Goal: Entertainment & Leisure: Browse casually

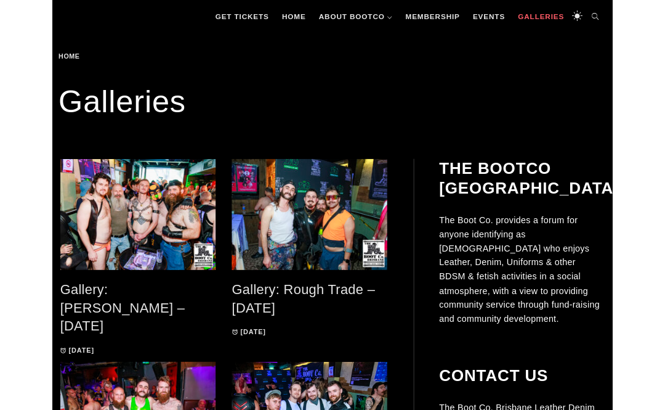
scroll to position [167, 0]
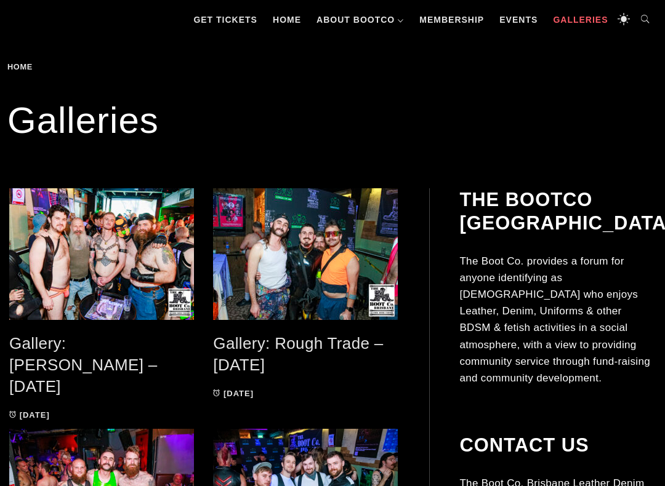
click at [116, 341] on link "Gallery: [PERSON_NAME] – [DATE]" at bounding box center [83, 364] width 148 height 61
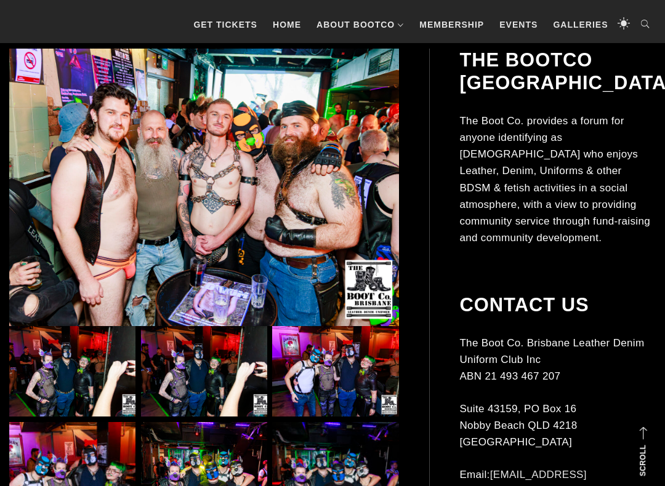
scroll to position [256, 0]
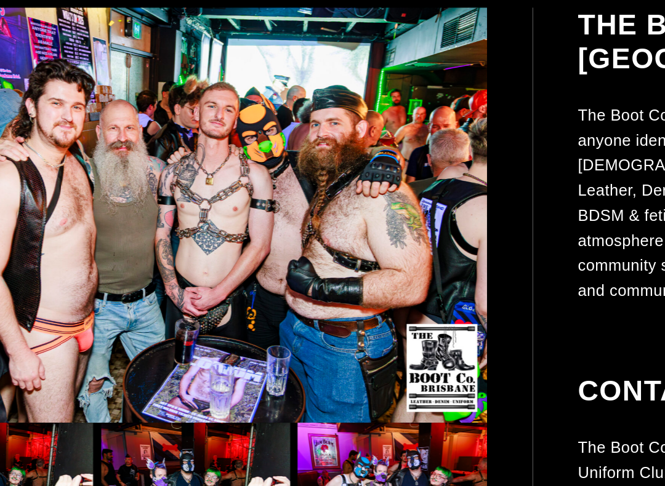
click at [319, 155] on img at bounding box center [204, 188] width 390 height 278
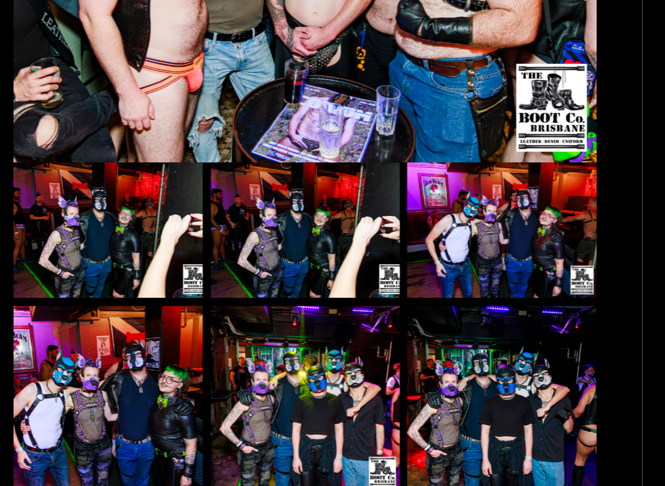
scroll to position [313, 0]
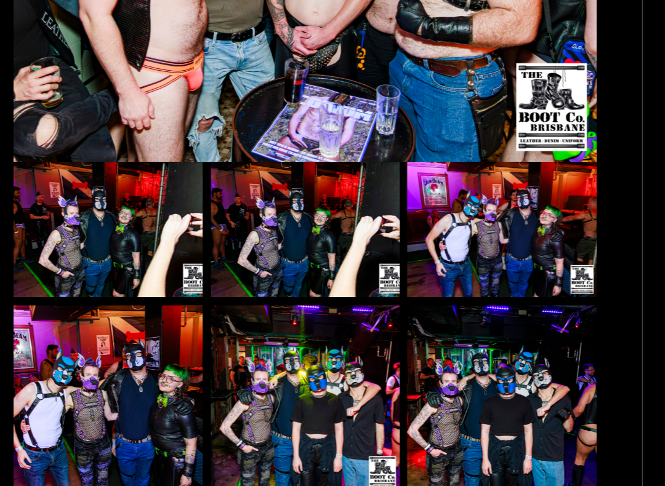
click at [79, 270] on img at bounding box center [72, 315] width 126 height 91
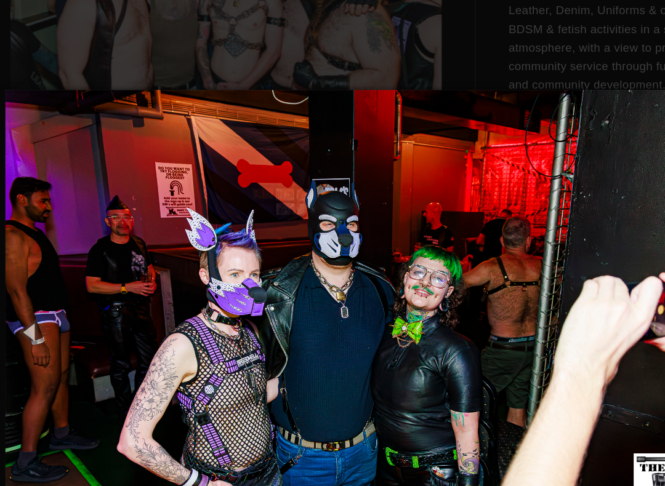
scroll to position [371, 0]
click at [588, 222] on img at bounding box center [332, 346] width 655 height 486
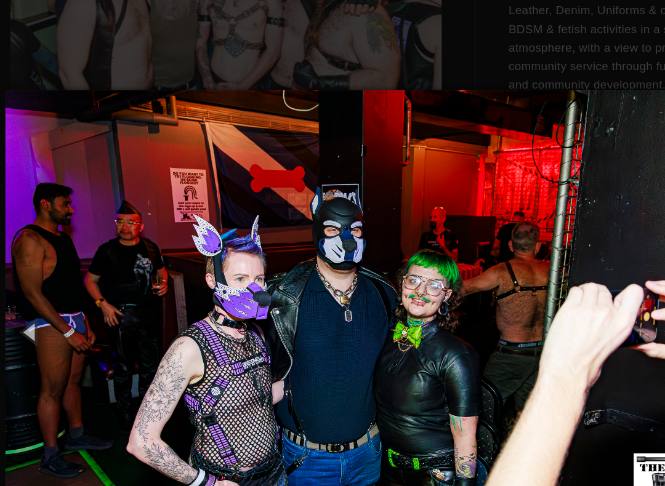
click at [584, 225] on img at bounding box center [332, 346] width 655 height 486
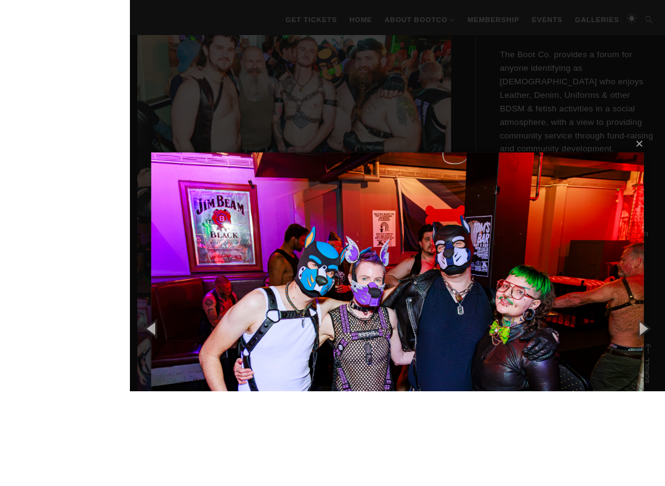
scroll to position [389, 0]
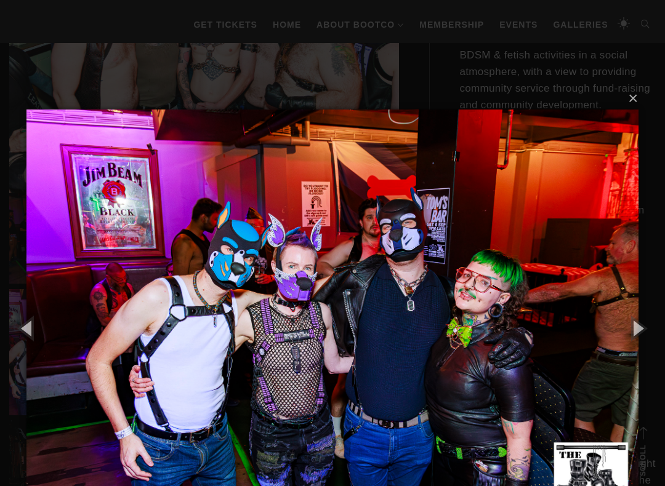
click at [630, 325] on button "button" at bounding box center [637, 328] width 55 height 68
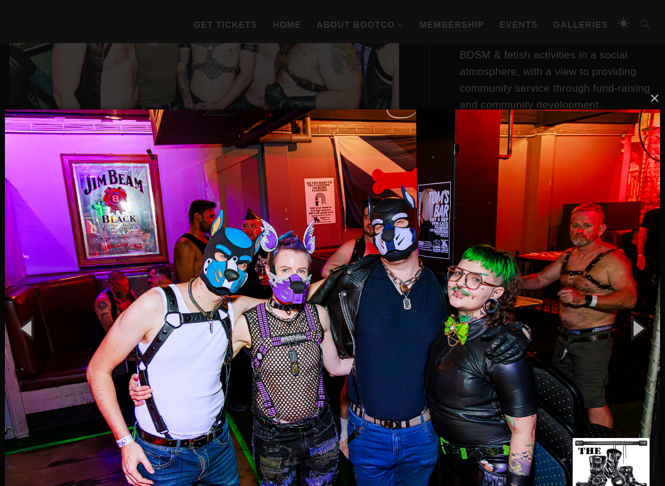
click at [645, 325] on button "button" at bounding box center [637, 328] width 55 height 68
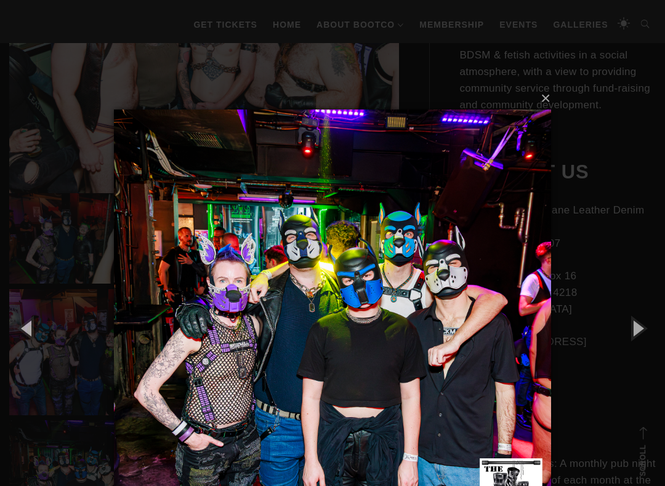
click at [640, 310] on button "button" at bounding box center [637, 328] width 55 height 68
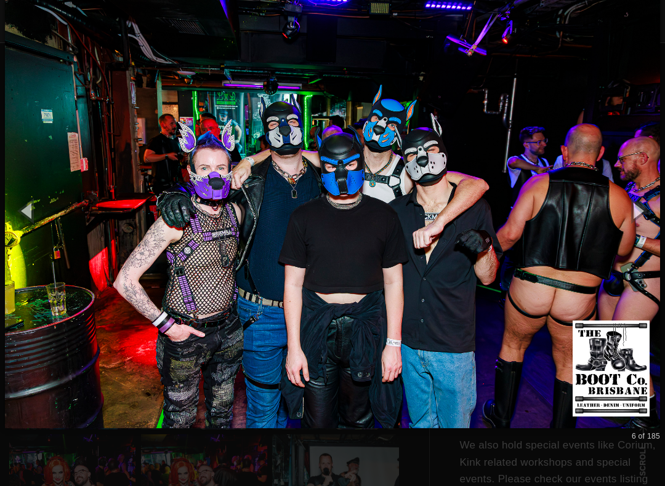
scroll to position [505, 0]
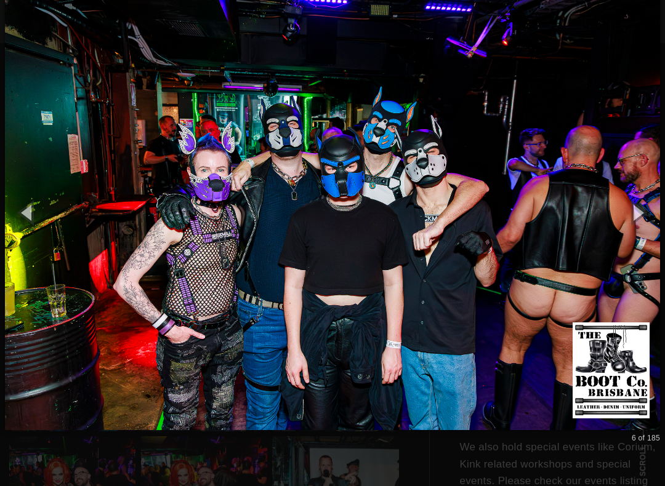
click at [643, 217] on button "button" at bounding box center [637, 213] width 55 height 68
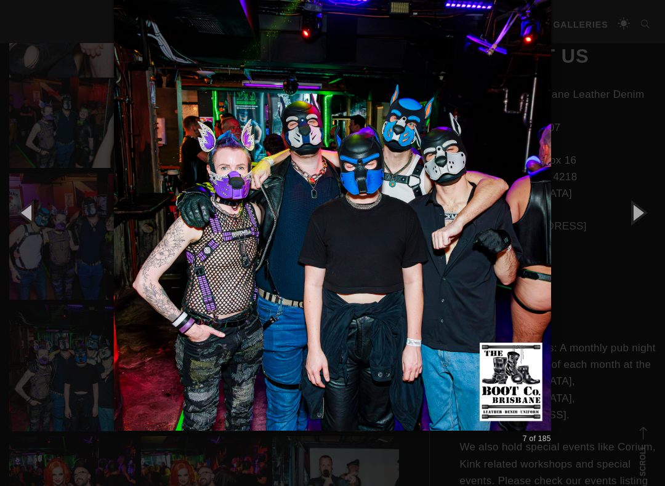
click at [649, 217] on button "button" at bounding box center [637, 213] width 55 height 68
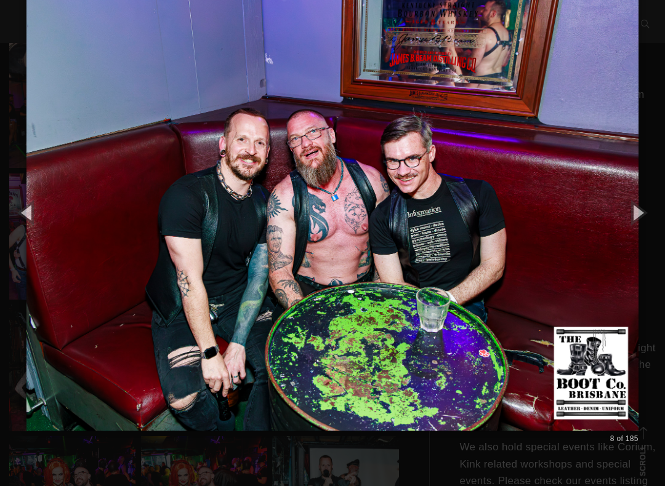
click at [646, 212] on button "button" at bounding box center [637, 213] width 55 height 68
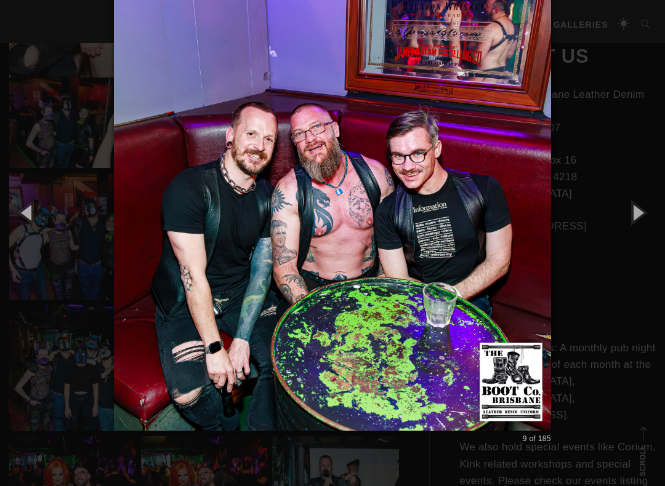
click at [645, 216] on button "button" at bounding box center [637, 213] width 55 height 68
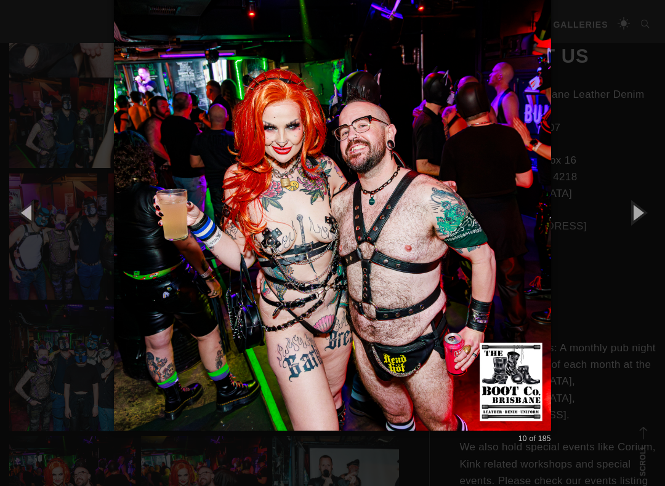
click at [647, 220] on button "button" at bounding box center [637, 213] width 55 height 68
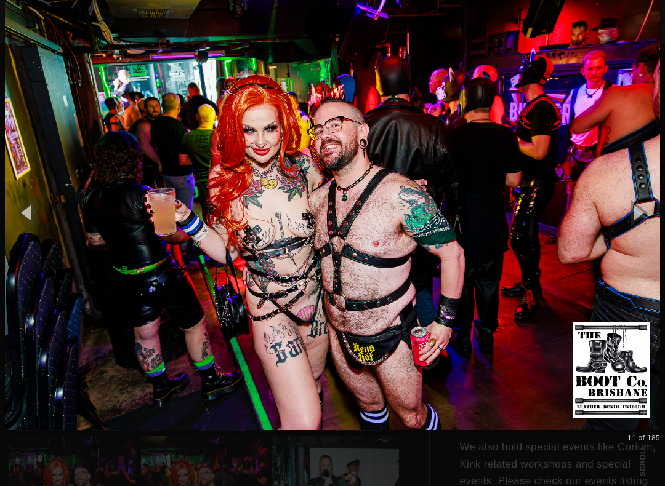
click at [648, 218] on button "button" at bounding box center [637, 213] width 55 height 68
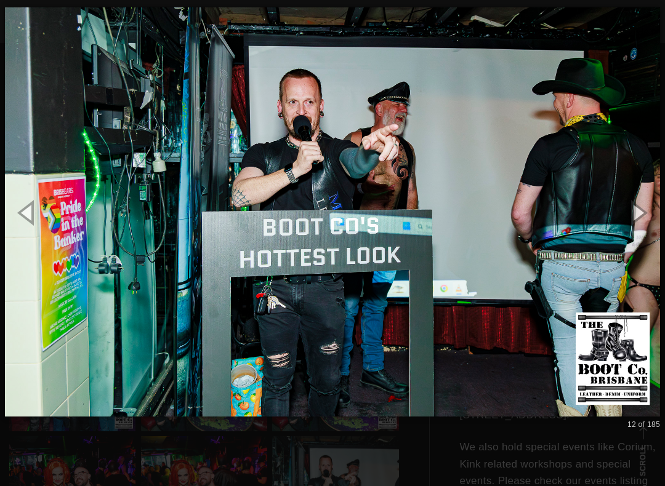
click at [647, 214] on button "button" at bounding box center [637, 213] width 55 height 68
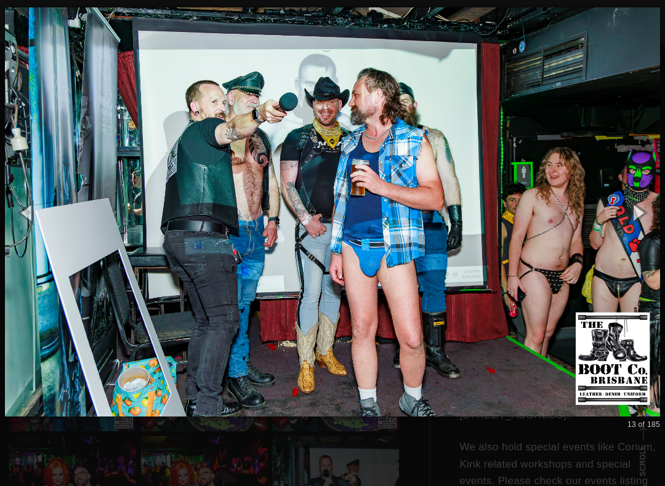
click at [643, 212] on button "button" at bounding box center [637, 213] width 55 height 68
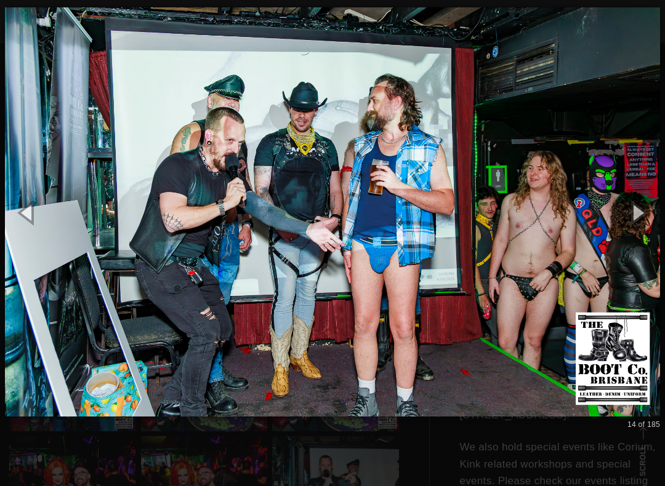
click at [645, 213] on button "button" at bounding box center [637, 213] width 55 height 68
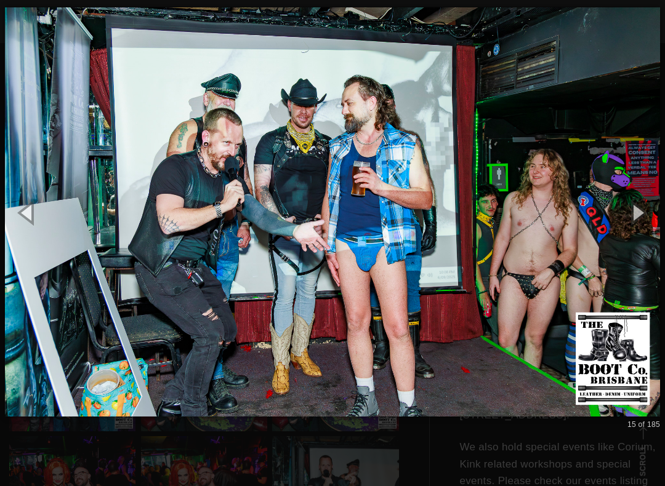
click at [645, 212] on button "button" at bounding box center [637, 213] width 55 height 68
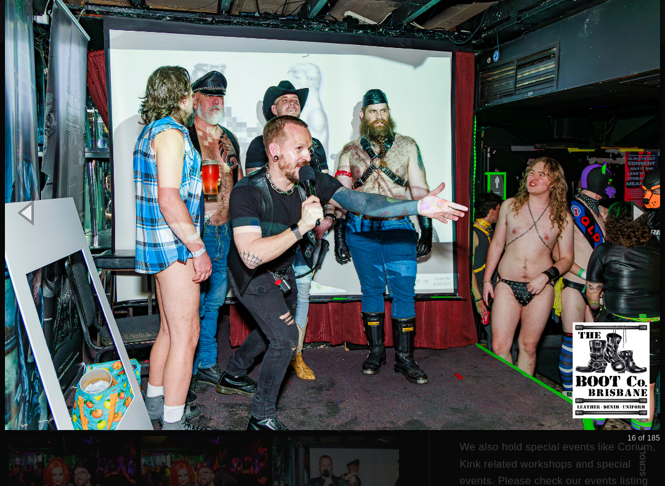
click at [646, 214] on button "button" at bounding box center [637, 213] width 55 height 68
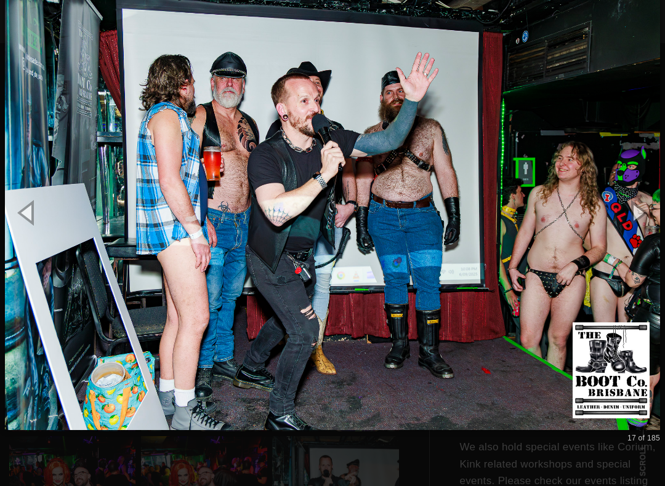
click at [646, 212] on button "button" at bounding box center [637, 213] width 55 height 68
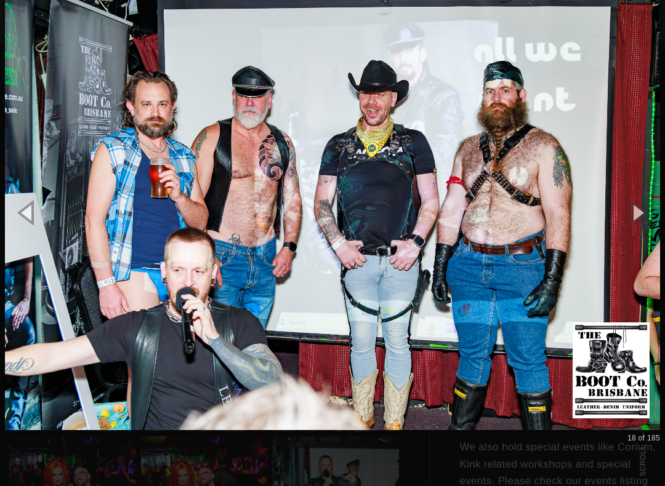
click at [645, 213] on button "button" at bounding box center [637, 213] width 55 height 68
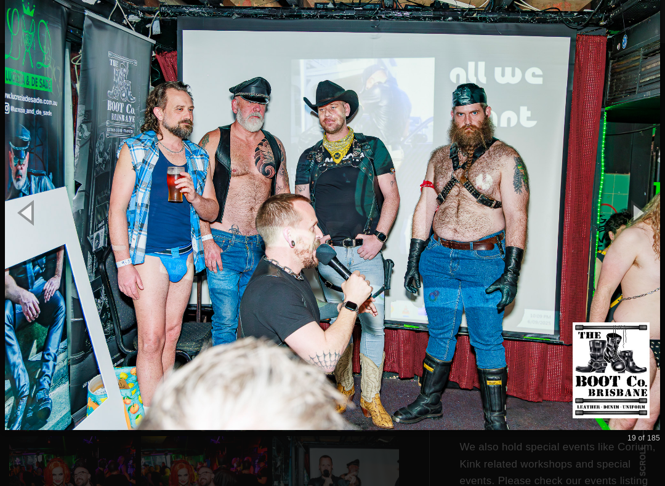
click at [643, 214] on button "button" at bounding box center [637, 213] width 55 height 68
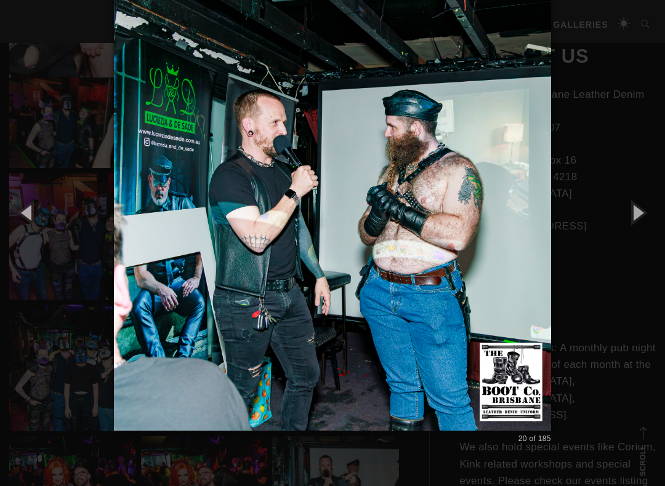
click at [643, 212] on button "button" at bounding box center [637, 213] width 55 height 68
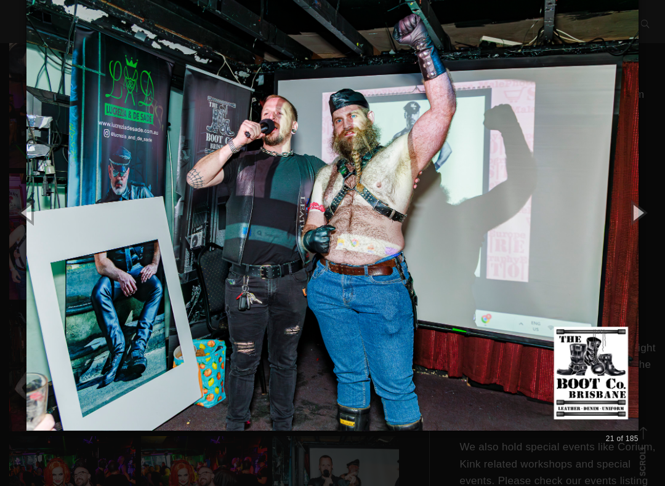
click at [641, 214] on button "button" at bounding box center [637, 213] width 55 height 68
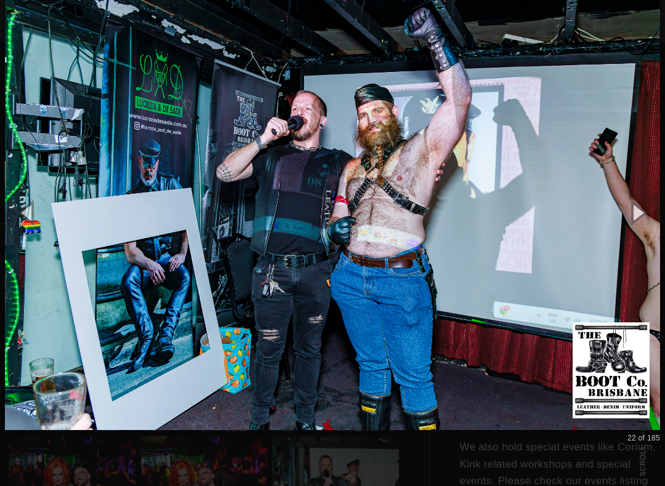
click at [641, 214] on button "button" at bounding box center [637, 213] width 55 height 68
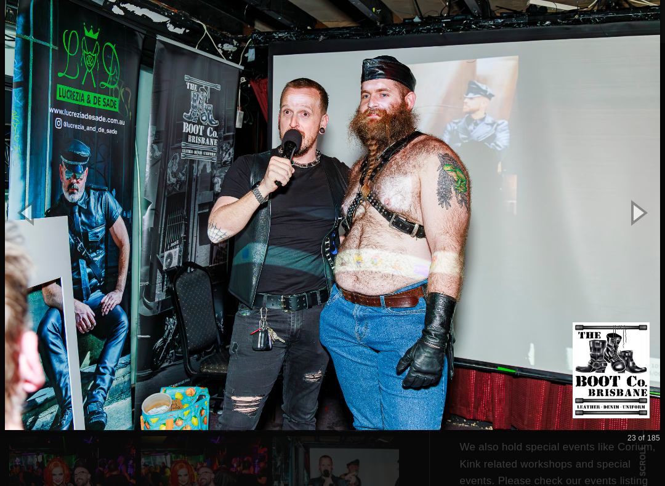
click at [643, 215] on button "button" at bounding box center [637, 213] width 55 height 68
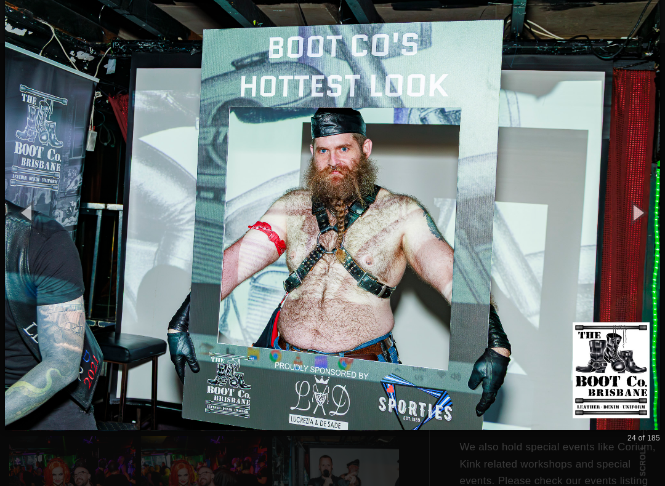
click at [642, 216] on button "button" at bounding box center [637, 213] width 55 height 68
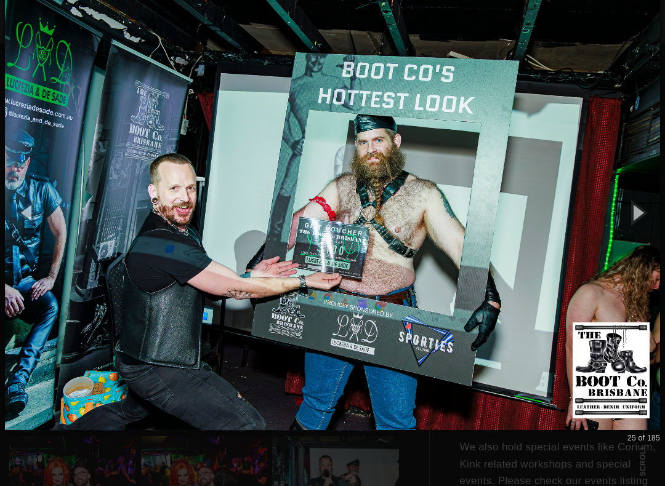
click at [642, 218] on button "button" at bounding box center [637, 213] width 55 height 68
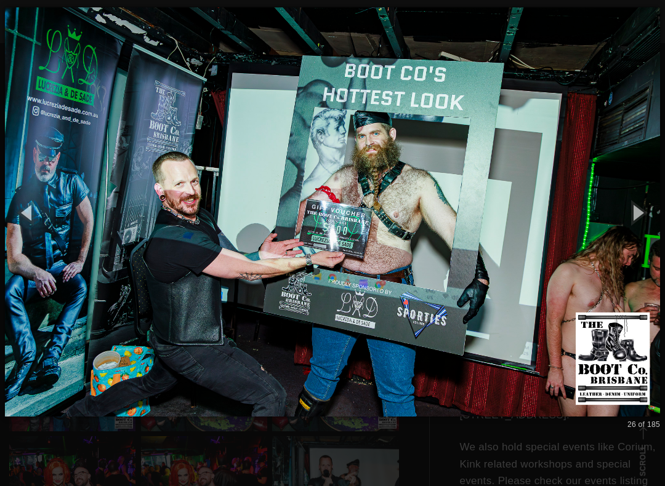
click at [641, 218] on button "button" at bounding box center [637, 213] width 55 height 68
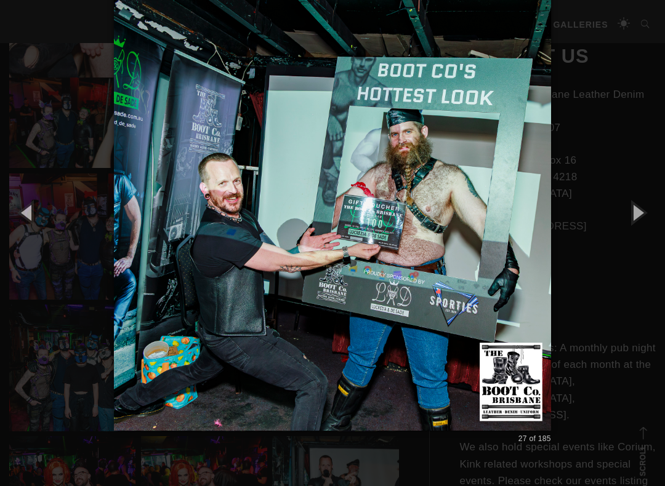
click at [639, 218] on button "button" at bounding box center [637, 213] width 55 height 68
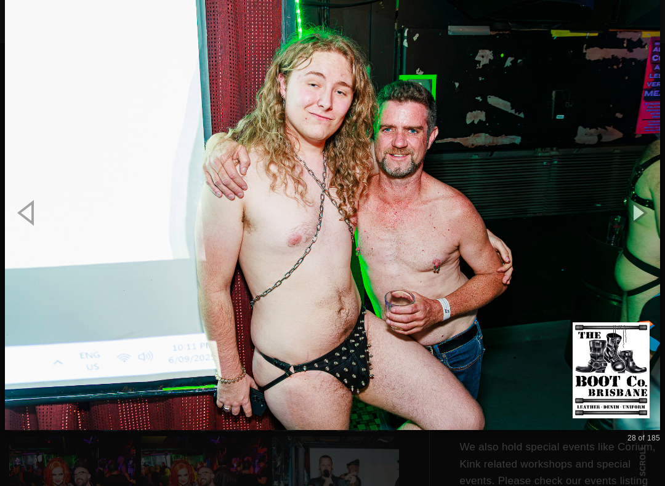
click at [642, 233] on button "button" at bounding box center [637, 213] width 55 height 68
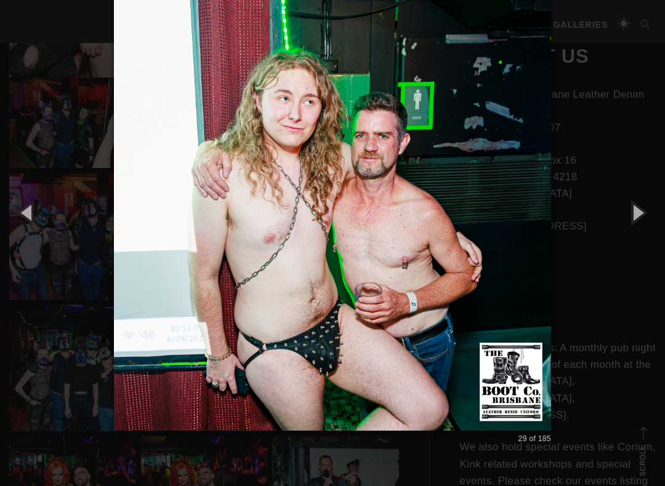
click at [642, 228] on button "button" at bounding box center [637, 213] width 55 height 68
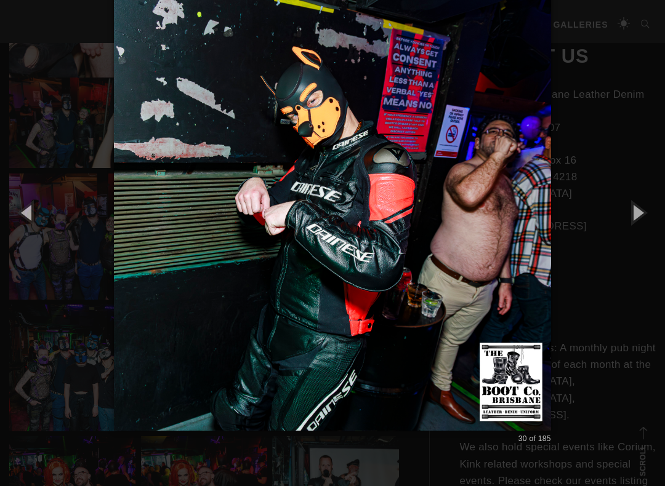
click at [645, 227] on button "button" at bounding box center [637, 213] width 55 height 68
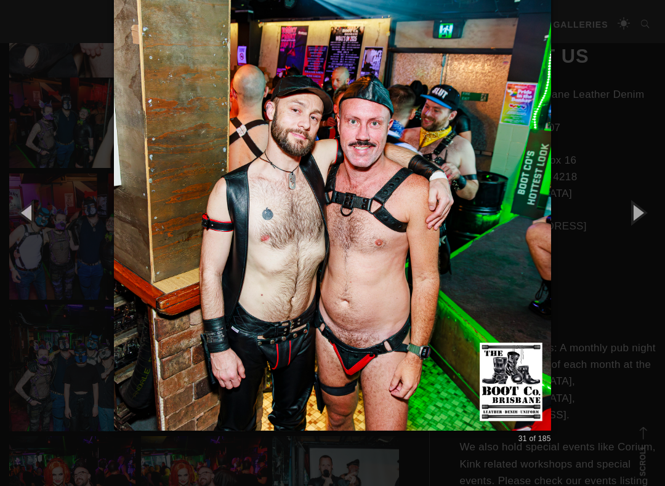
click at [655, 222] on button "button" at bounding box center [637, 213] width 55 height 68
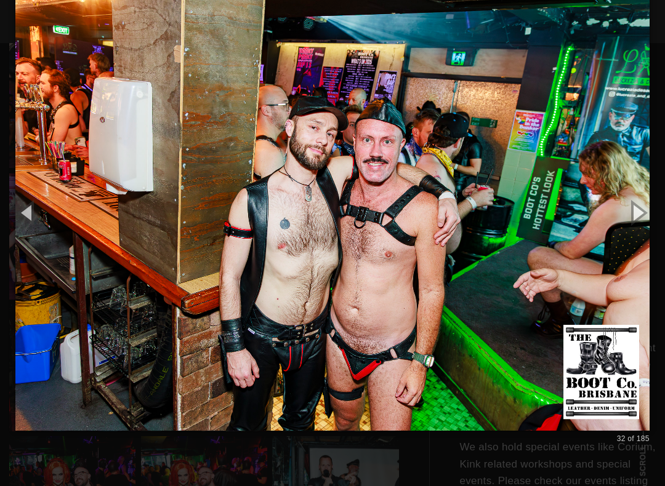
click at [650, 223] on button "button" at bounding box center [637, 213] width 55 height 68
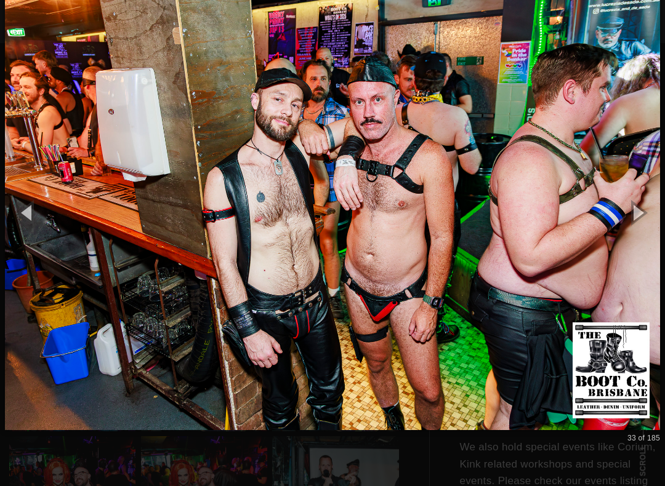
click at [643, 217] on button "button" at bounding box center [637, 213] width 55 height 68
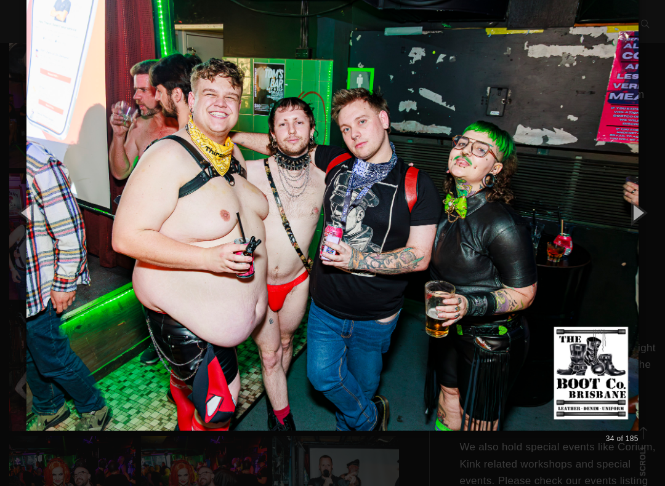
click at [647, 218] on button "button" at bounding box center [637, 213] width 55 height 68
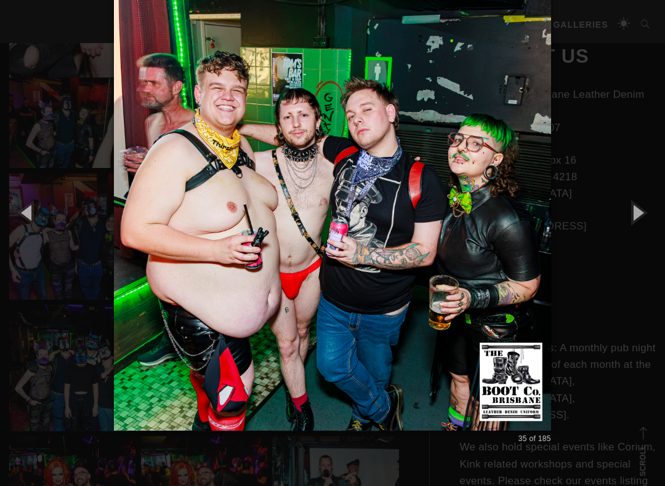
click at [645, 216] on button "button" at bounding box center [637, 213] width 55 height 68
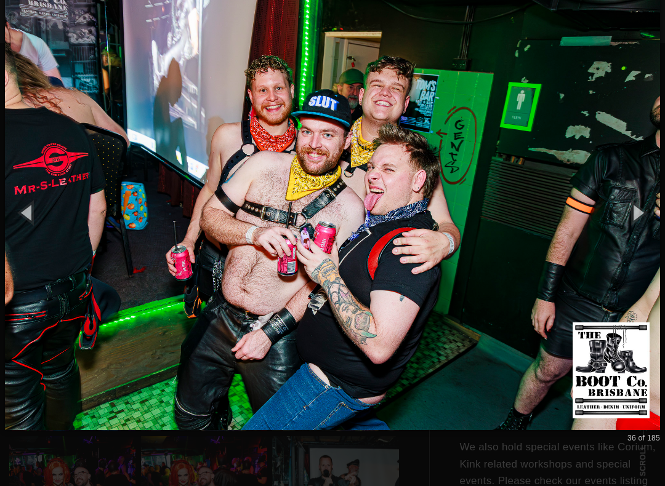
click at [645, 216] on button "button" at bounding box center [637, 213] width 55 height 68
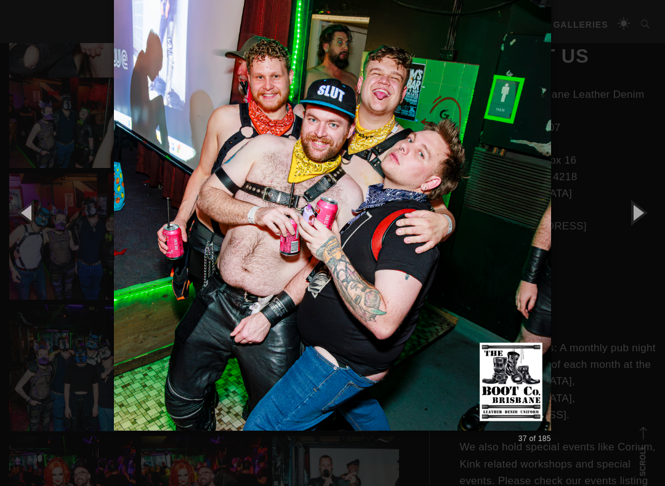
click at [644, 215] on button "button" at bounding box center [637, 213] width 55 height 68
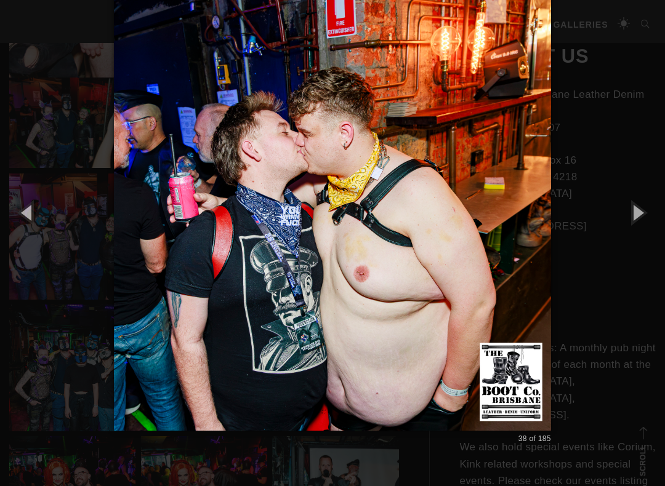
click at [642, 218] on button "button" at bounding box center [637, 213] width 55 height 68
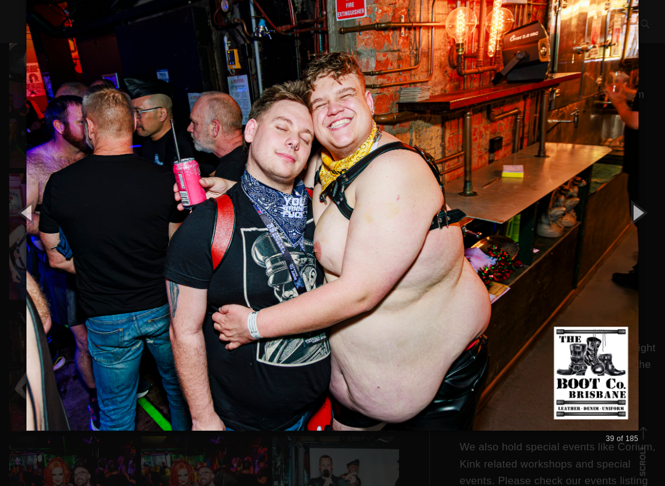
click at [643, 216] on button "button" at bounding box center [637, 213] width 55 height 68
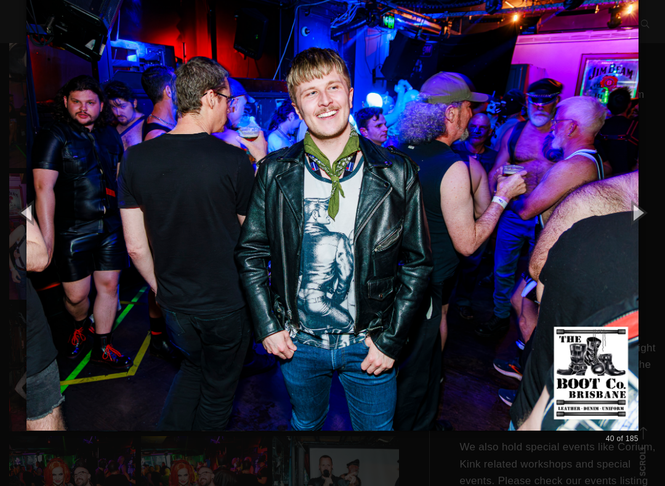
click at [642, 218] on button "button" at bounding box center [637, 213] width 55 height 68
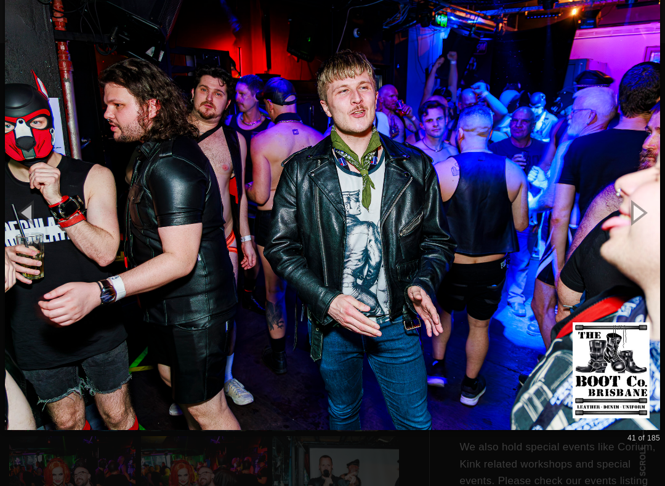
click at [655, 210] on button "button" at bounding box center [637, 213] width 55 height 68
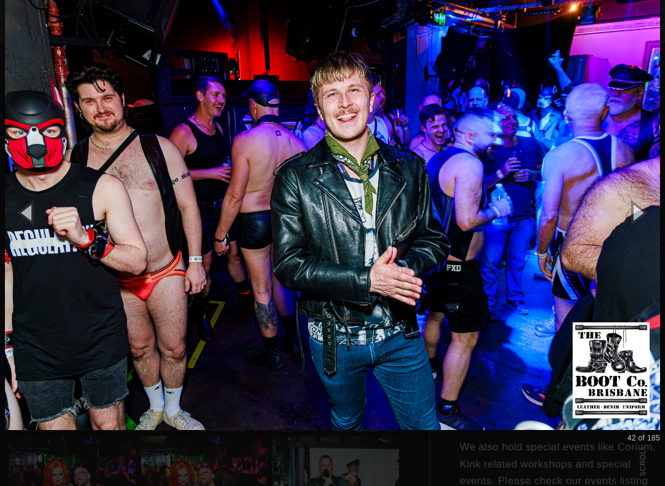
click at [648, 211] on button "button" at bounding box center [637, 213] width 55 height 68
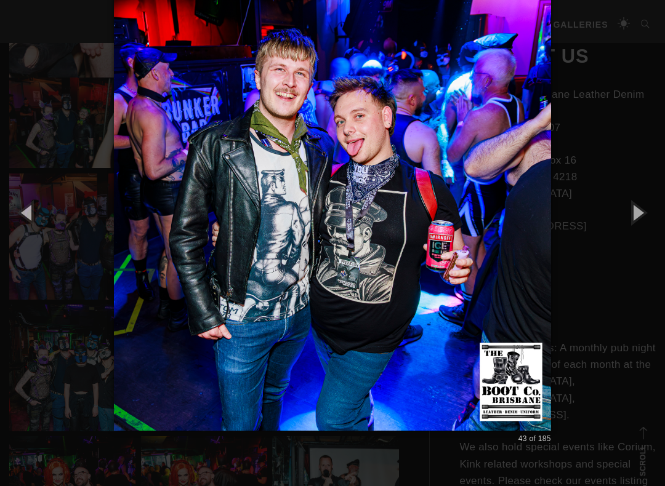
click at [653, 210] on button "button" at bounding box center [637, 213] width 55 height 68
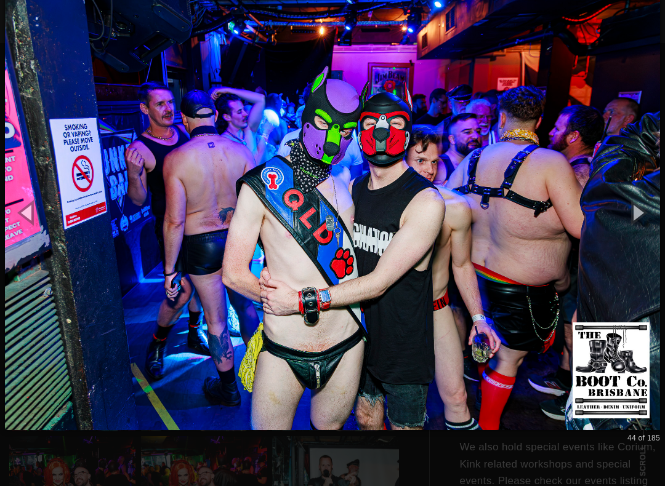
click at [644, 211] on button "button" at bounding box center [637, 213] width 55 height 68
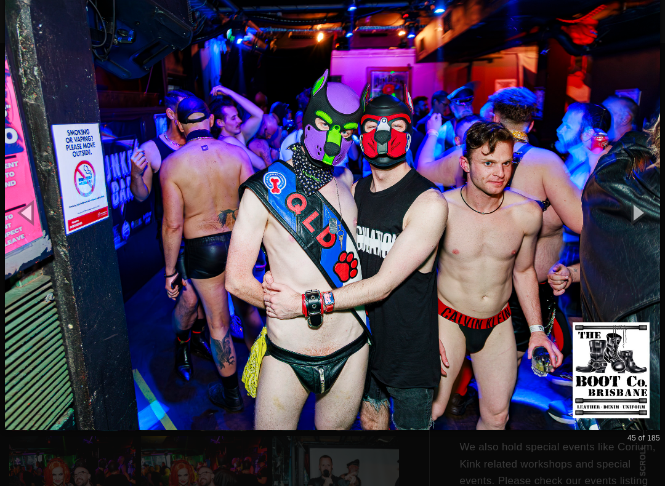
click at [646, 214] on button "button" at bounding box center [637, 213] width 55 height 68
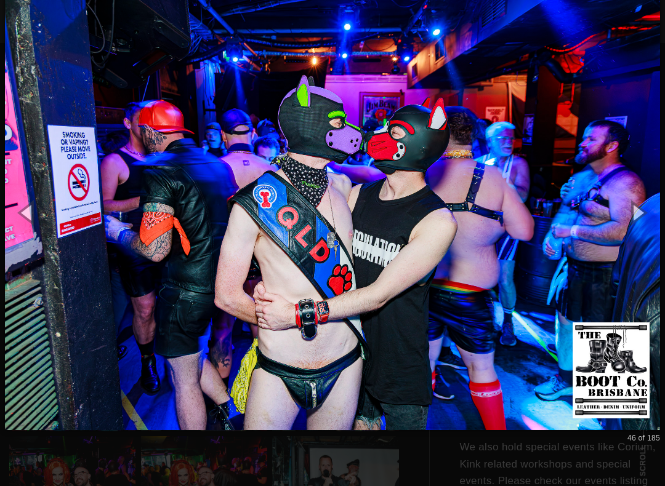
click at [646, 212] on button "button" at bounding box center [637, 213] width 55 height 68
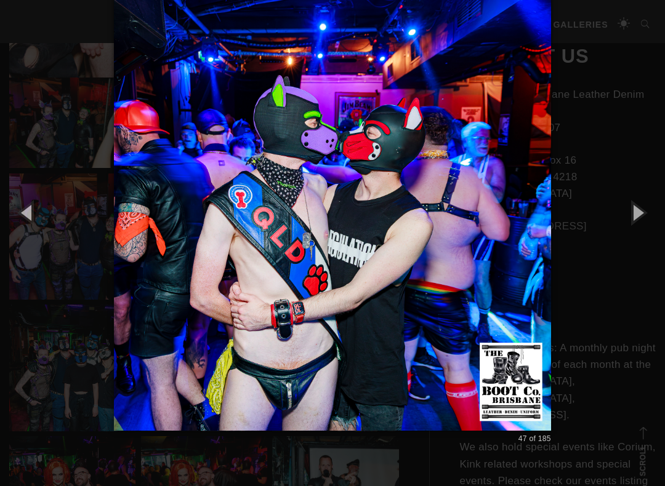
click at [645, 213] on button "button" at bounding box center [637, 213] width 55 height 68
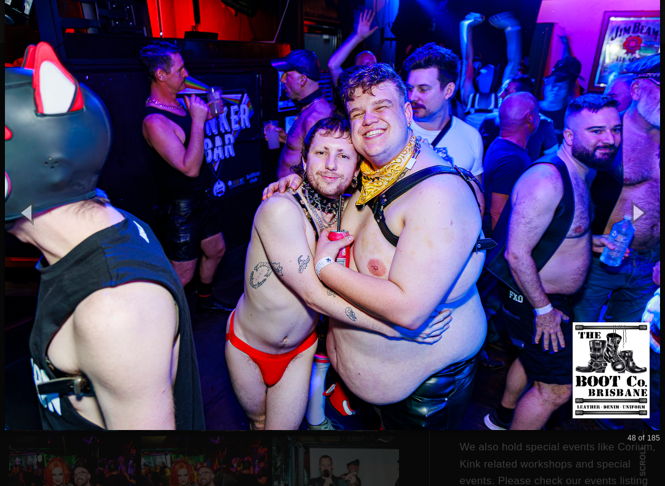
click at [631, 224] on button "button" at bounding box center [637, 213] width 55 height 68
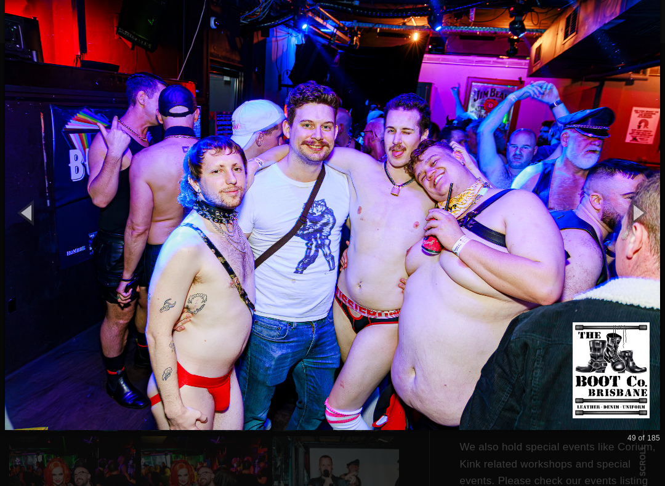
click at [640, 217] on button "button" at bounding box center [637, 213] width 55 height 68
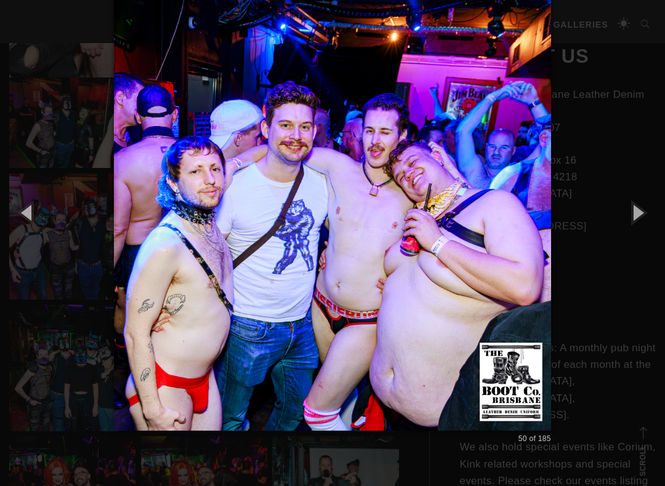
click at [644, 217] on button "button" at bounding box center [637, 213] width 55 height 68
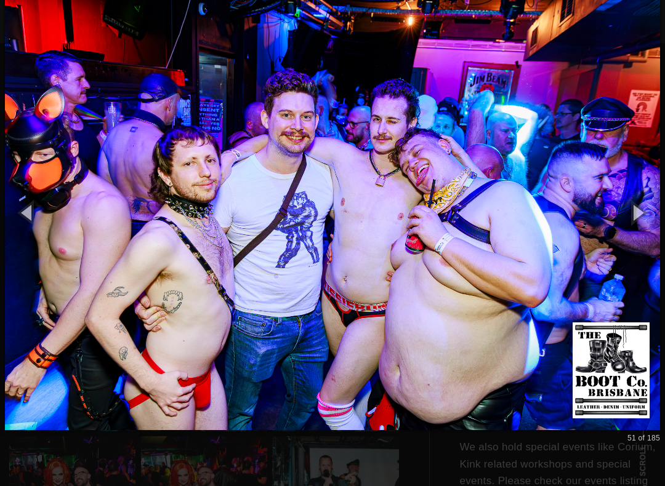
click at [643, 218] on button "button" at bounding box center [637, 213] width 55 height 68
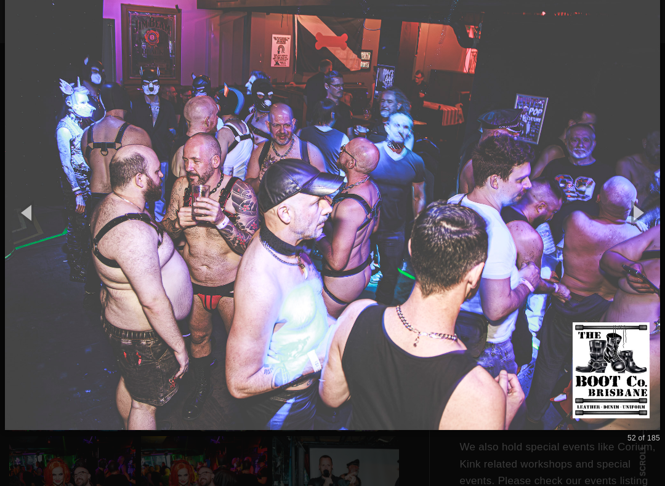
click at [644, 217] on button "button" at bounding box center [637, 213] width 55 height 68
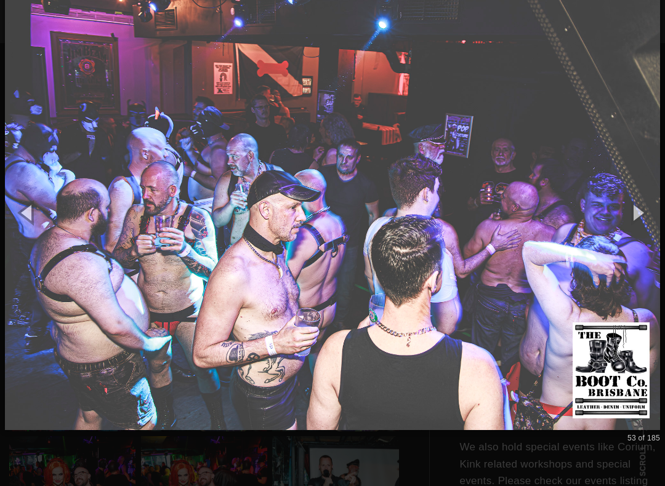
click at [650, 214] on button "button" at bounding box center [637, 213] width 55 height 68
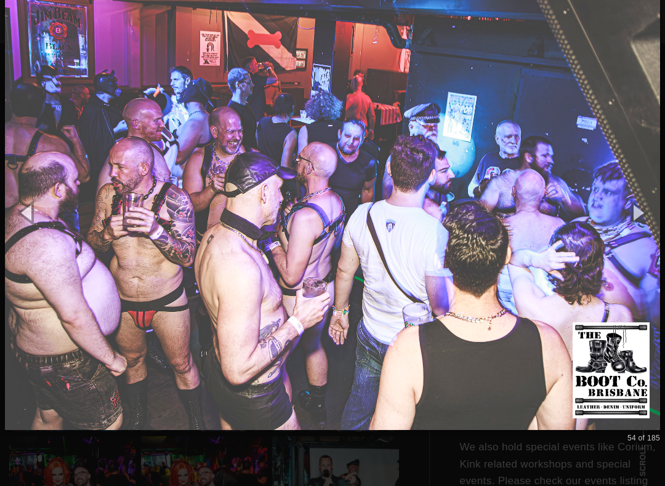
click at [655, 214] on button "button" at bounding box center [637, 213] width 55 height 68
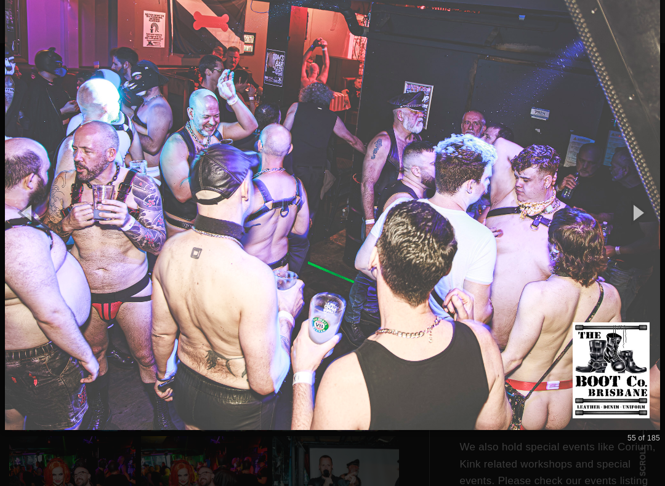
click at [647, 216] on button "button" at bounding box center [637, 213] width 55 height 68
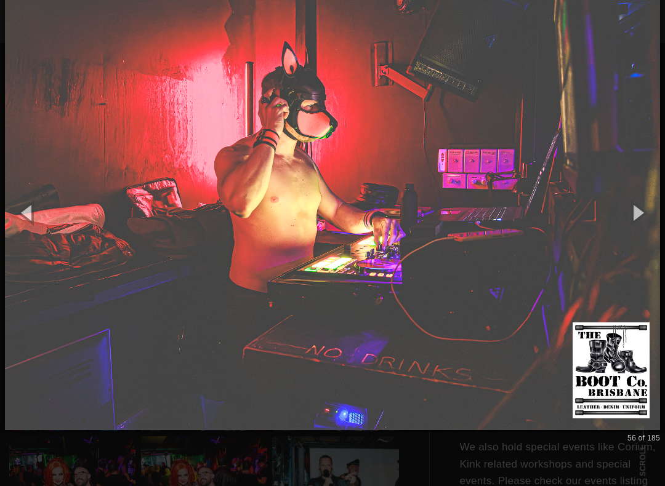
click at [647, 217] on button "button" at bounding box center [637, 213] width 55 height 68
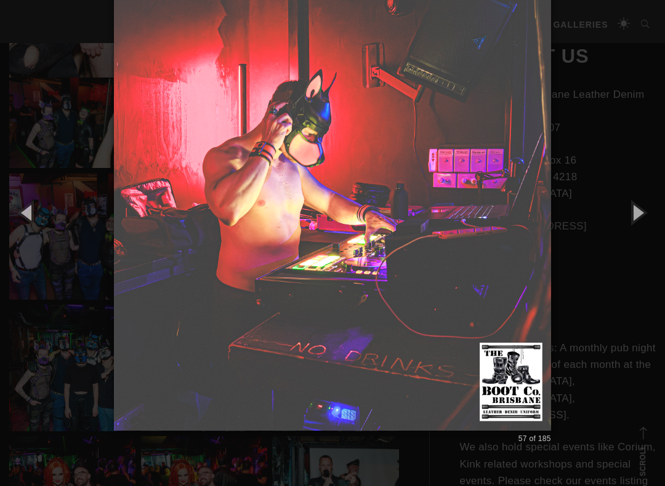
click at [644, 214] on button "button" at bounding box center [637, 213] width 55 height 68
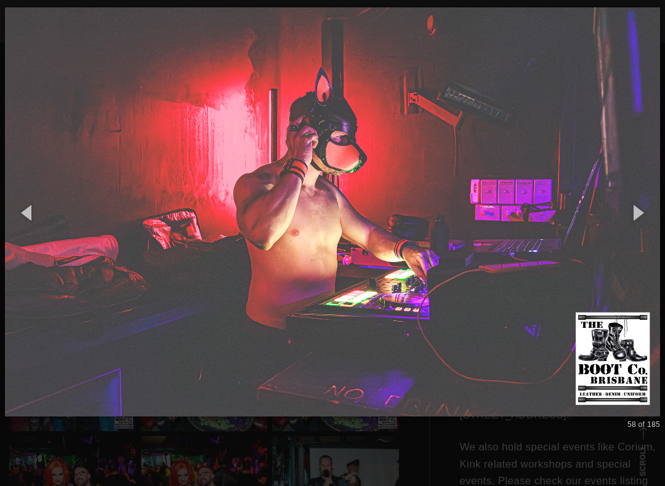
click at [645, 214] on button "button" at bounding box center [637, 213] width 55 height 68
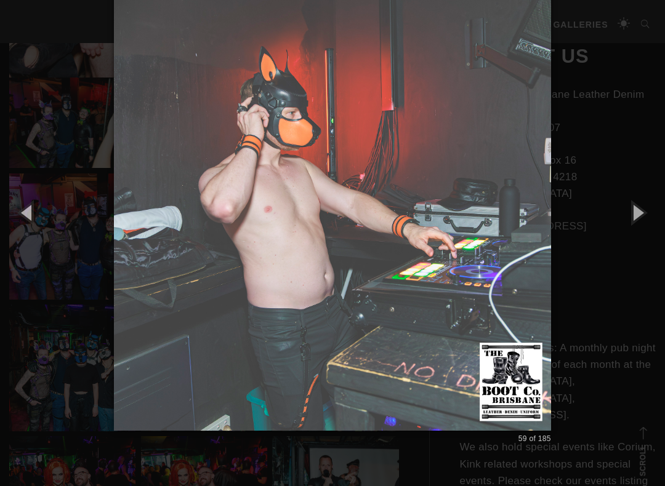
click at [646, 214] on button "button" at bounding box center [637, 213] width 55 height 68
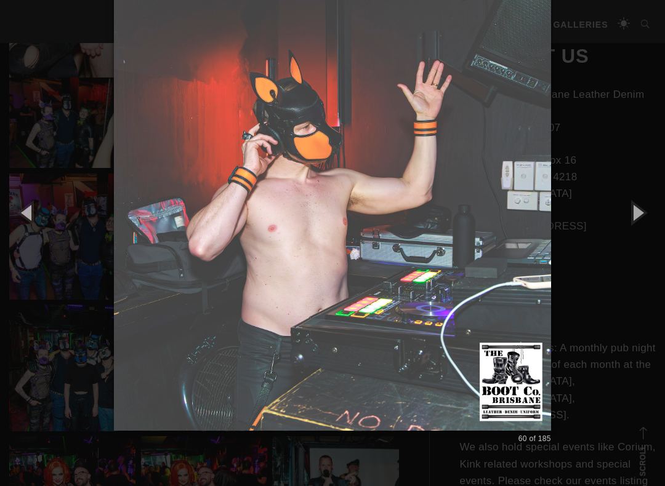
click at [645, 216] on button "button" at bounding box center [637, 213] width 55 height 68
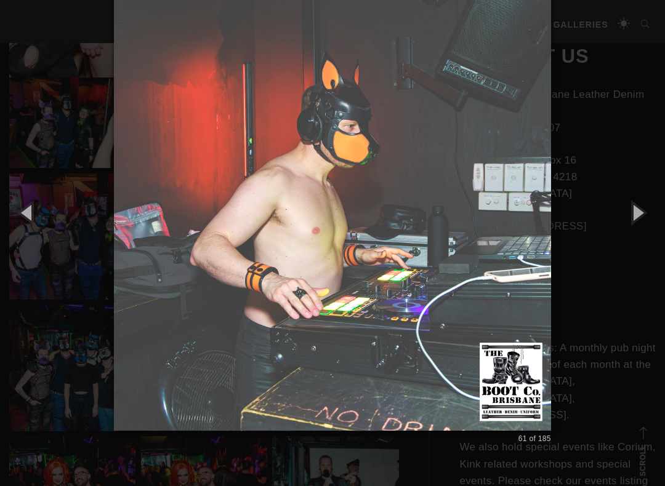
click at [645, 216] on button "button" at bounding box center [637, 213] width 55 height 68
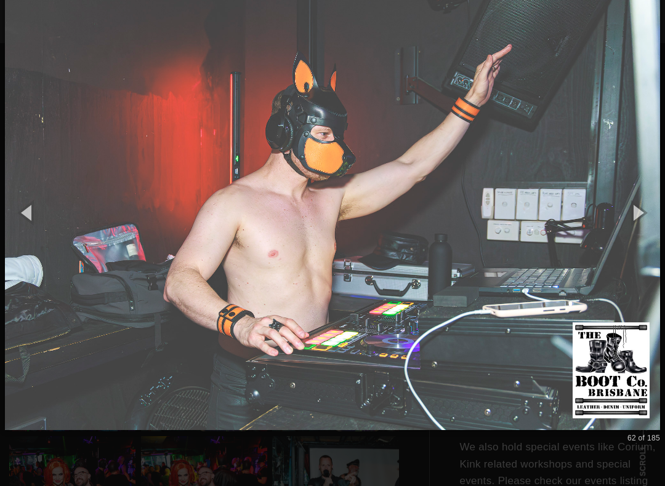
click at [646, 216] on button "button" at bounding box center [637, 213] width 55 height 68
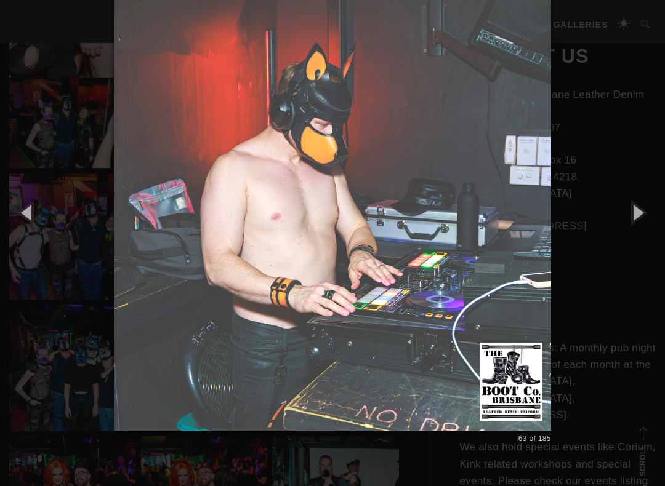
click at [644, 218] on button "button" at bounding box center [637, 213] width 55 height 68
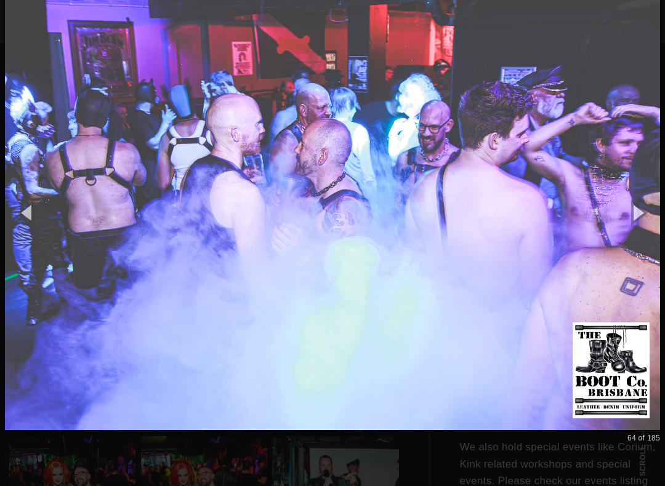
click at [644, 219] on button "button" at bounding box center [637, 213] width 55 height 68
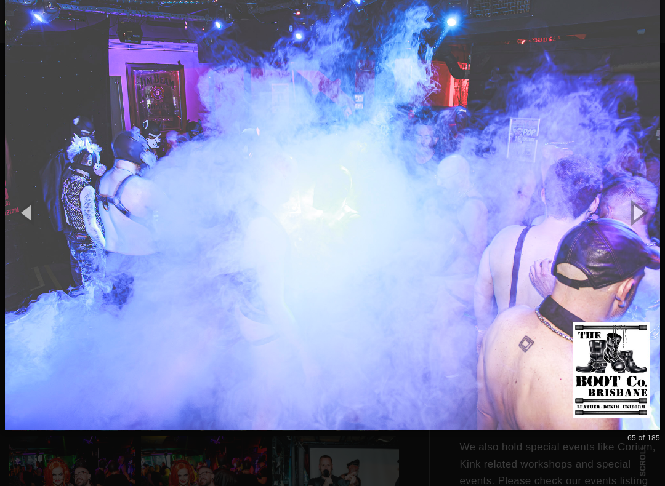
click at [645, 217] on button "button" at bounding box center [637, 213] width 55 height 68
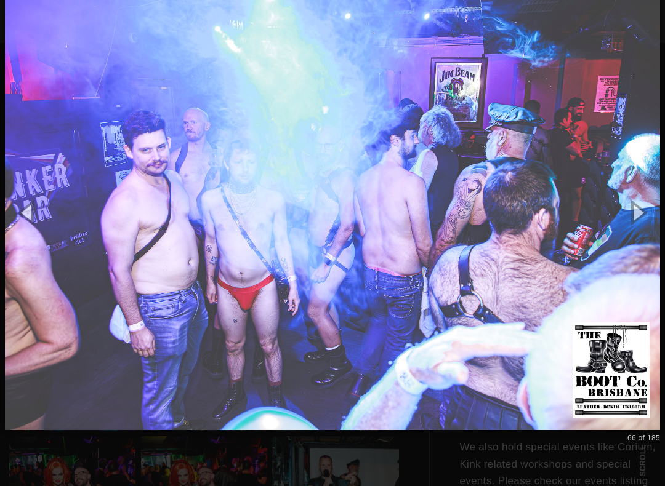
click at [647, 215] on button "button" at bounding box center [637, 213] width 55 height 68
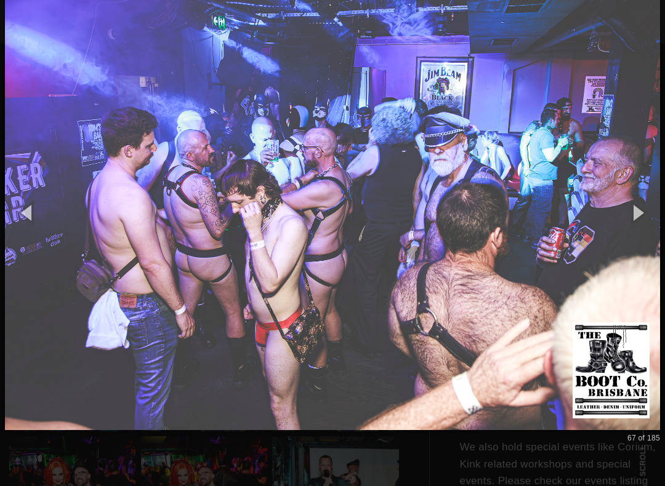
click at [647, 217] on button "button" at bounding box center [637, 213] width 55 height 68
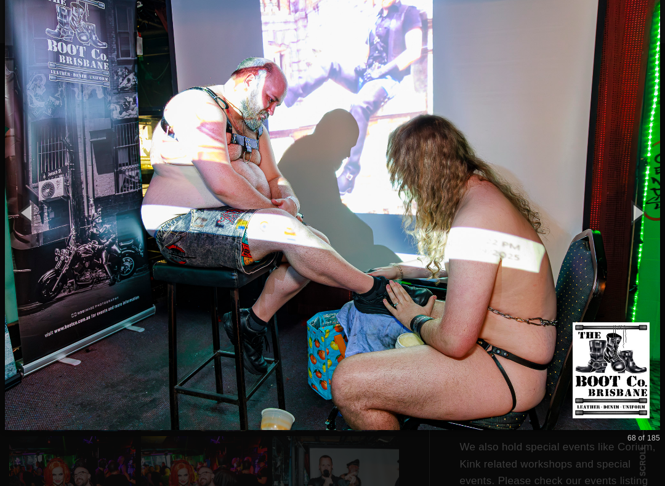
click at [646, 218] on button "button" at bounding box center [637, 213] width 55 height 68
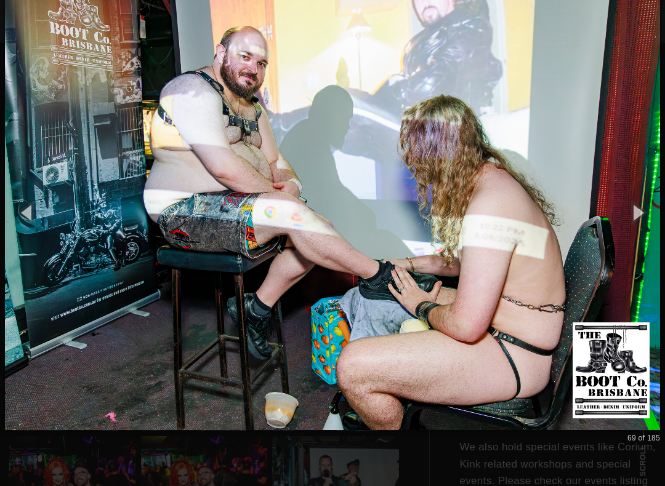
click at [647, 218] on button "button" at bounding box center [637, 213] width 55 height 68
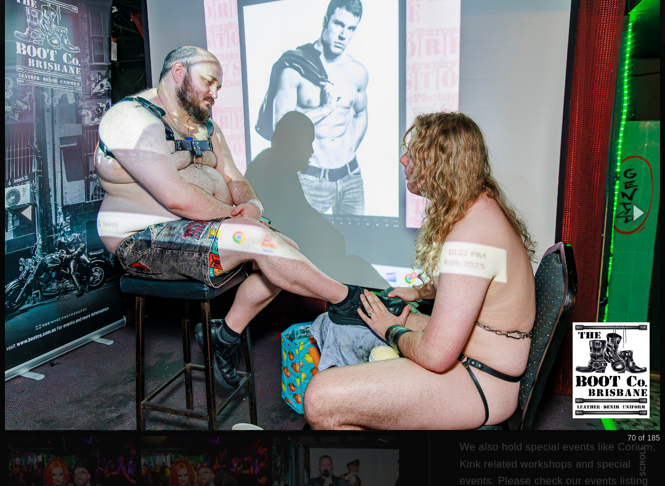
click at [647, 219] on button "button" at bounding box center [637, 213] width 55 height 68
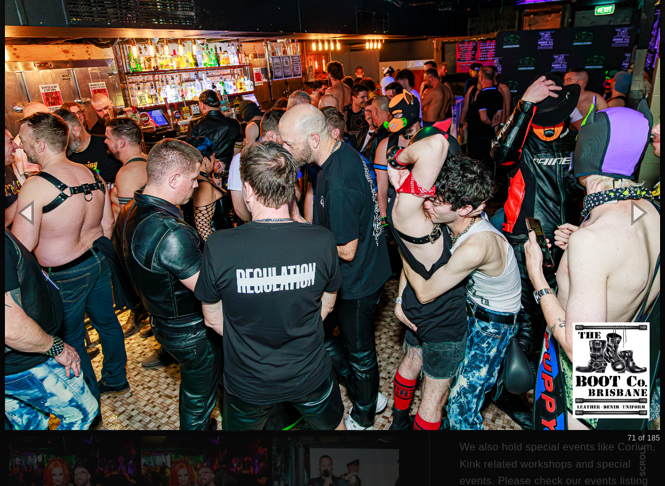
click at [643, 213] on button "button" at bounding box center [637, 213] width 55 height 68
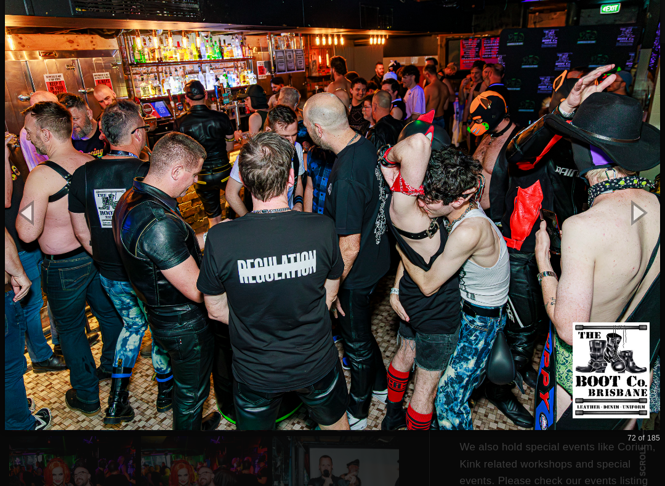
click at [650, 211] on button "button" at bounding box center [637, 213] width 55 height 68
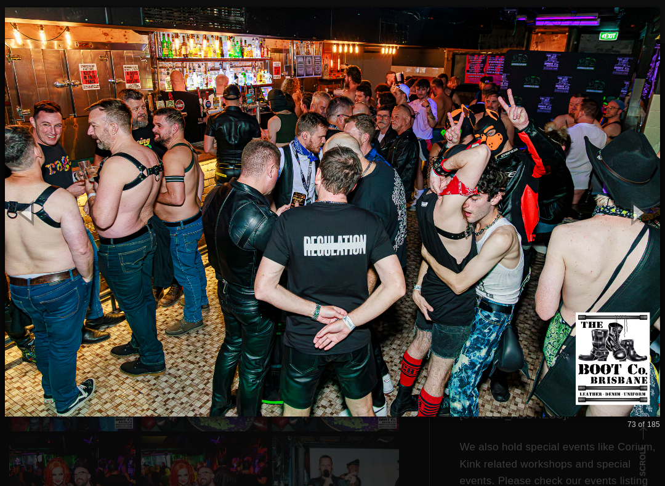
click at [649, 211] on button "button" at bounding box center [637, 213] width 55 height 68
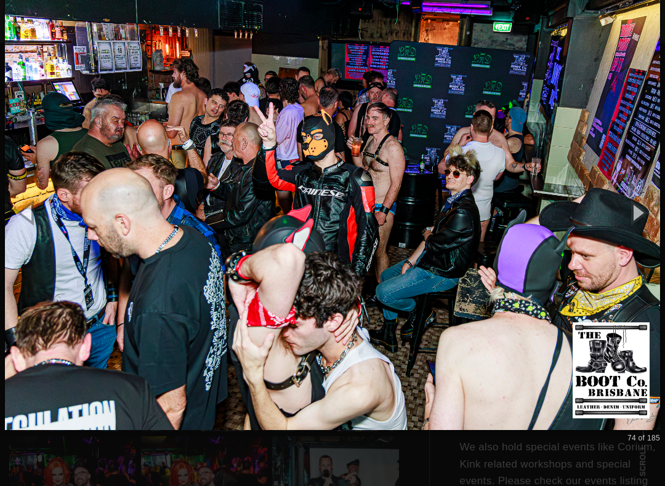
click at [30, 218] on button "button" at bounding box center [27, 213] width 55 height 68
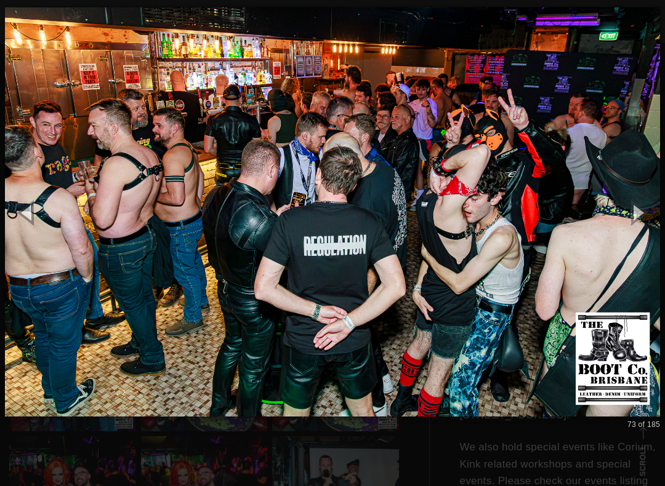
click at [645, 211] on button "button" at bounding box center [637, 213] width 55 height 68
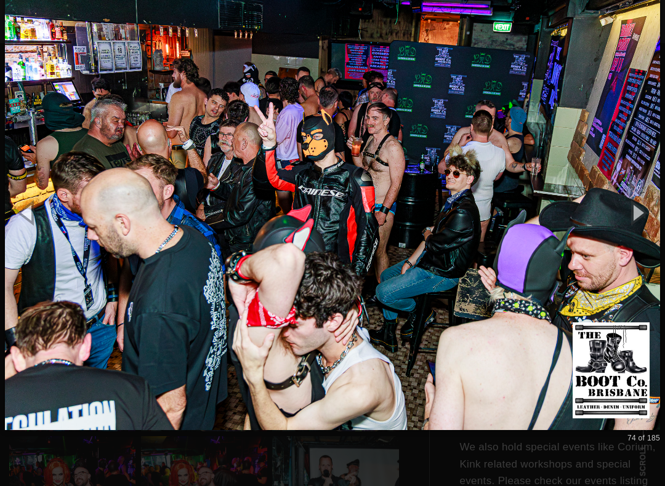
click at [640, 216] on button "button" at bounding box center [637, 213] width 55 height 68
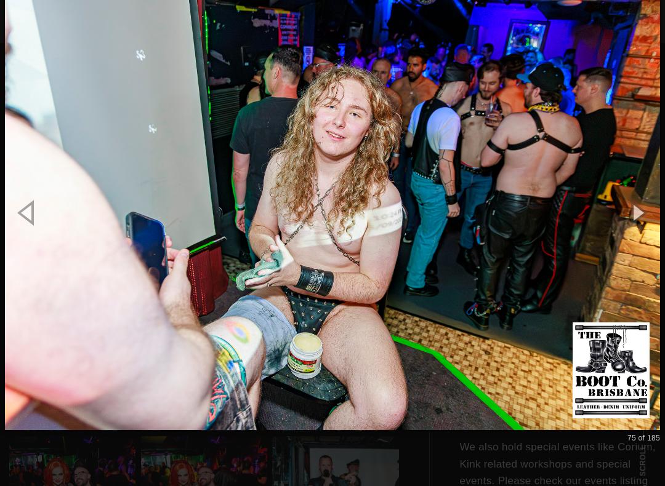
click at [644, 216] on button "button" at bounding box center [637, 213] width 55 height 68
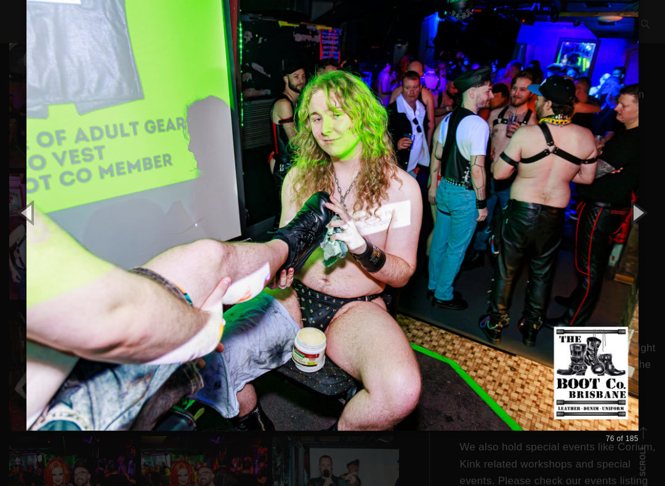
click at [644, 219] on button "button" at bounding box center [637, 213] width 55 height 68
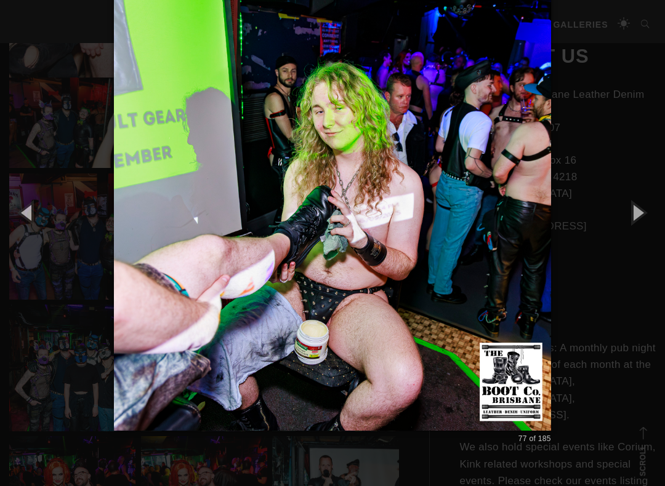
click at [644, 220] on button "button" at bounding box center [637, 213] width 55 height 68
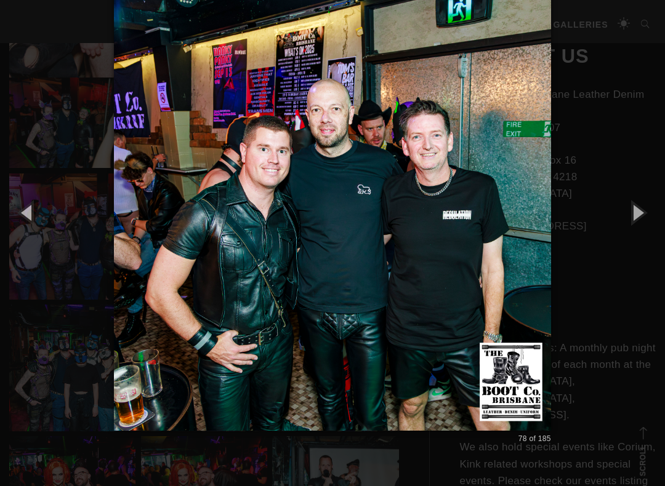
click at [648, 222] on button "button" at bounding box center [637, 213] width 55 height 68
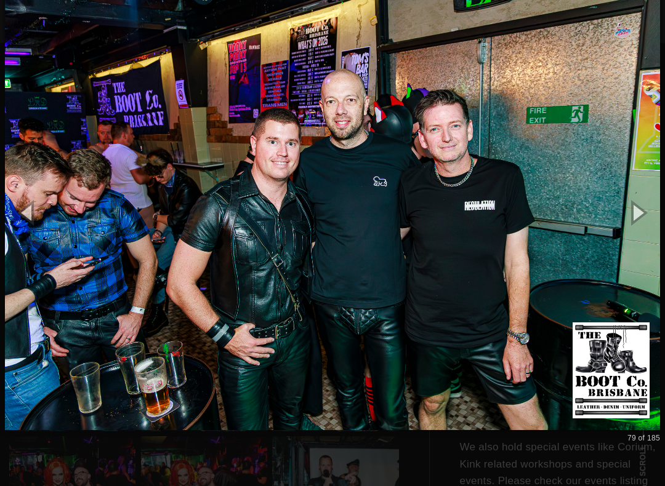
click at [648, 222] on button "button" at bounding box center [637, 213] width 55 height 68
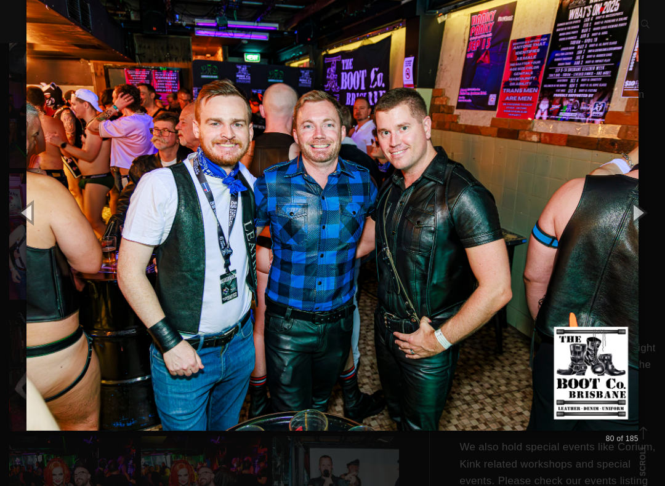
click at [32, 216] on button "button" at bounding box center [27, 213] width 55 height 68
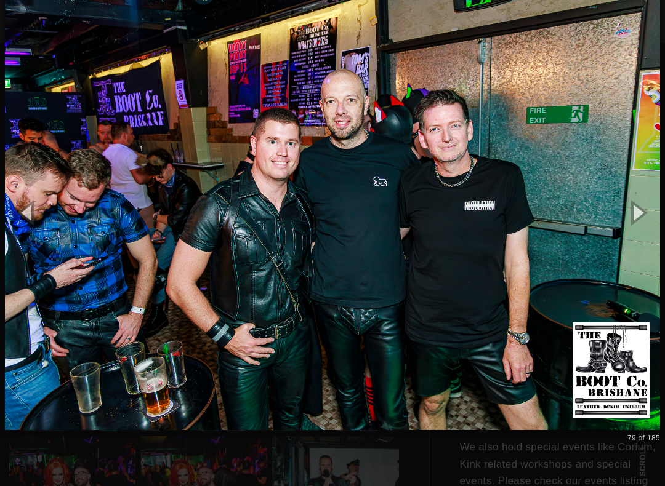
click at [645, 224] on button "button" at bounding box center [637, 213] width 55 height 68
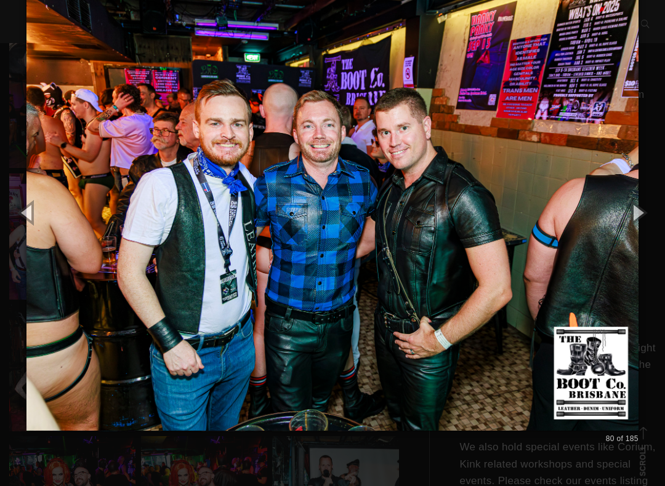
click at [645, 228] on button "button" at bounding box center [637, 213] width 55 height 68
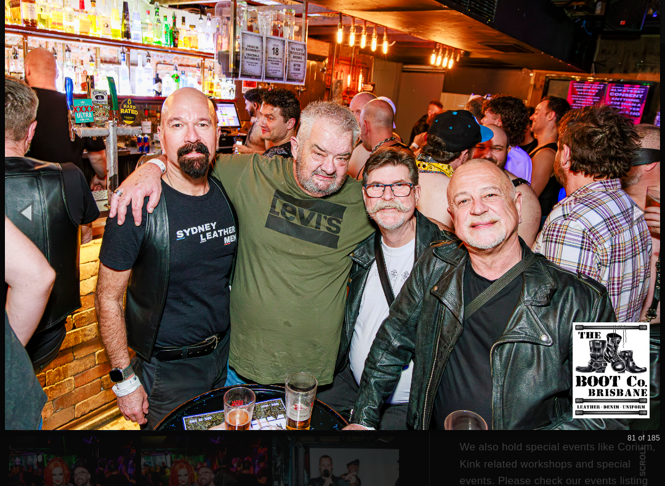
click at [654, 225] on button "button" at bounding box center [637, 213] width 55 height 68
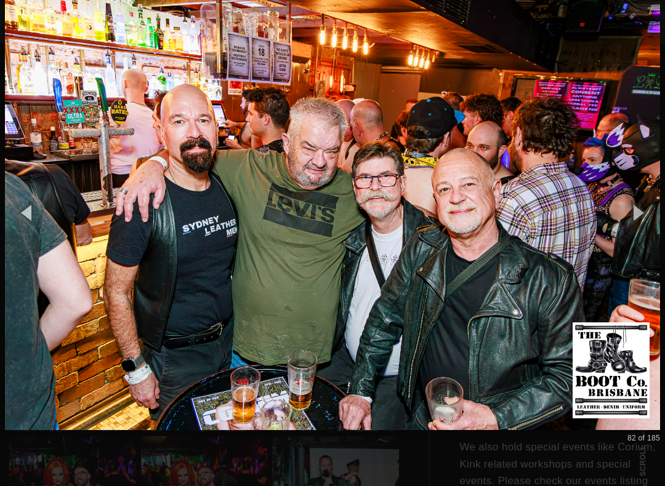
click at [650, 226] on button "button" at bounding box center [637, 213] width 55 height 68
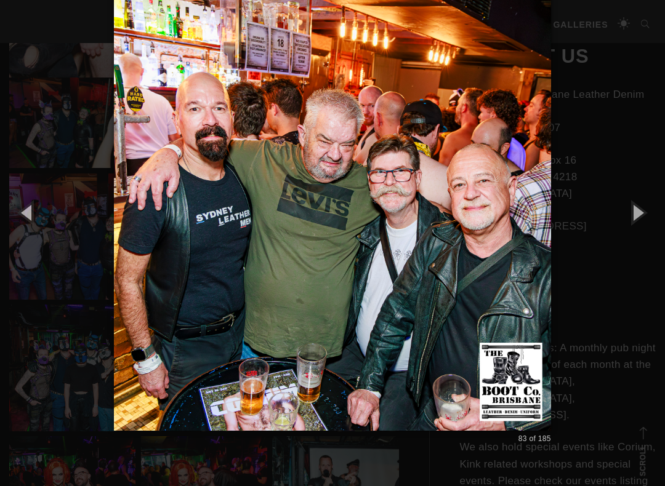
click at [649, 225] on button "button" at bounding box center [637, 213] width 55 height 68
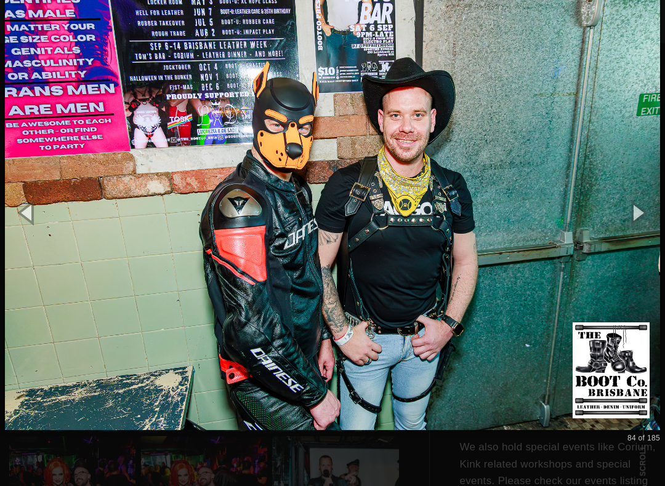
click at [650, 232] on button "button" at bounding box center [637, 213] width 55 height 68
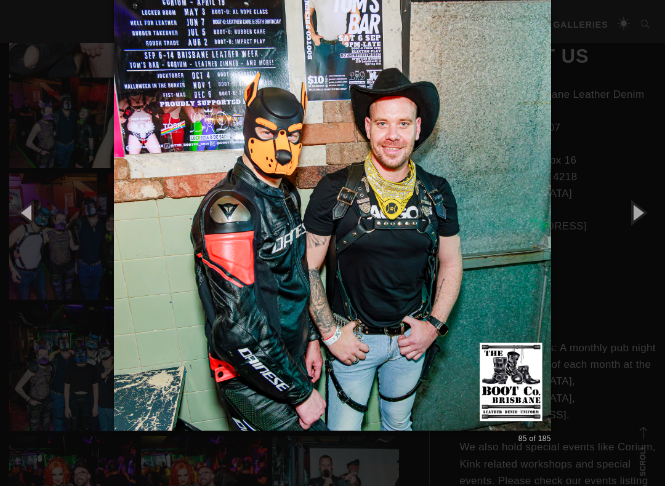
click at [652, 228] on button "button" at bounding box center [637, 213] width 55 height 68
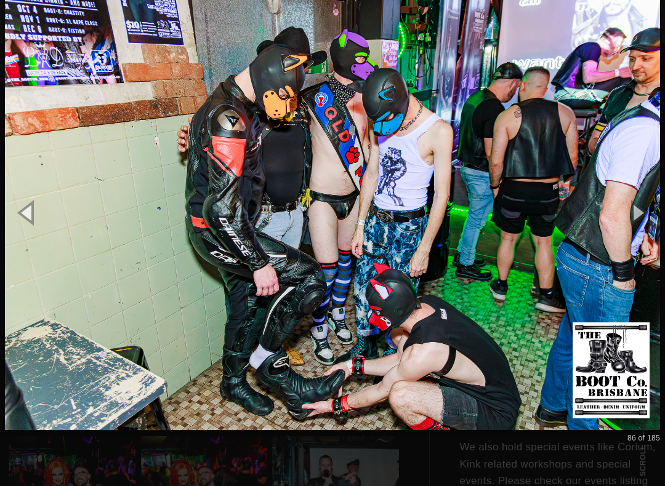
click at [599, 409] on img at bounding box center [332, 212] width 655 height 486
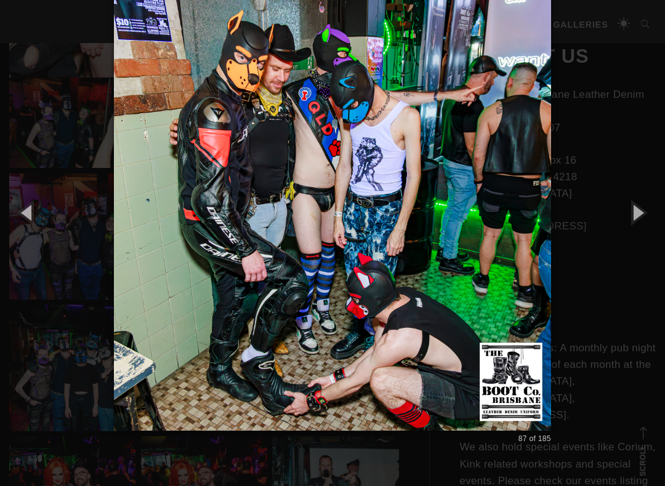
click at [650, 206] on button "button" at bounding box center [637, 213] width 55 height 68
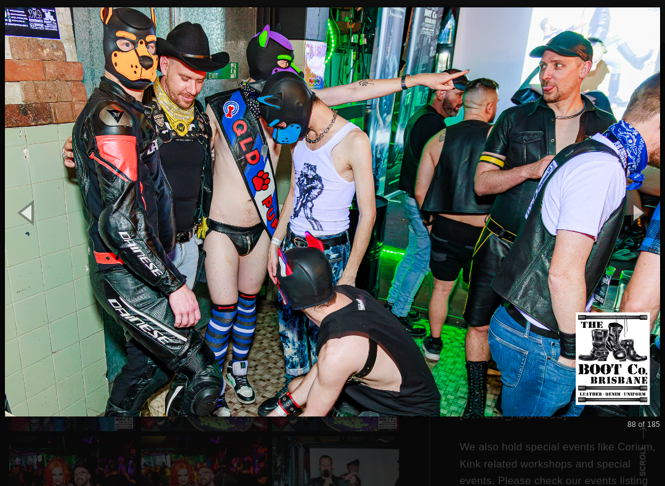
click at [653, 207] on button "button" at bounding box center [637, 213] width 55 height 68
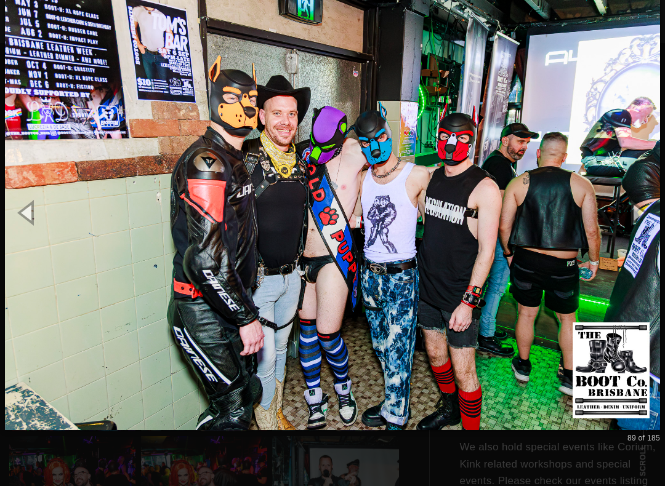
click at [656, 209] on button "button" at bounding box center [637, 213] width 55 height 68
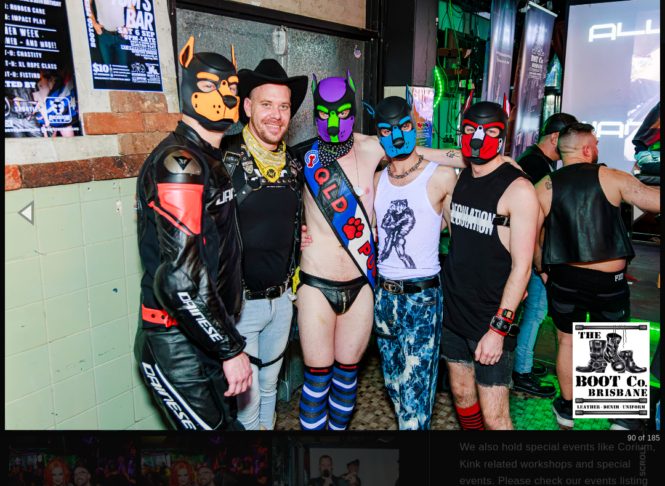
click at [653, 212] on button "button" at bounding box center [637, 213] width 55 height 68
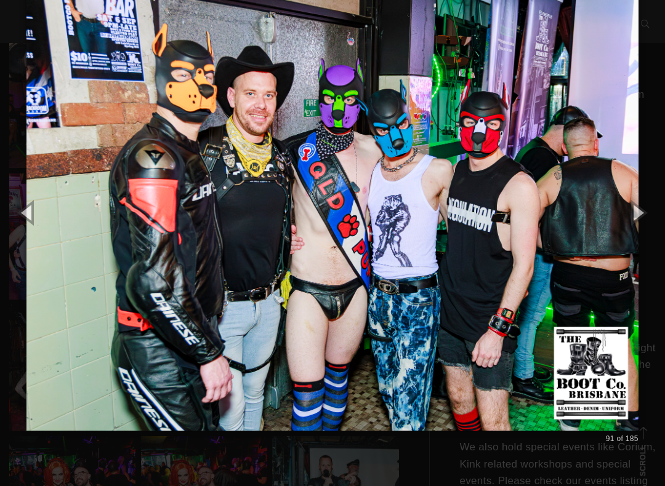
click at [654, 211] on button "button" at bounding box center [637, 213] width 55 height 68
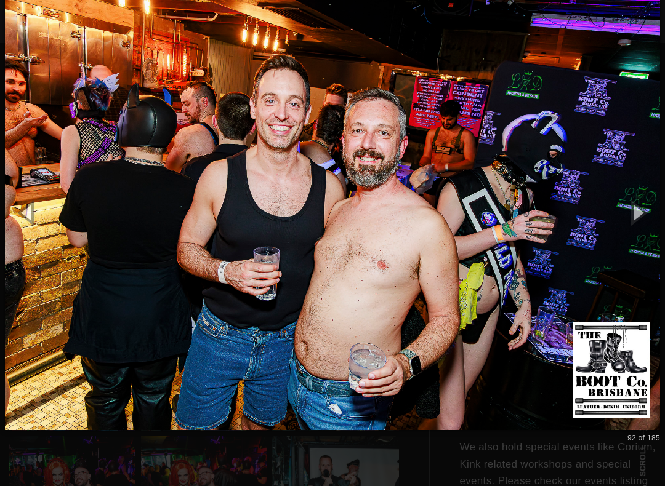
click at [650, 215] on button "button" at bounding box center [637, 213] width 55 height 68
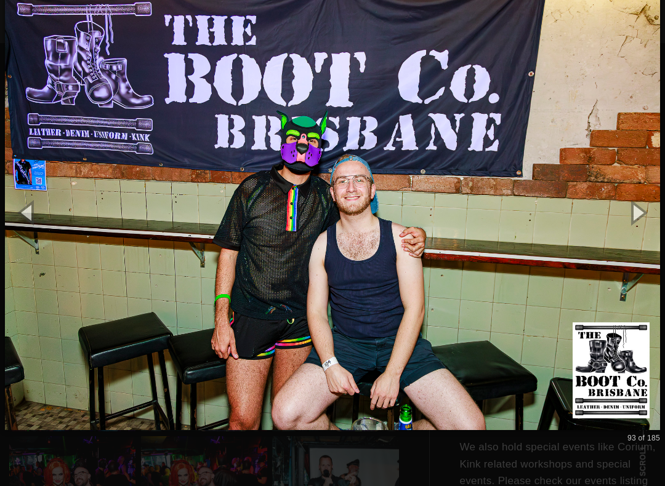
click at [648, 218] on button "button" at bounding box center [637, 213] width 55 height 68
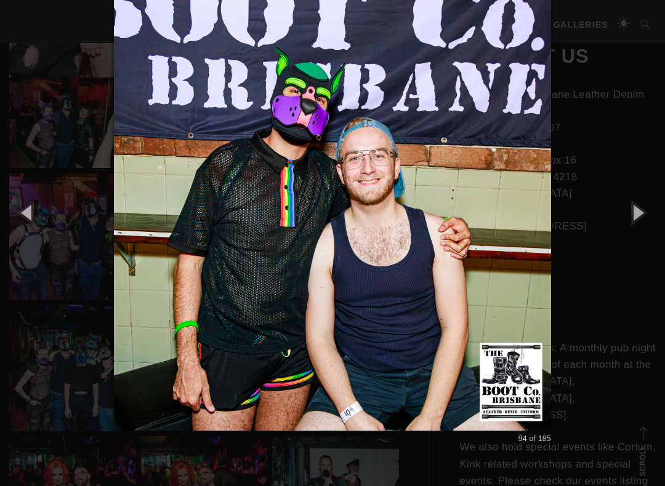
click at [647, 219] on button "button" at bounding box center [637, 213] width 55 height 68
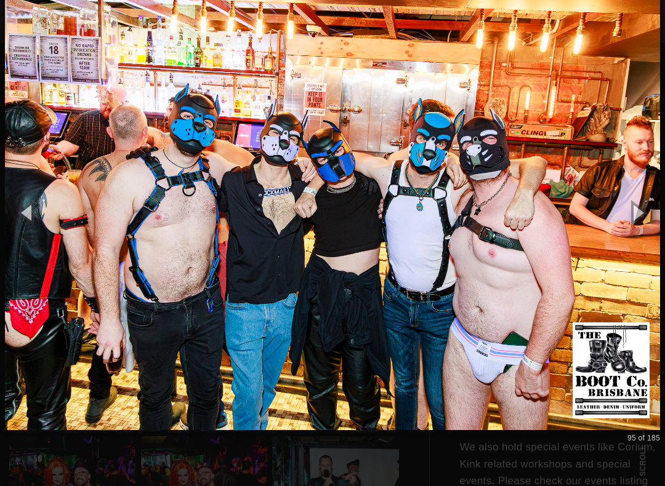
click at [639, 217] on button "button" at bounding box center [637, 213] width 55 height 68
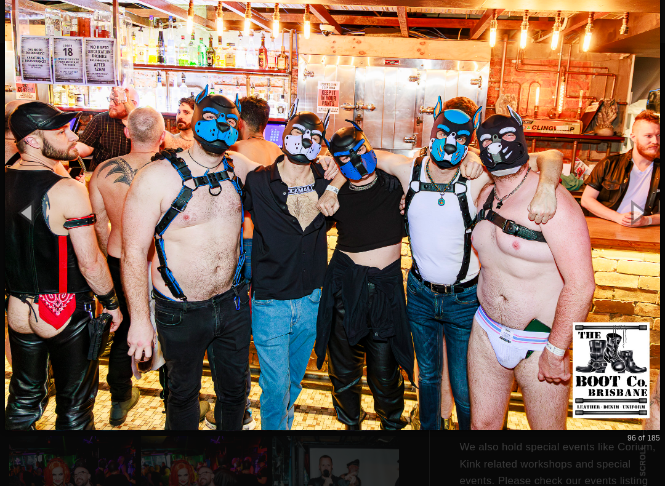
click at [639, 220] on button "button" at bounding box center [637, 213] width 55 height 68
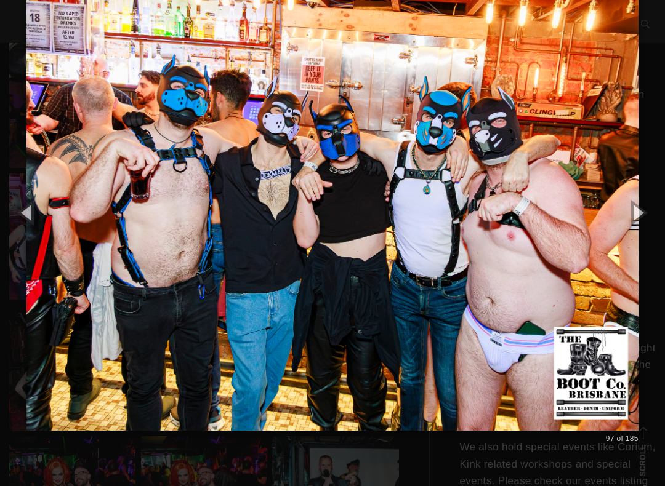
click at [642, 221] on button "button" at bounding box center [637, 213] width 55 height 68
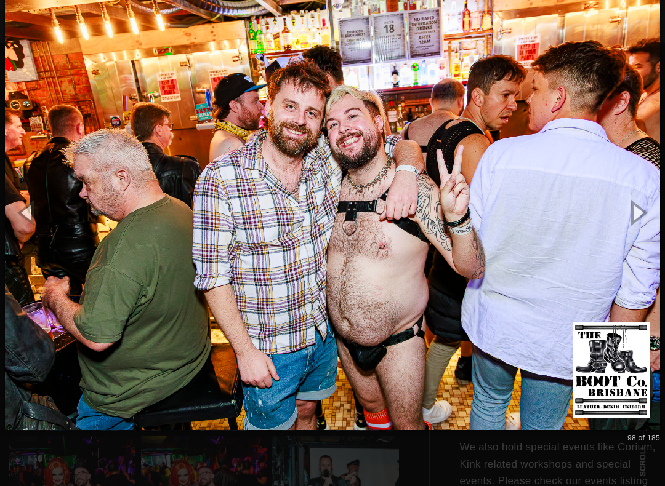
click at [655, 220] on button "button" at bounding box center [637, 213] width 55 height 68
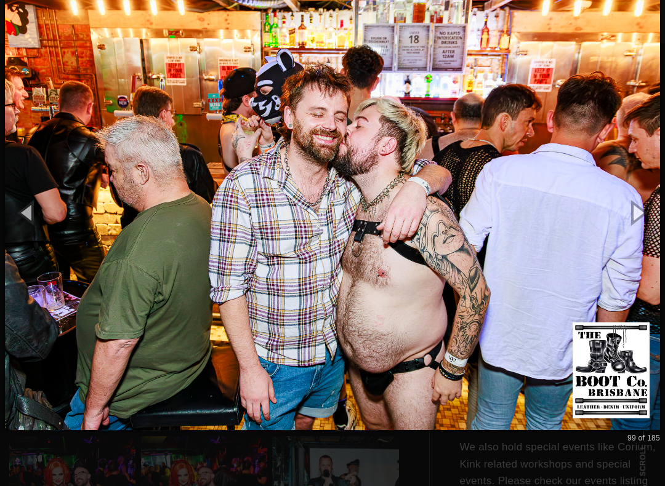
click at [642, 216] on button "button" at bounding box center [637, 213] width 55 height 68
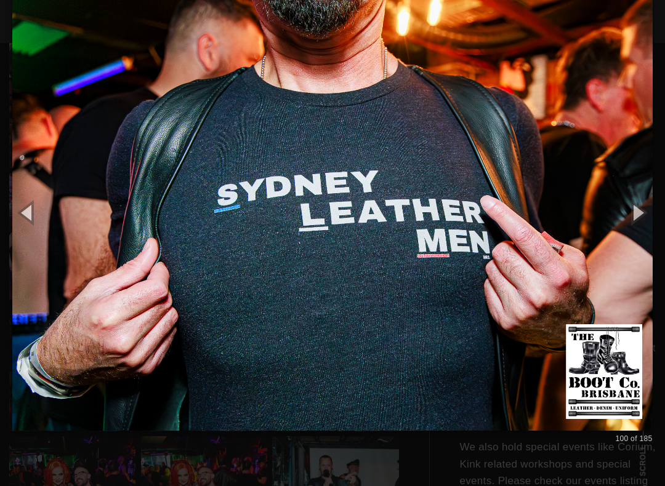
click at [655, 218] on button "button" at bounding box center [637, 213] width 55 height 68
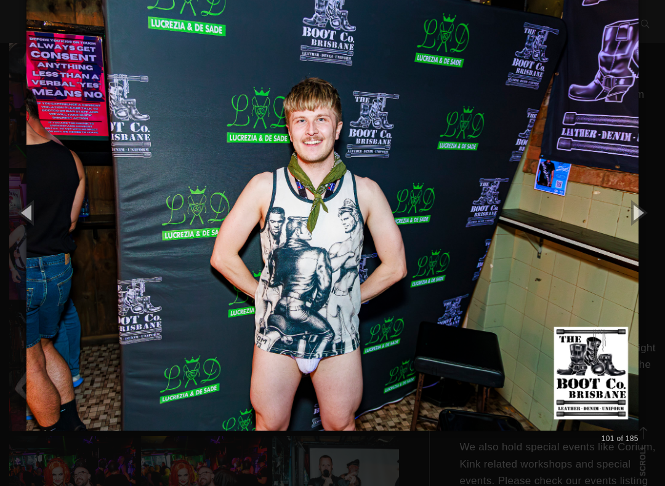
click at [653, 218] on button "button" at bounding box center [637, 213] width 55 height 68
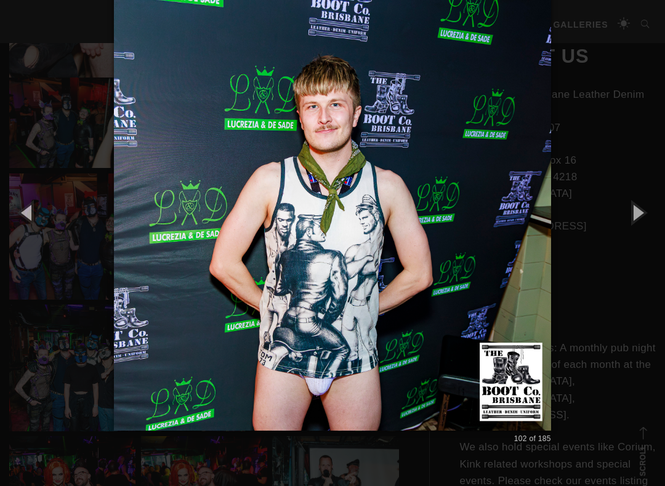
click at [653, 218] on button "button" at bounding box center [637, 213] width 55 height 68
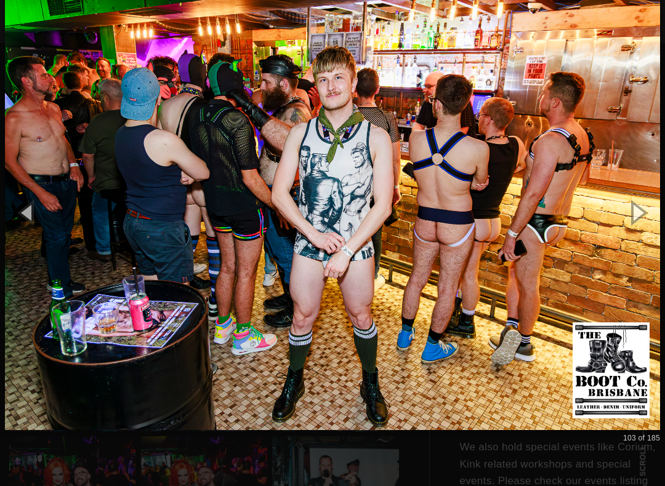
click at [658, 217] on button "button" at bounding box center [637, 213] width 55 height 68
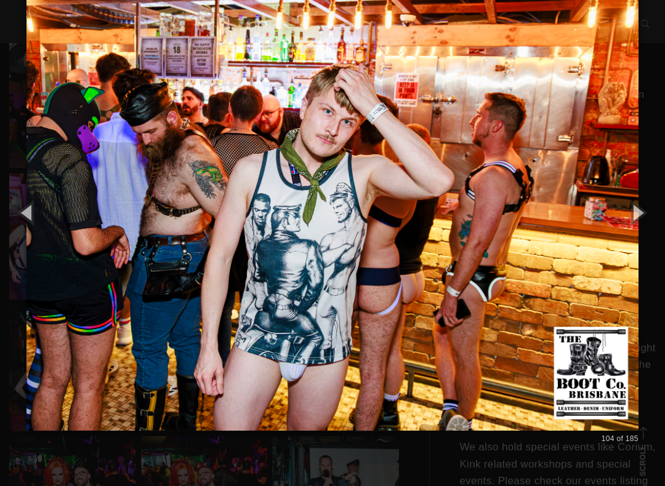
click at [35, 211] on button "button" at bounding box center [27, 213] width 55 height 68
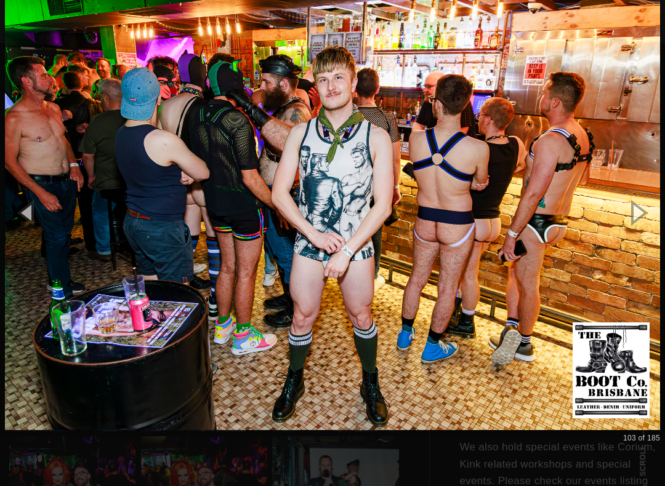
click at [644, 212] on button "button" at bounding box center [637, 213] width 55 height 68
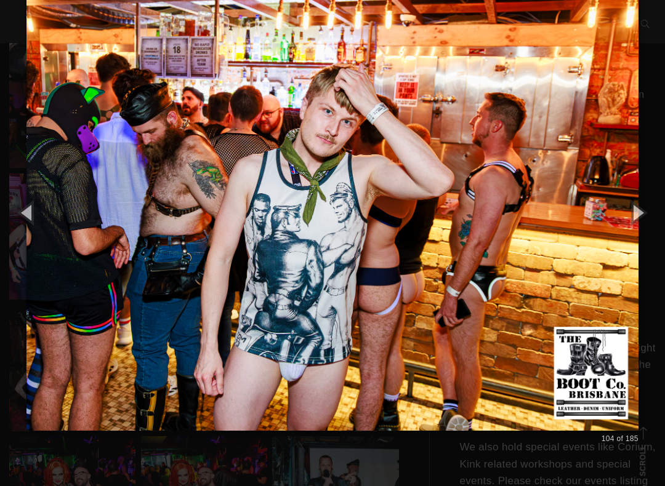
click at [644, 211] on button "button" at bounding box center [637, 213] width 55 height 68
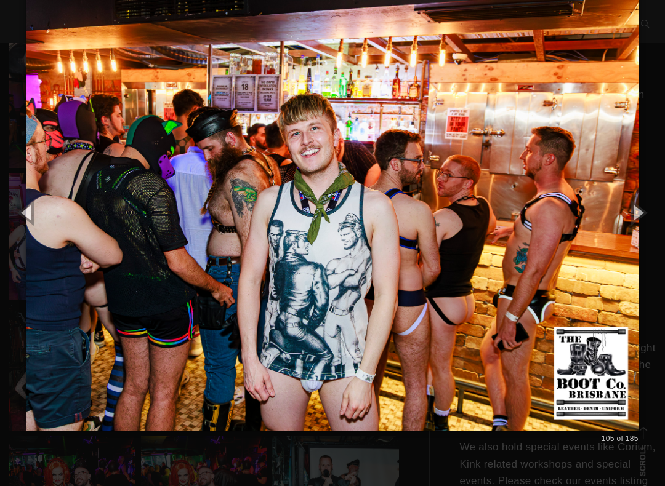
click at [645, 211] on button "button" at bounding box center [637, 213] width 55 height 68
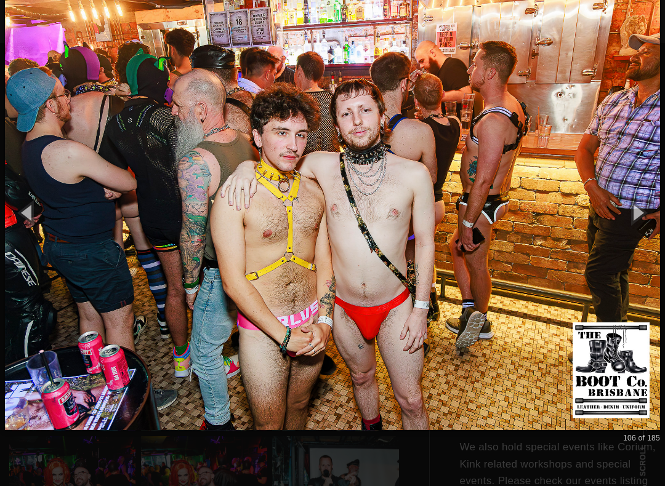
click at [639, 220] on button "button" at bounding box center [637, 213] width 55 height 68
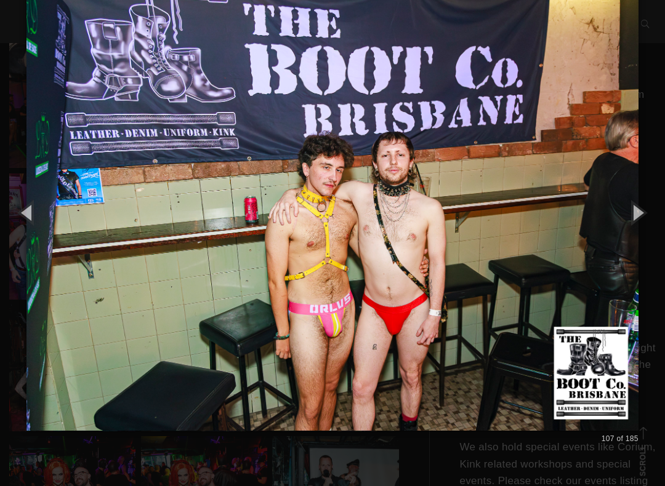
click at [648, 215] on button "button" at bounding box center [637, 213] width 55 height 68
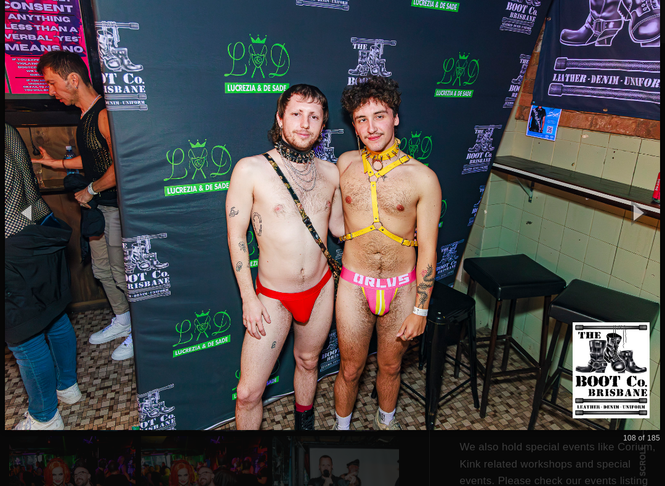
click at [659, 218] on button "button" at bounding box center [637, 213] width 55 height 68
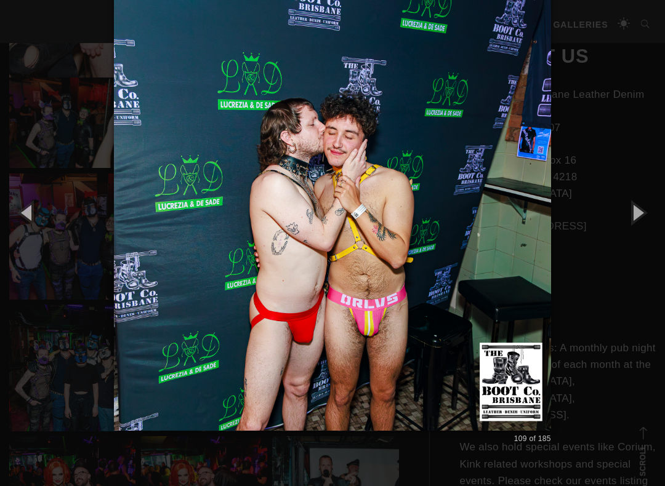
click at [660, 219] on button "button" at bounding box center [637, 213] width 55 height 68
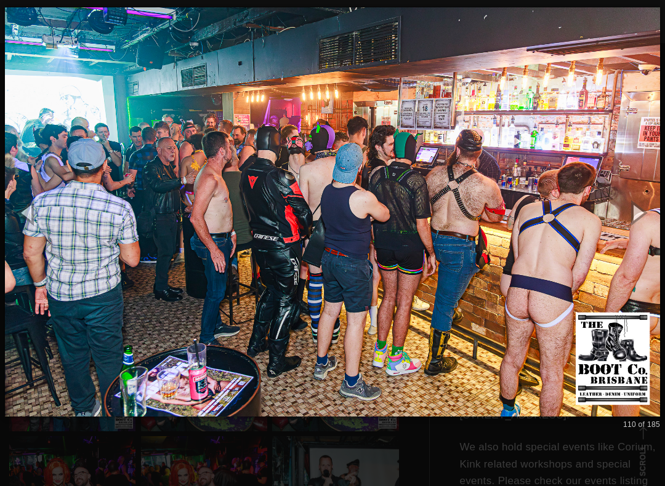
click at [648, 217] on button "button" at bounding box center [637, 213] width 55 height 68
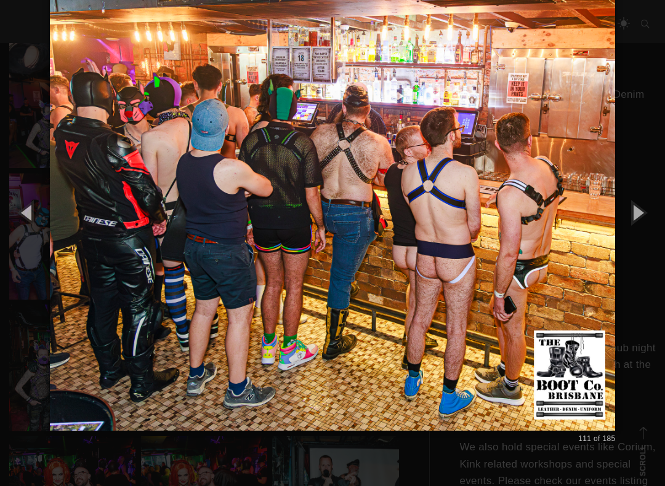
click at [655, 217] on button "button" at bounding box center [637, 213] width 55 height 68
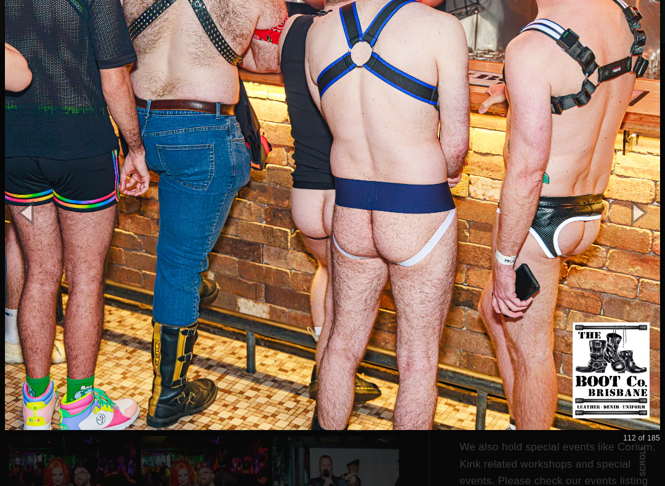
click at [648, 216] on button "button" at bounding box center [637, 213] width 55 height 68
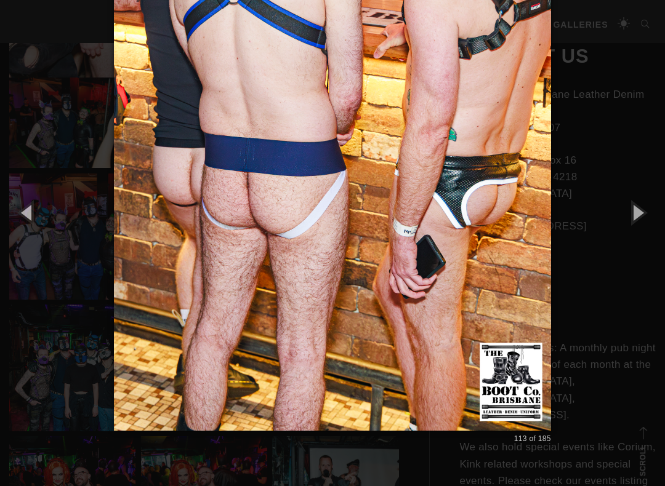
click at [651, 214] on button "button" at bounding box center [637, 213] width 55 height 68
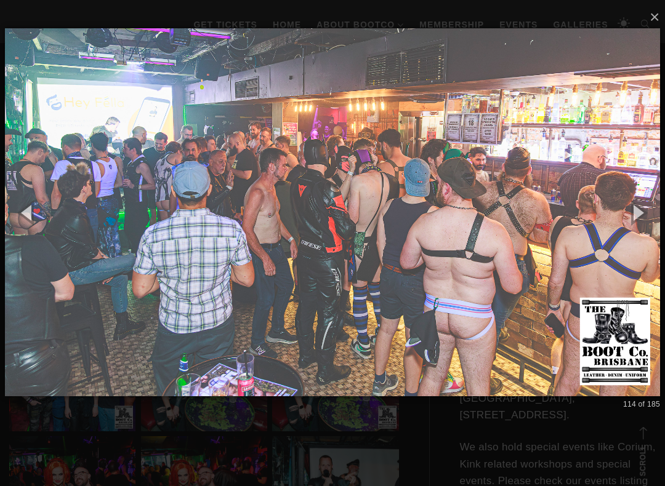
click at [650, 214] on button "button" at bounding box center [637, 213] width 55 height 68
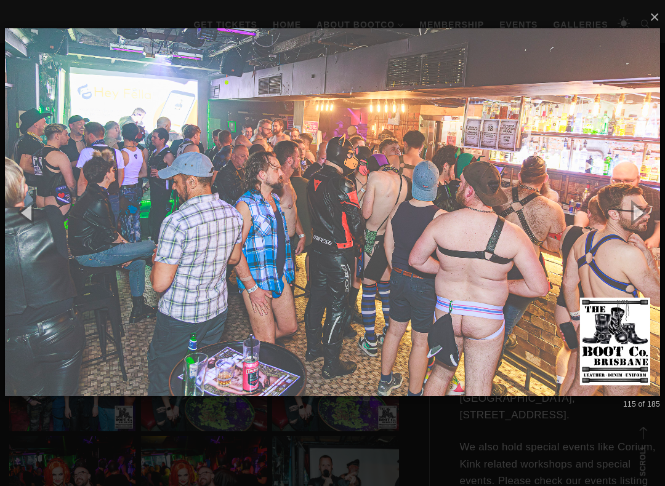
click at [656, 214] on button "button" at bounding box center [637, 213] width 55 height 68
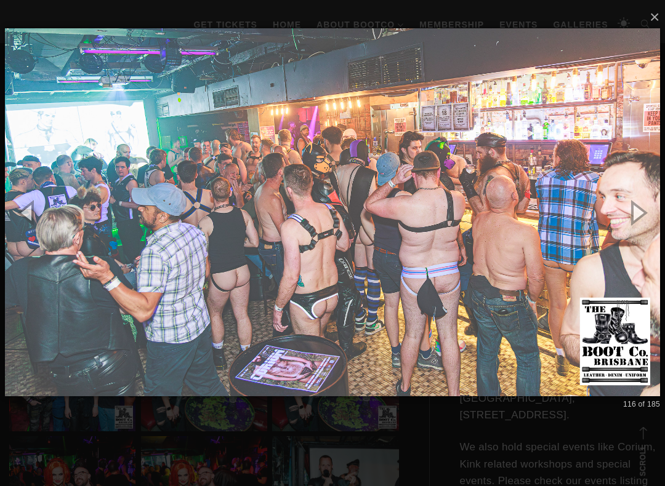
click at [658, 216] on button "button" at bounding box center [637, 213] width 55 height 68
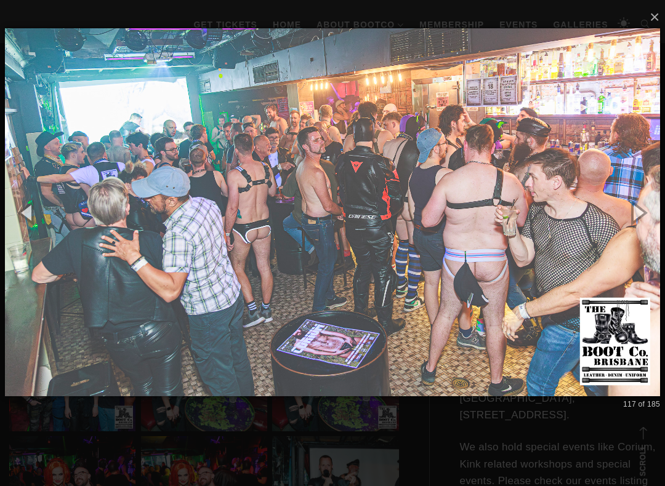
click at [650, 212] on button "button" at bounding box center [637, 213] width 55 height 68
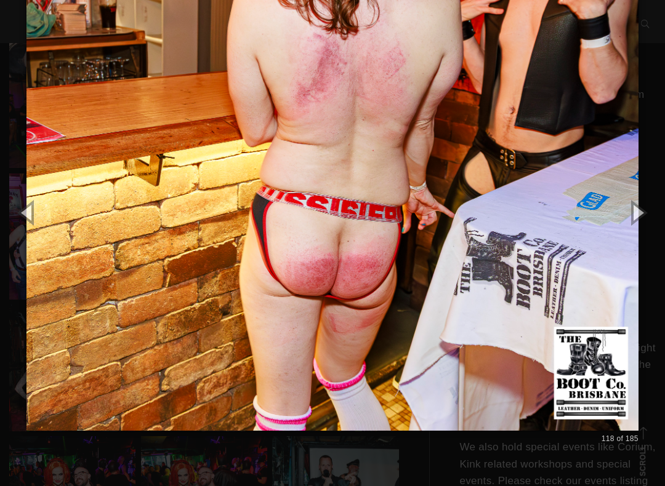
click at [657, 214] on button "button" at bounding box center [637, 213] width 55 height 68
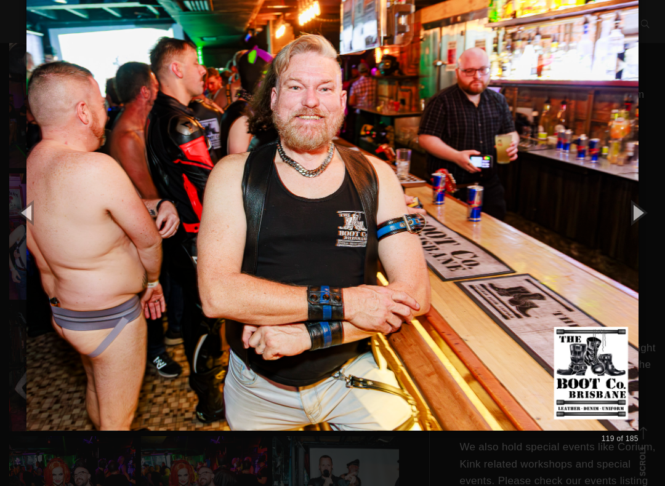
click at [661, 212] on button "button" at bounding box center [637, 213] width 55 height 68
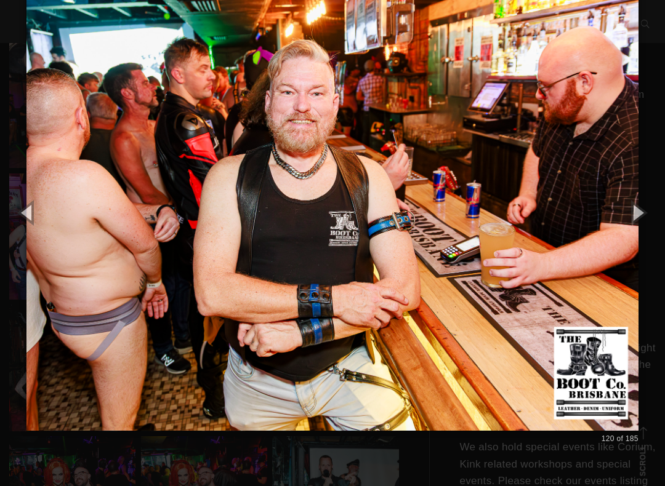
click at [659, 214] on button "button" at bounding box center [637, 213] width 55 height 68
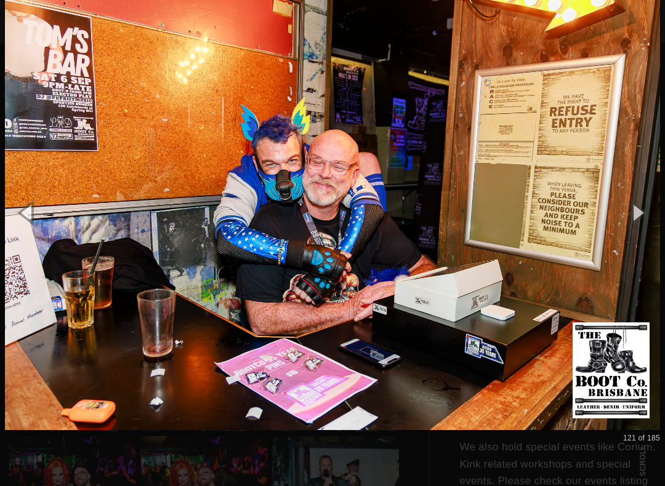
click at [654, 219] on button "button" at bounding box center [637, 213] width 55 height 68
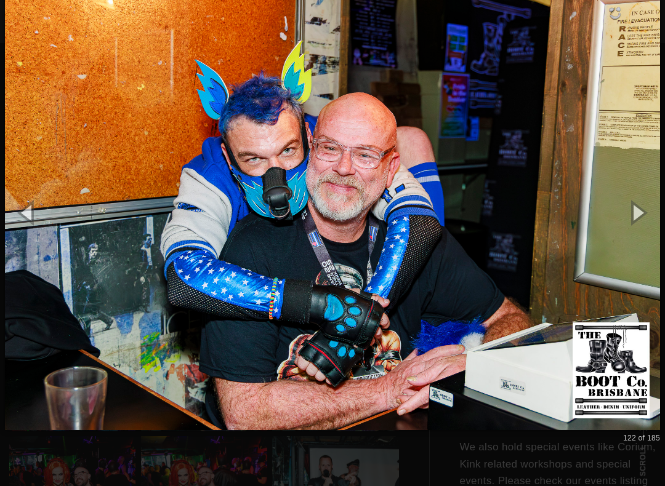
click at [653, 220] on button "button" at bounding box center [637, 213] width 55 height 68
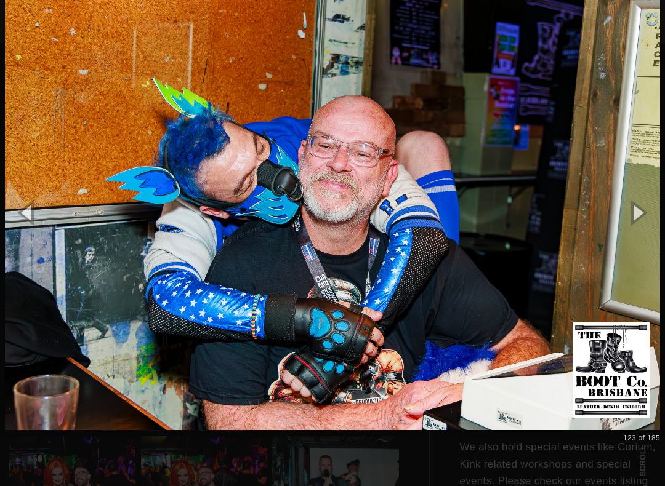
click at [650, 220] on button "button" at bounding box center [637, 213] width 55 height 68
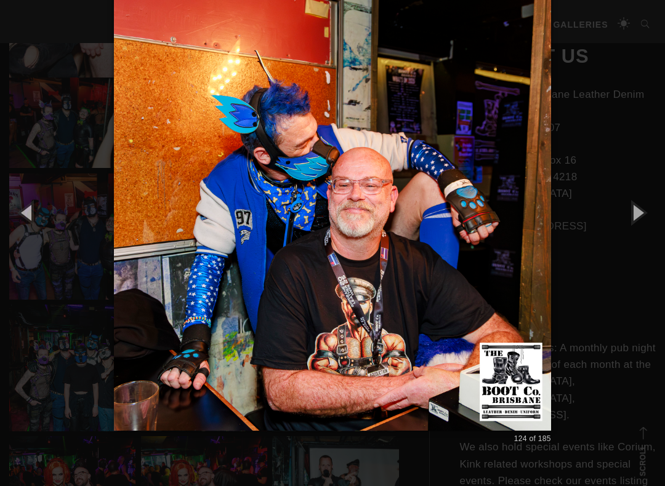
click at [649, 222] on button "button" at bounding box center [637, 213] width 55 height 68
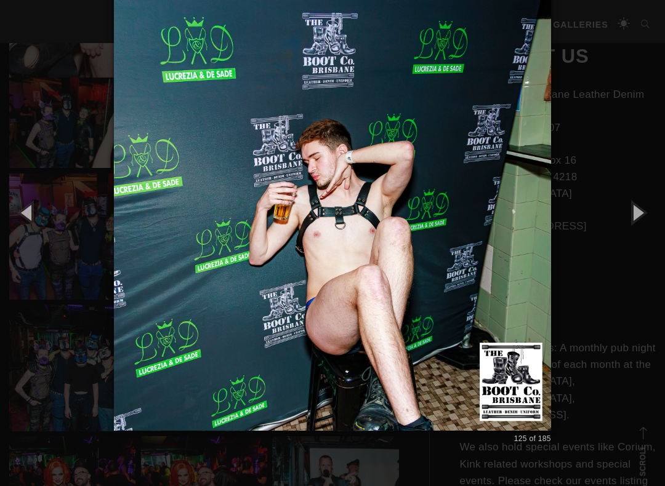
click at [650, 222] on button "button" at bounding box center [637, 213] width 55 height 68
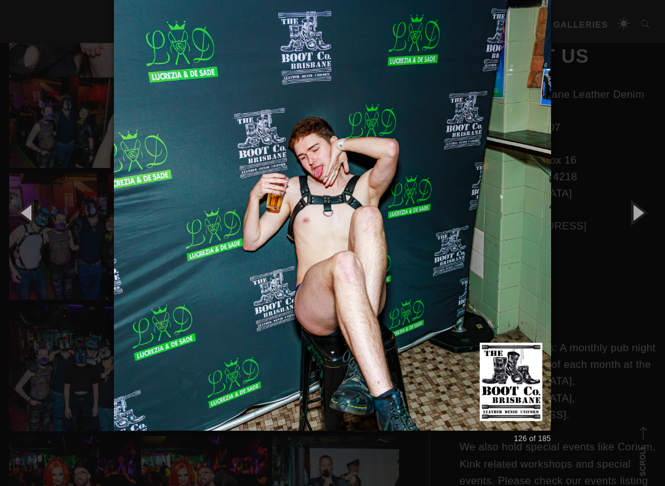
click at [653, 222] on button "button" at bounding box center [637, 213] width 55 height 68
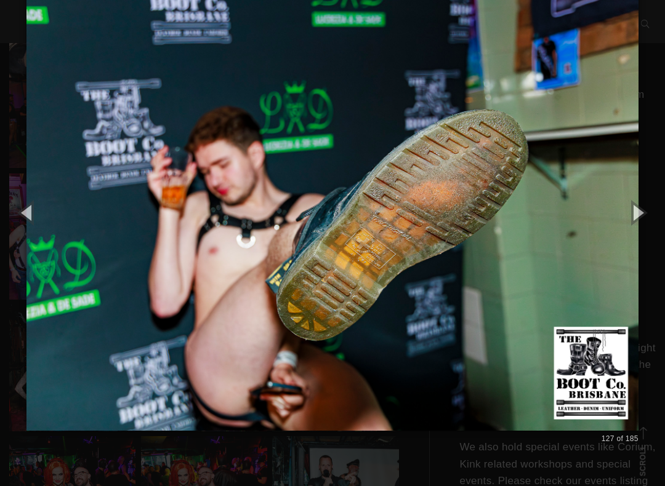
click at [653, 222] on button "button" at bounding box center [637, 213] width 55 height 68
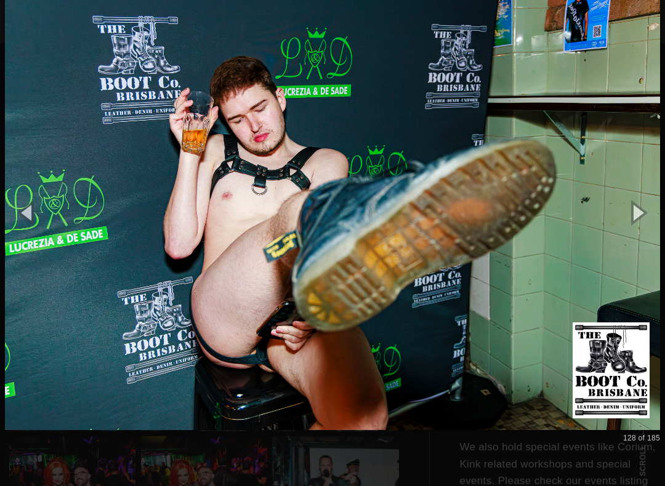
click at [650, 224] on button "button" at bounding box center [637, 213] width 55 height 68
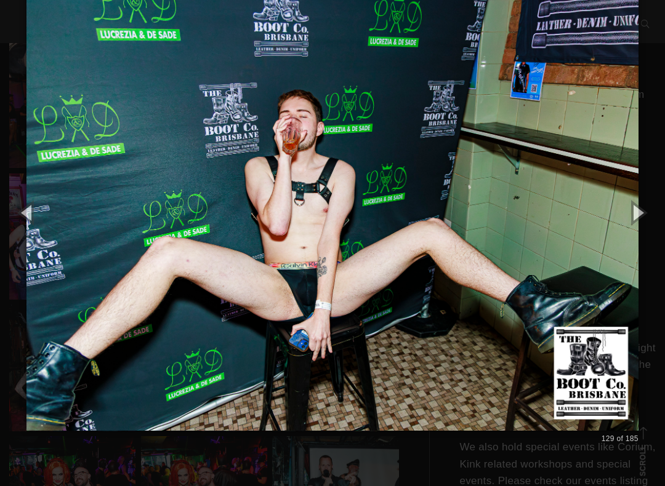
click at [655, 222] on button "button" at bounding box center [637, 213] width 55 height 68
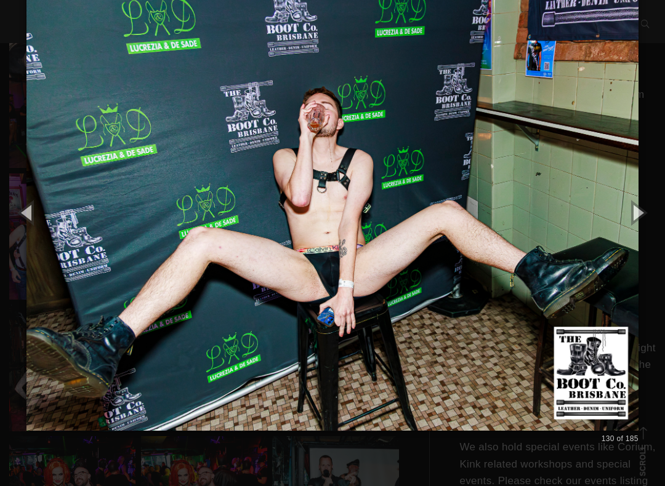
click at [656, 222] on button "button" at bounding box center [637, 213] width 55 height 68
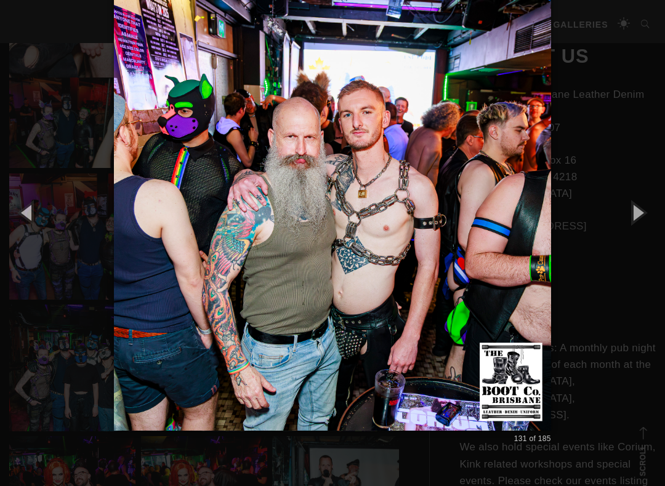
click at [660, 220] on button "button" at bounding box center [637, 213] width 55 height 68
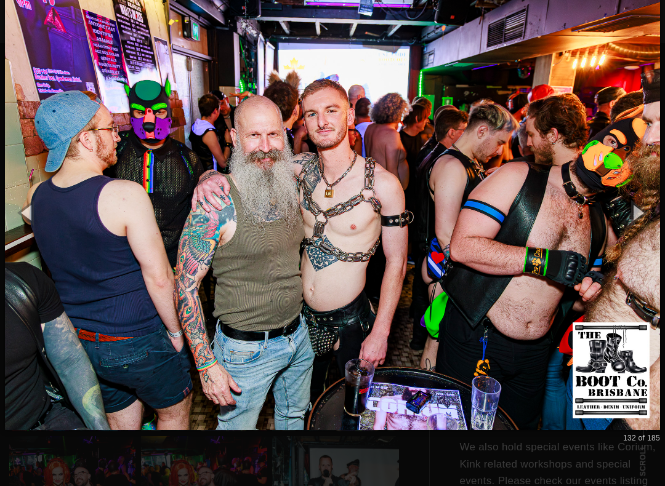
click at [642, 219] on button "button" at bounding box center [637, 213] width 55 height 68
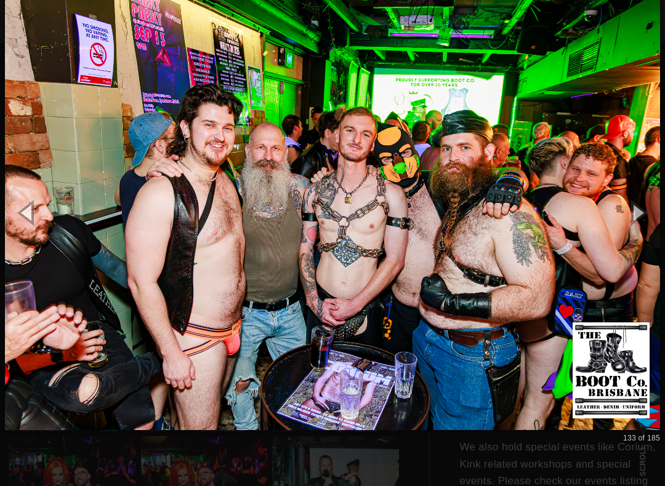
click at [656, 217] on button "button" at bounding box center [637, 213] width 55 height 68
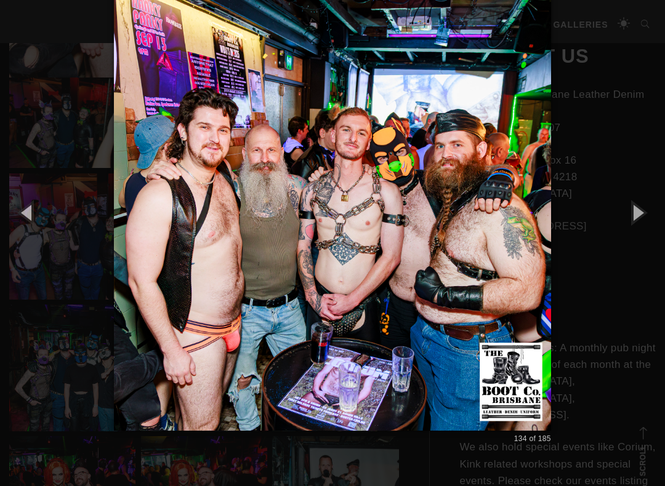
click at [652, 216] on button "button" at bounding box center [637, 213] width 55 height 68
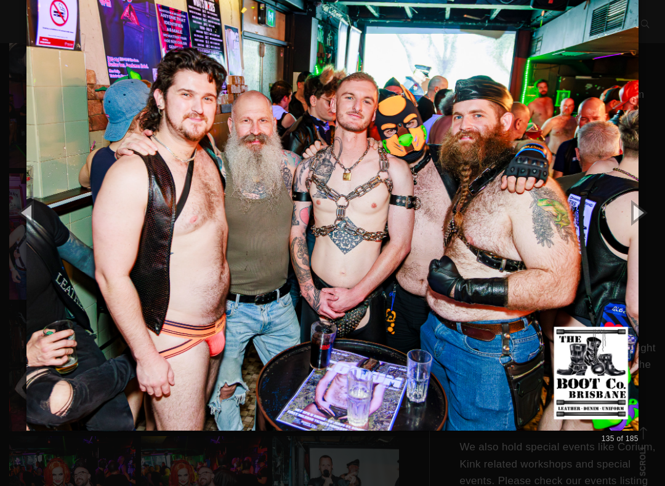
click at [645, 219] on button "button" at bounding box center [637, 213] width 55 height 68
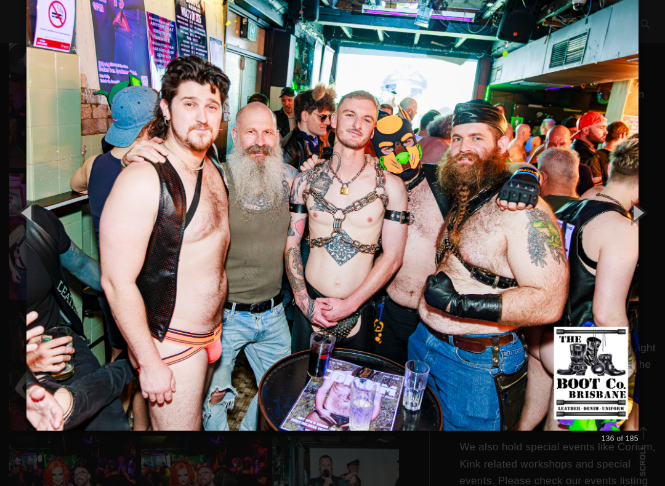
click at [642, 220] on button "button" at bounding box center [637, 213] width 55 height 68
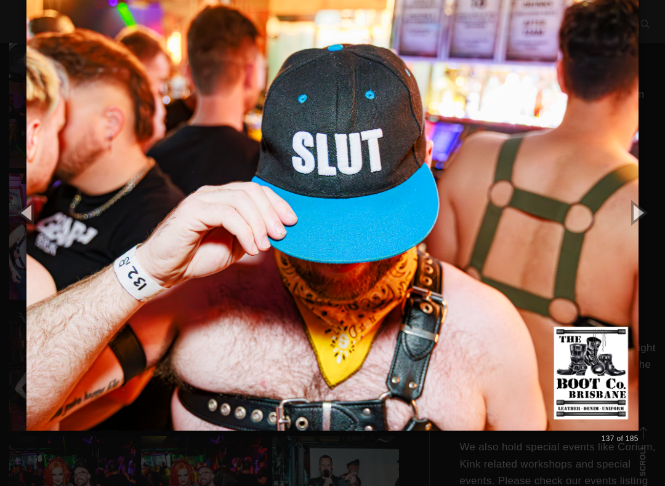
click at [641, 222] on button "button" at bounding box center [637, 213] width 55 height 68
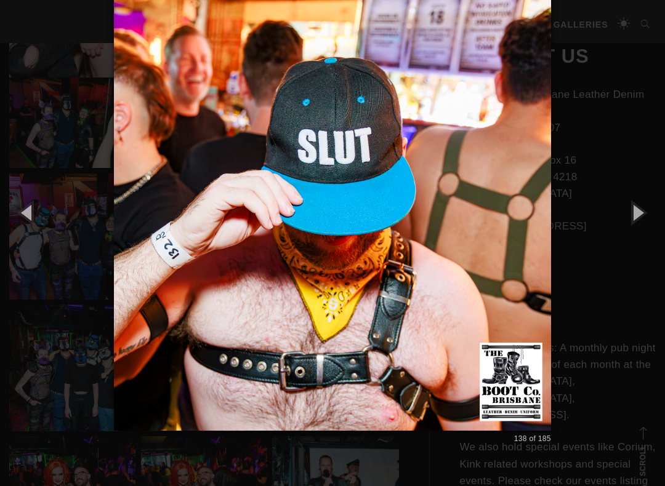
click at [642, 222] on button "button" at bounding box center [637, 213] width 55 height 68
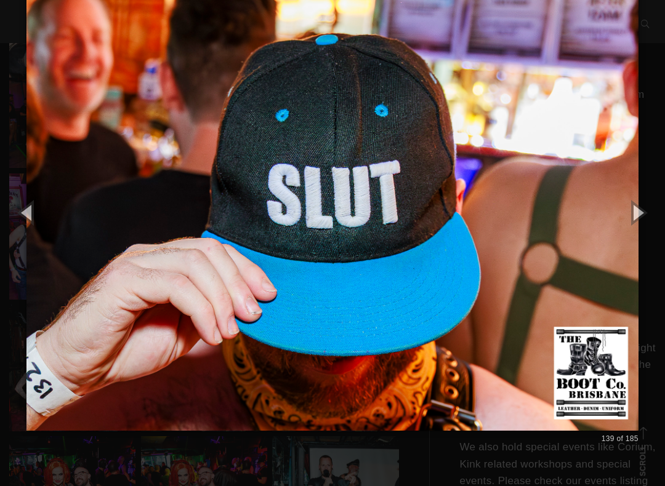
click at [642, 224] on button "button" at bounding box center [637, 213] width 55 height 68
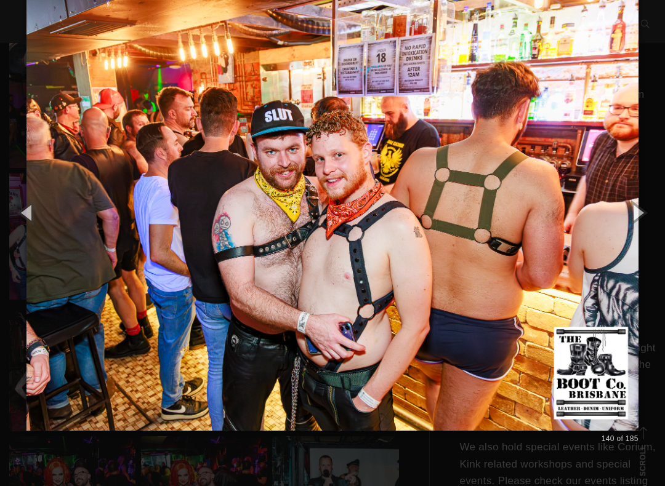
click at [644, 222] on button "button" at bounding box center [637, 213] width 55 height 68
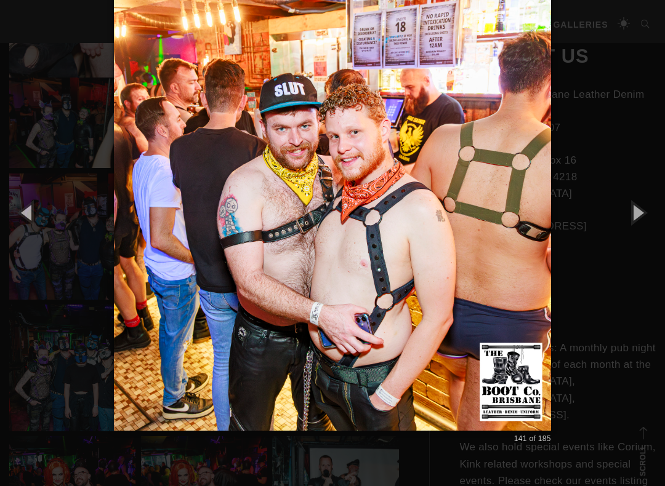
click at [644, 224] on button "button" at bounding box center [637, 213] width 55 height 68
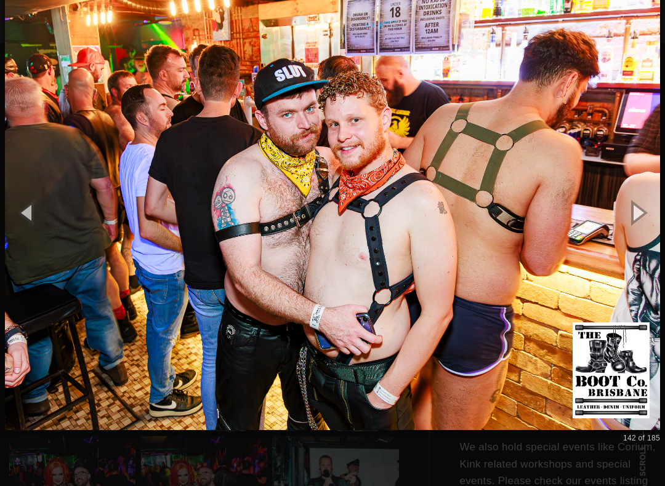
click at [644, 223] on button "button" at bounding box center [637, 213] width 55 height 68
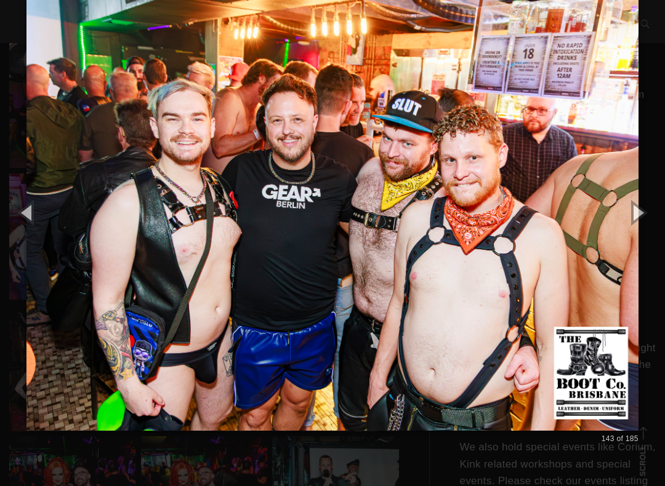
click at [653, 215] on button "button" at bounding box center [637, 213] width 55 height 68
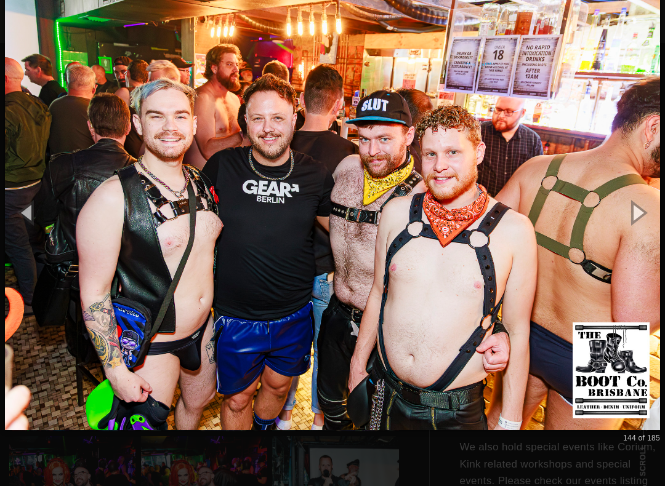
click at [647, 219] on button "button" at bounding box center [637, 213] width 55 height 68
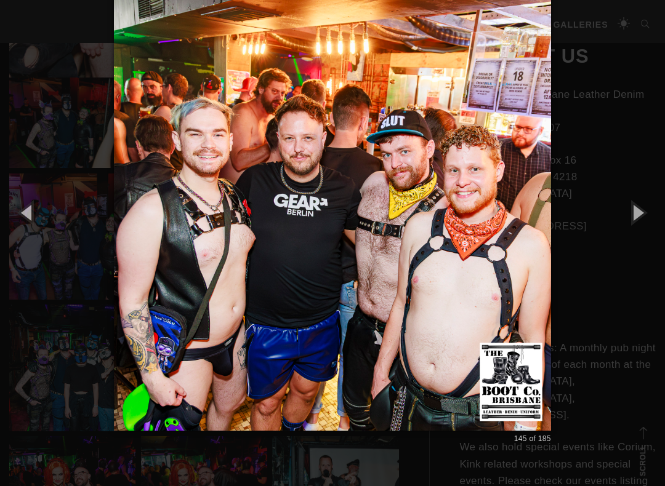
click at [650, 218] on button "button" at bounding box center [637, 213] width 55 height 68
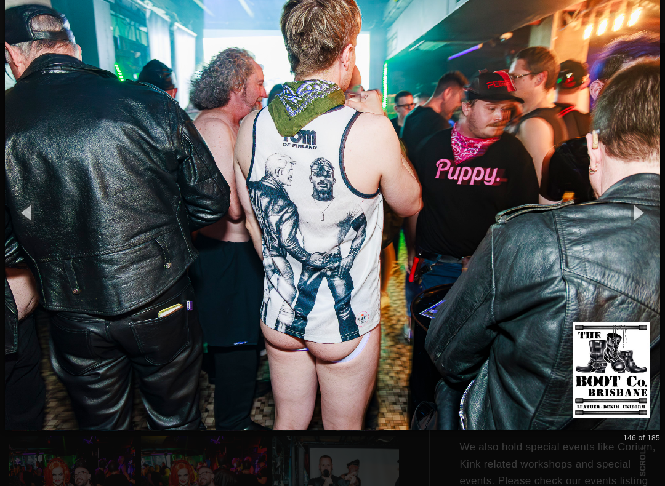
click at [656, 219] on button "button" at bounding box center [637, 213] width 55 height 68
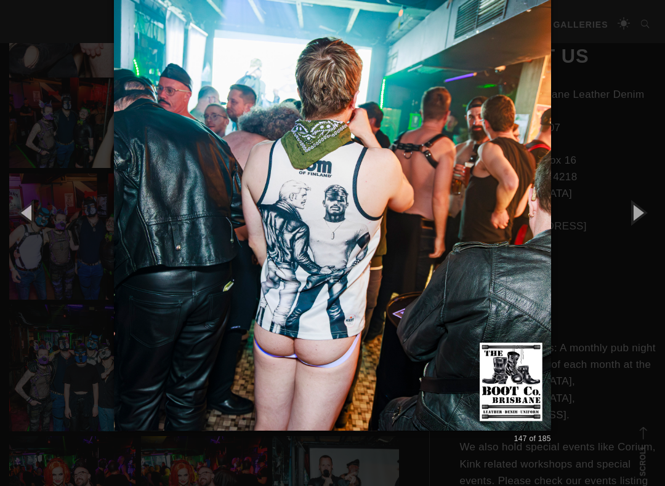
click at [655, 220] on button "button" at bounding box center [637, 213] width 55 height 68
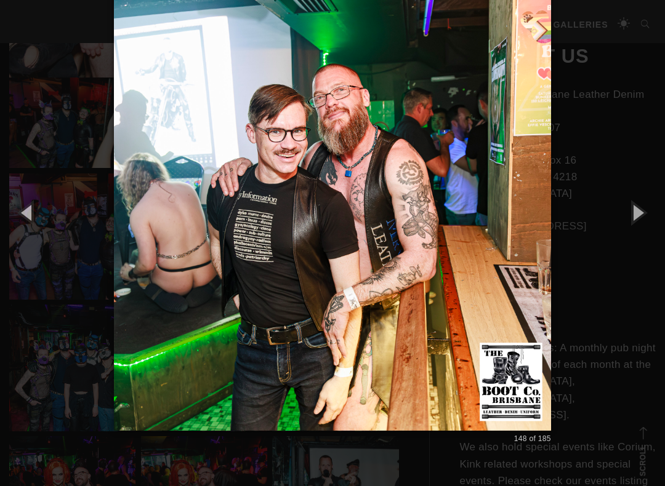
click at [645, 224] on button "button" at bounding box center [637, 213] width 55 height 68
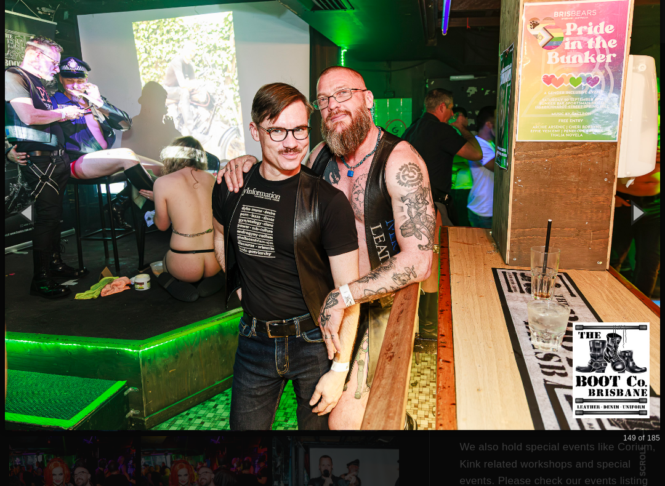
click at [645, 224] on button "button" at bounding box center [637, 213] width 55 height 68
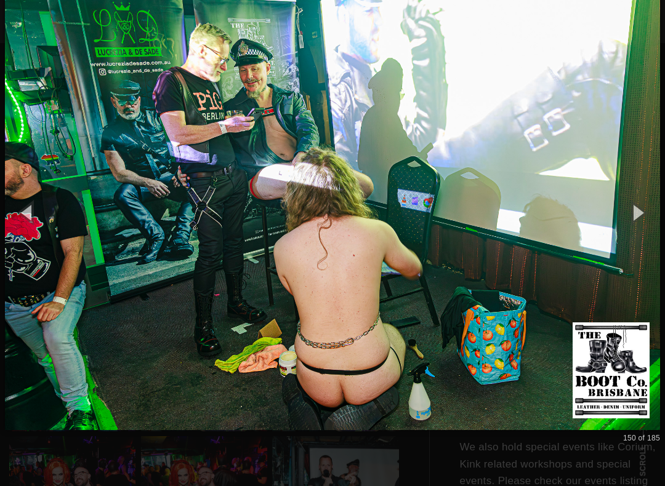
click at [646, 222] on button "button" at bounding box center [637, 213] width 55 height 68
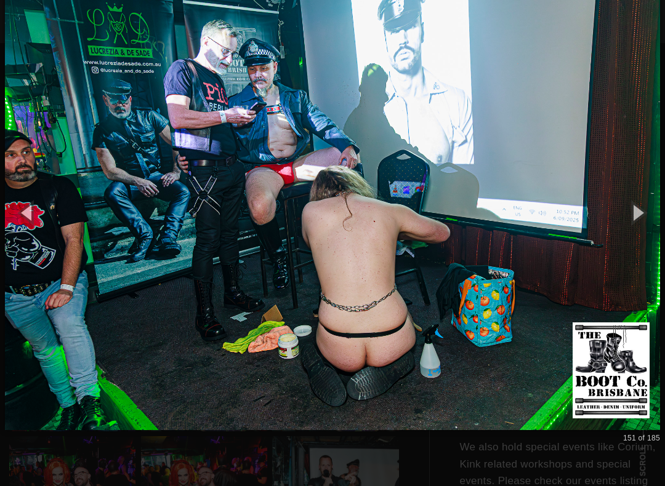
click at [646, 222] on button "button" at bounding box center [637, 213] width 55 height 68
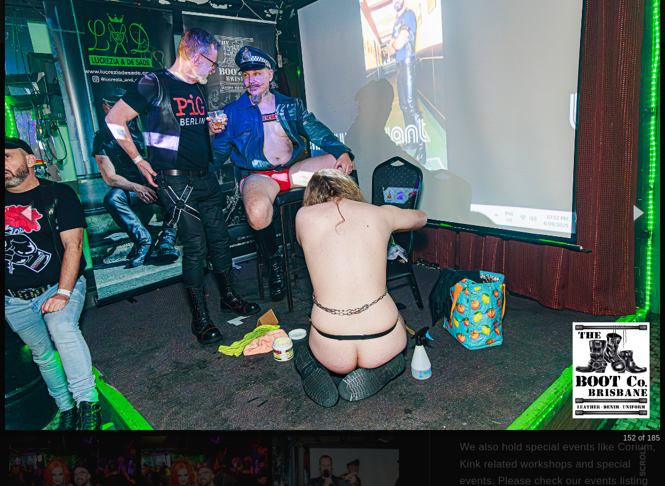
click at [645, 222] on button "button" at bounding box center [637, 213] width 55 height 68
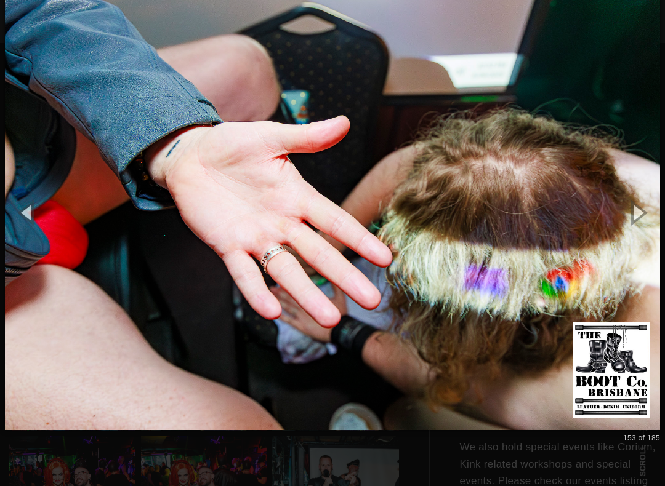
click at [644, 222] on button "button" at bounding box center [637, 213] width 55 height 68
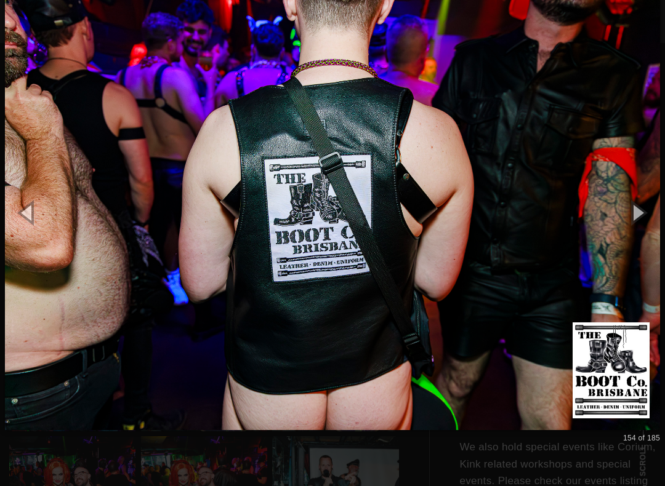
click at [647, 217] on button "button" at bounding box center [637, 213] width 55 height 68
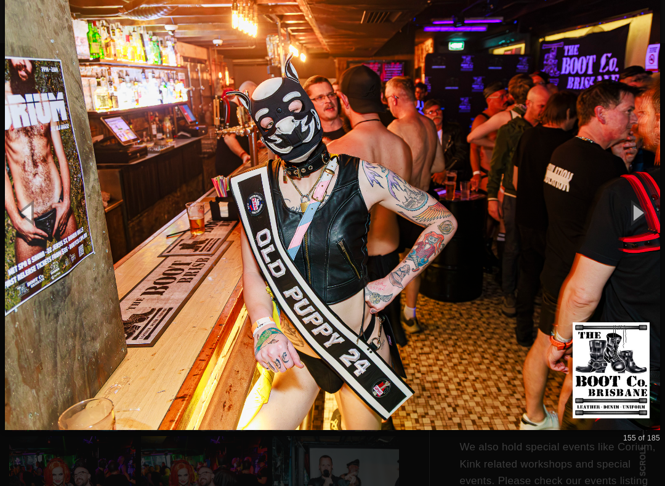
click at [647, 215] on button "button" at bounding box center [637, 213] width 55 height 68
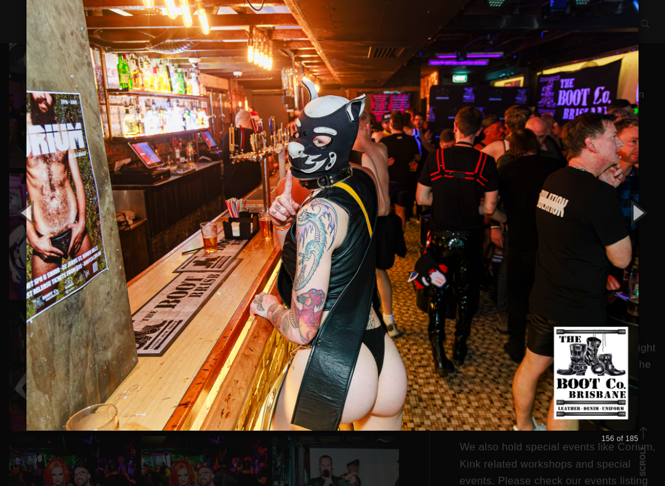
click at [650, 219] on button "button" at bounding box center [637, 213] width 55 height 68
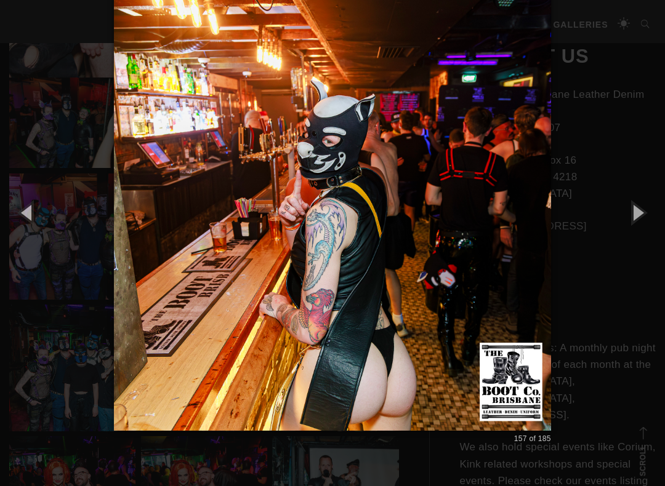
click at [654, 219] on button "button" at bounding box center [637, 213] width 55 height 68
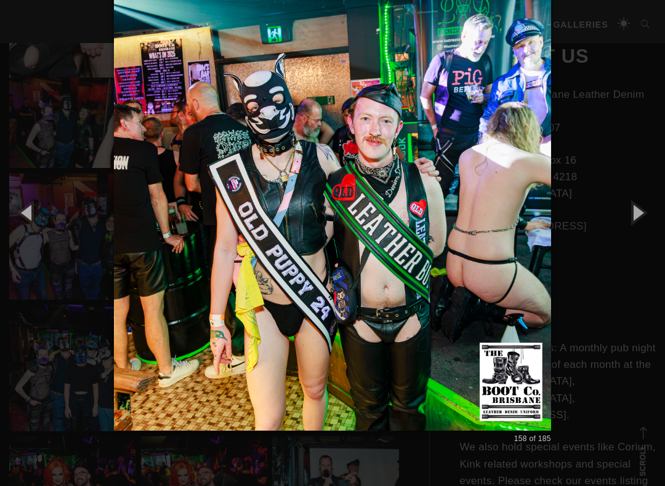
click at [645, 223] on button "button" at bounding box center [637, 213] width 55 height 68
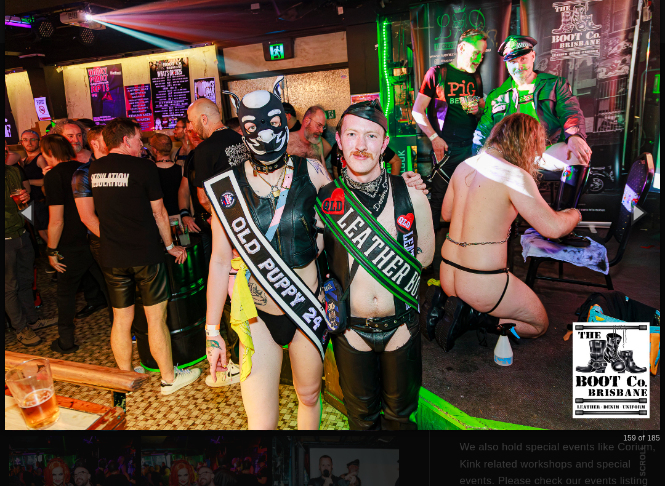
click at [645, 223] on button "button" at bounding box center [637, 213] width 55 height 68
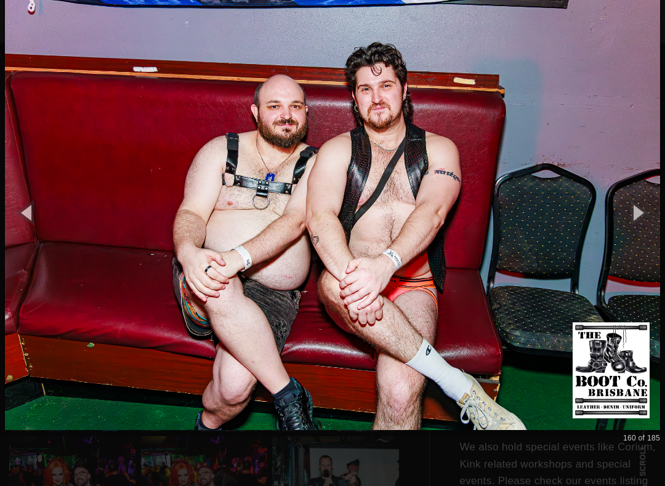
click at [647, 224] on button "button" at bounding box center [637, 213] width 55 height 68
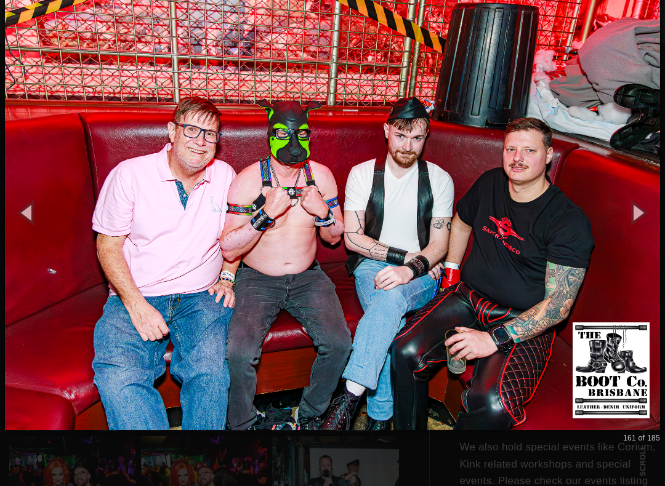
click at [655, 222] on button "button" at bounding box center [637, 213] width 55 height 68
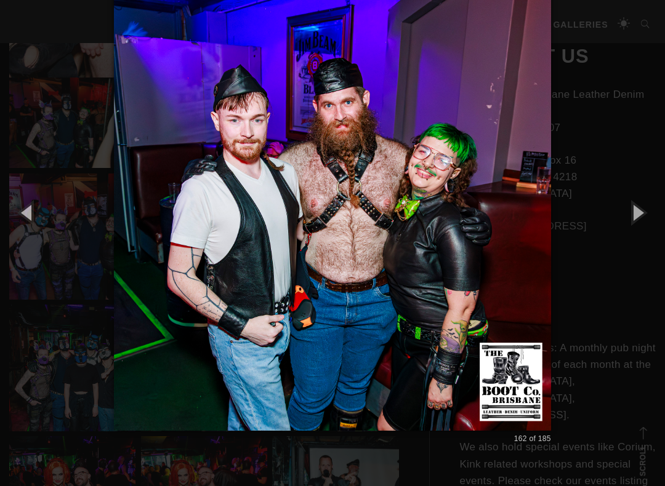
click at [656, 221] on button "button" at bounding box center [637, 213] width 55 height 68
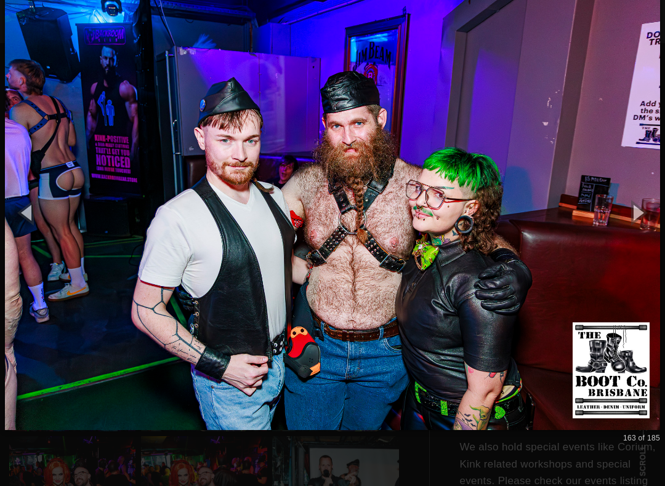
click at [653, 222] on button "button" at bounding box center [637, 213] width 55 height 68
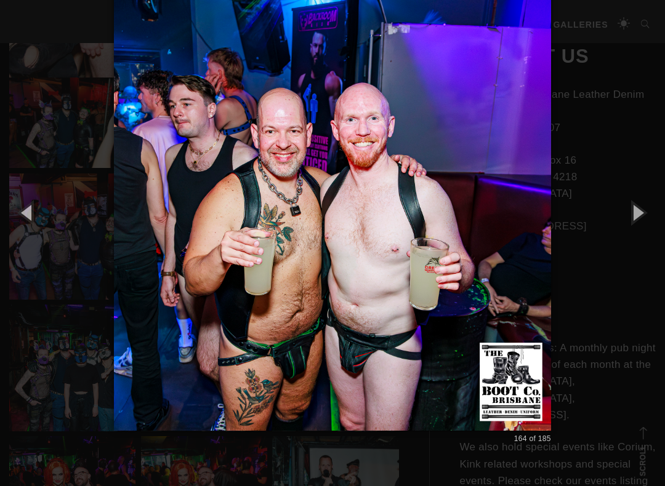
click at [644, 221] on button "button" at bounding box center [637, 213] width 55 height 68
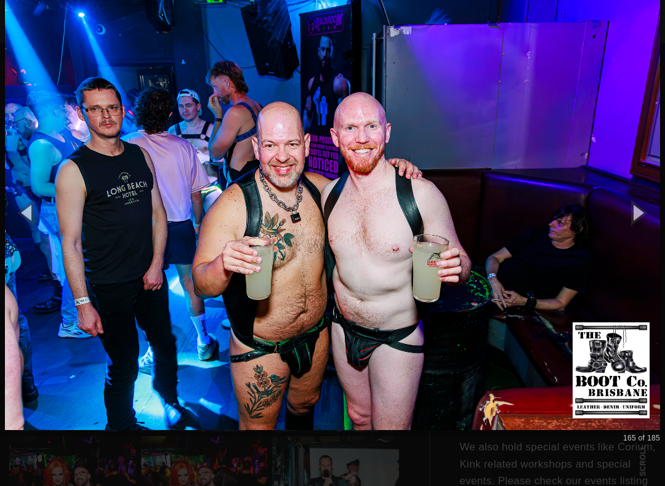
click at [644, 219] on button "button" at bounding box center [637, 213] width 55 height 68
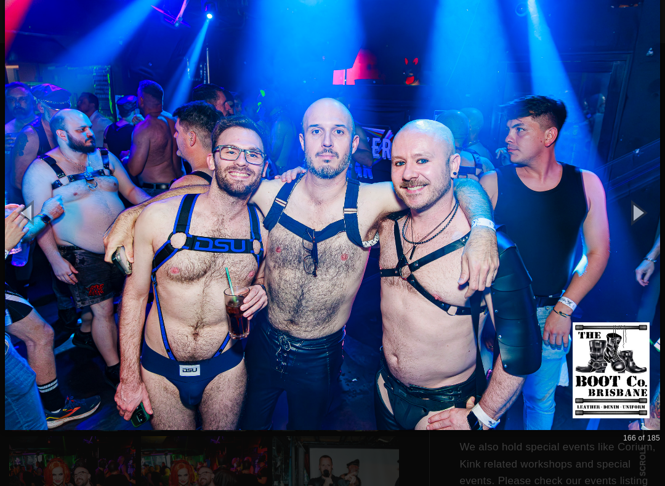
click at [600, 409] on img at bounding box center [332, 212] width 655 height 486
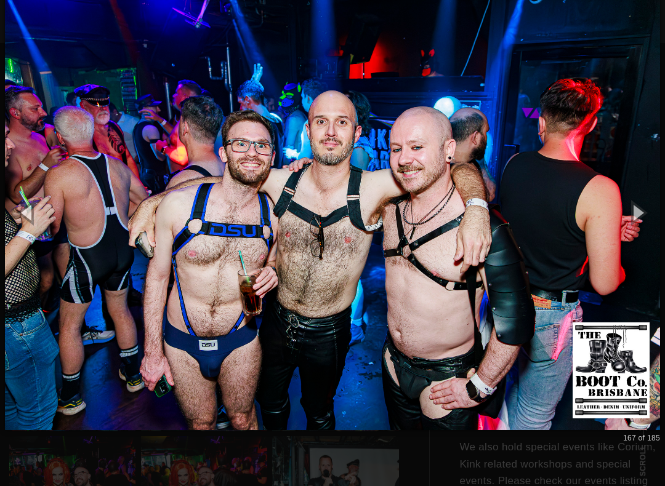
click at [643, 214] on button "button" at bounding box center [637, 213] width 55 height 68
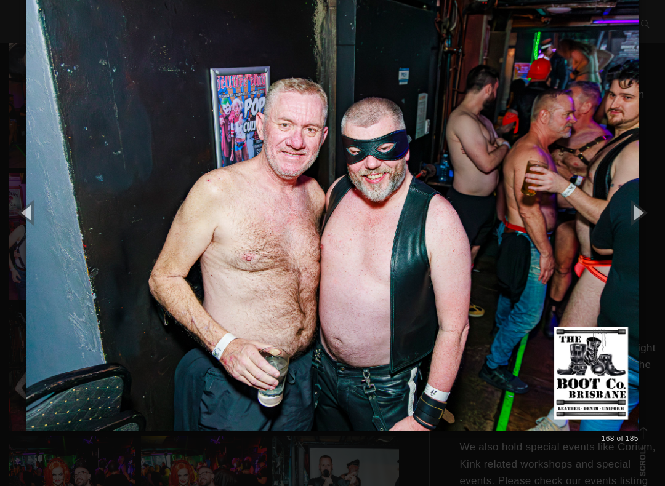
click at [34, 212] on button "button" at bounding box center [27, 213] width 55 height 68
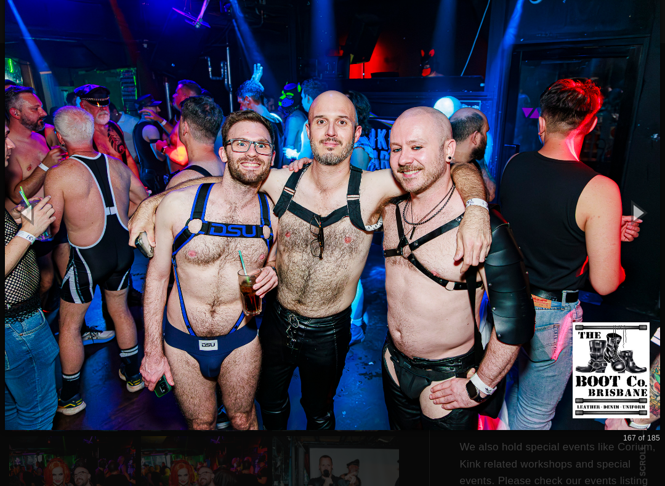
click at [647, 216] on button "button" at bounding box center [637, 213] width 55 height 68
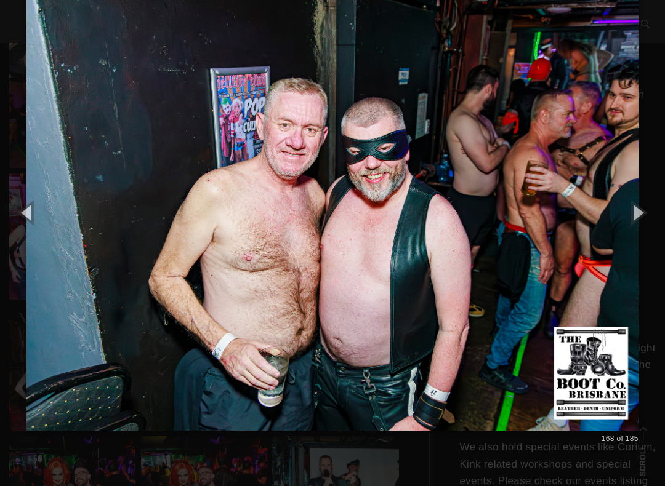
click at [653, 213] on button "button" at bounding box center [637, 213] width 55 height 68
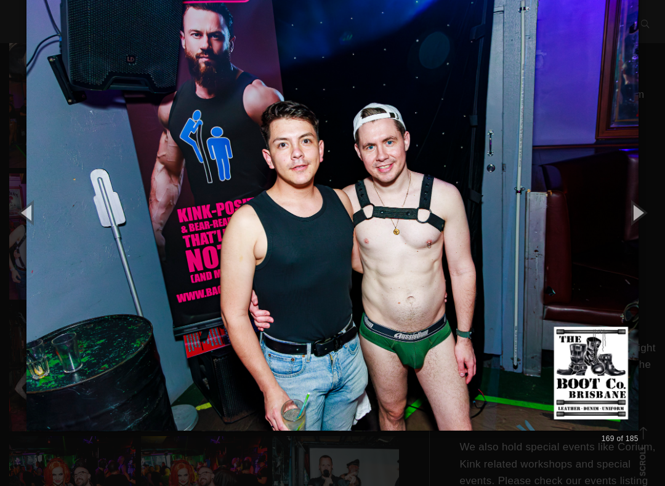
click at [653, 215] on button "button" at bounding box center [637, 213] width 55 height 68
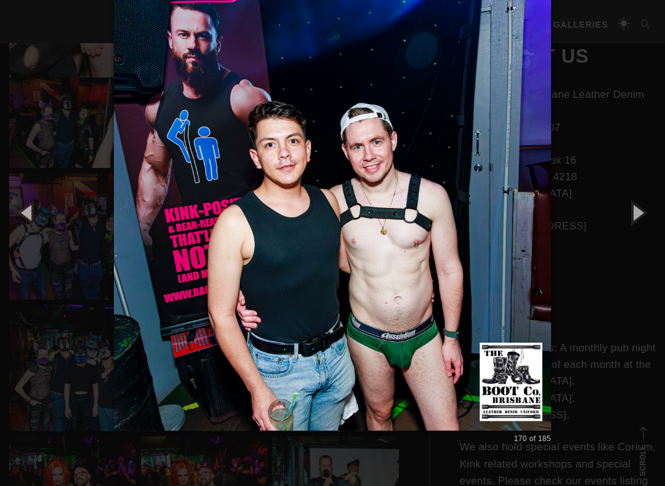
click at [645, 219] on button "button" at bounding box center [637, 213] width 55 height 68
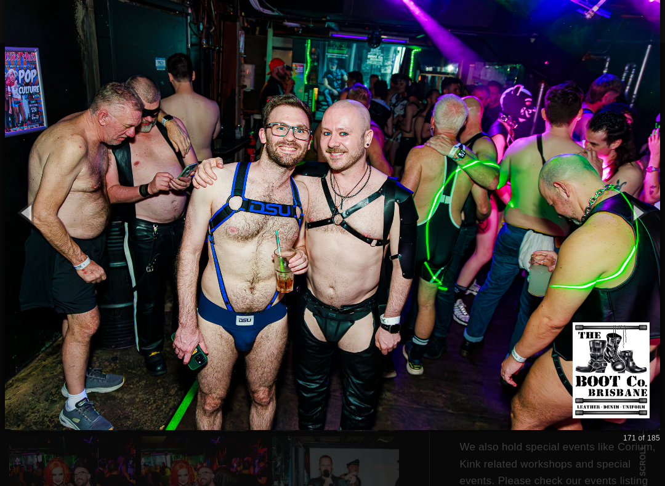
click at [642, 205] on button "button" at bounding box center [637, 213] width 55 height 68
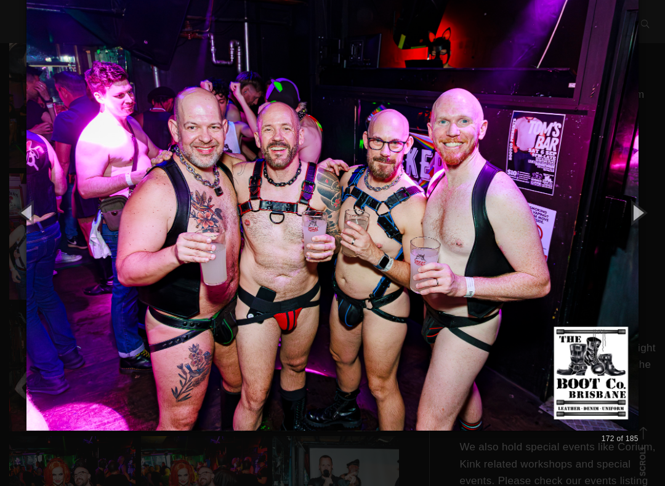
click at [652, 208] on button "button" at bounding box center [637, 213] width 55 height 68
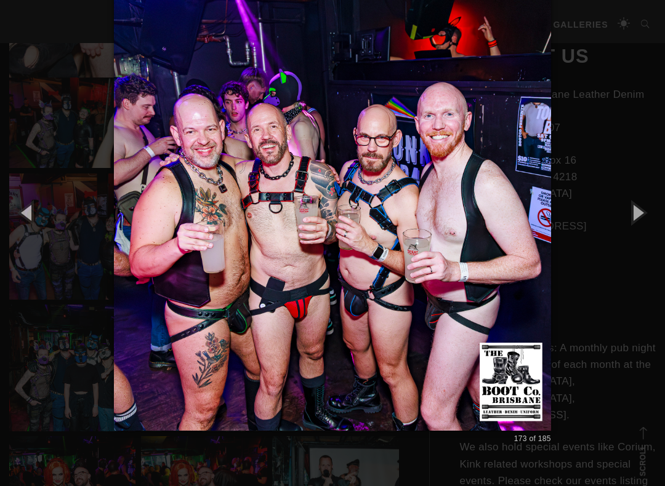
click at [649, 209] on button "button" at bounding box center [637, 213] width 55 height 68
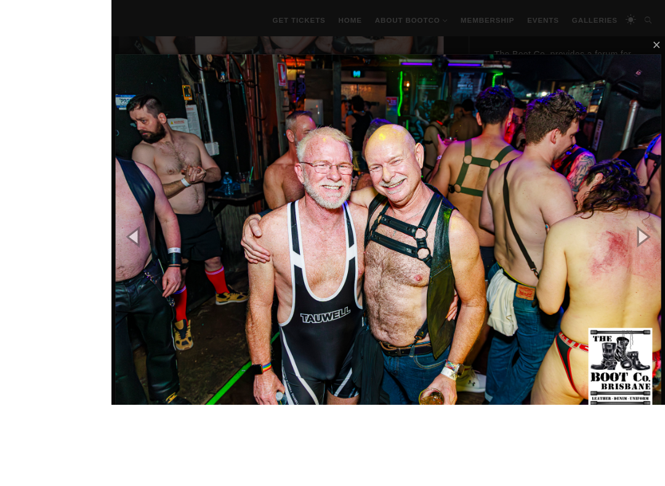
scroll to position [509, 0]
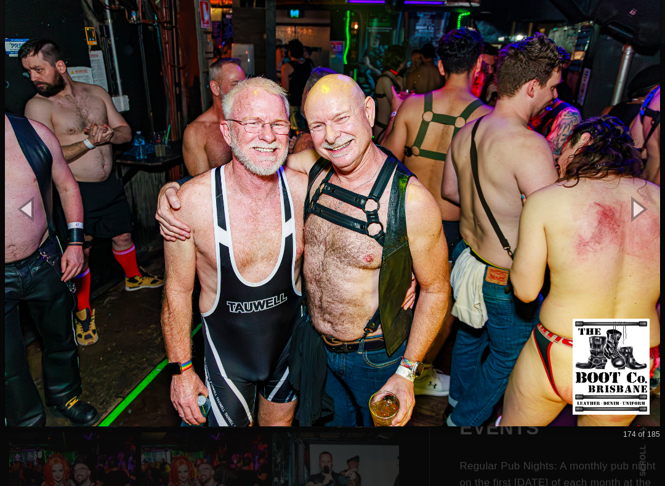
click at [645, 208] on button "button" at bounding box center [637, 209] width 55 height 68
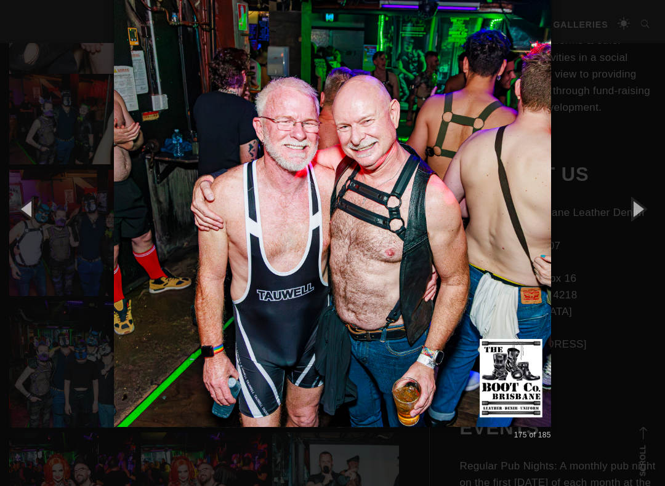
click at [644, 212] on button "button" at bounding box center [637, 209] width 55 height 68
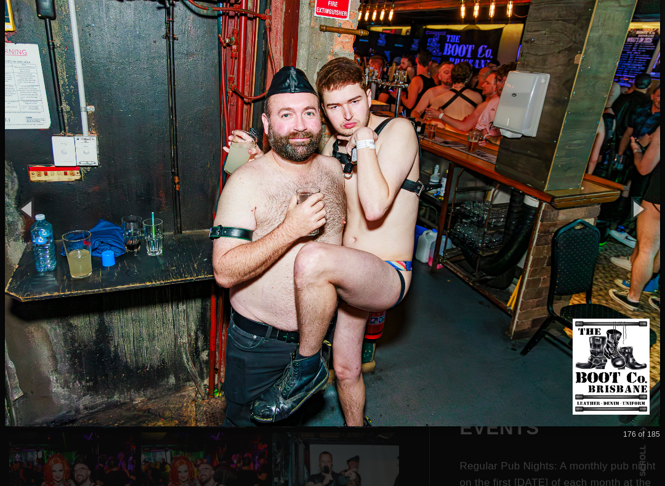
click at [647, 217] on button "button" at bounding box center [637, 209] width 55 height 68
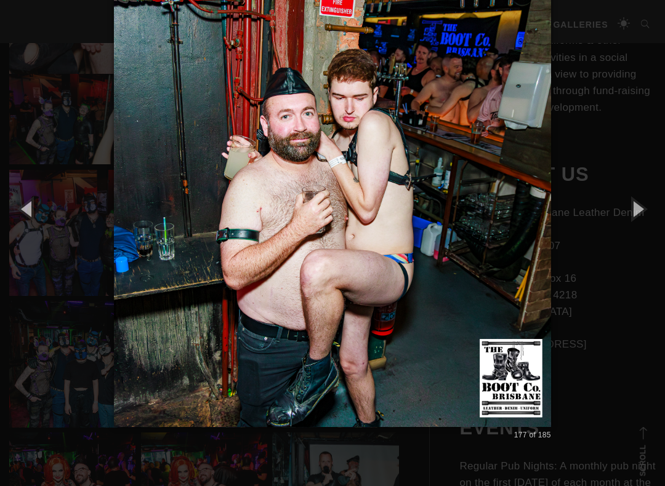
click at [657, 214] on button "button" at bounding box center [637, 209] width 55 height 68
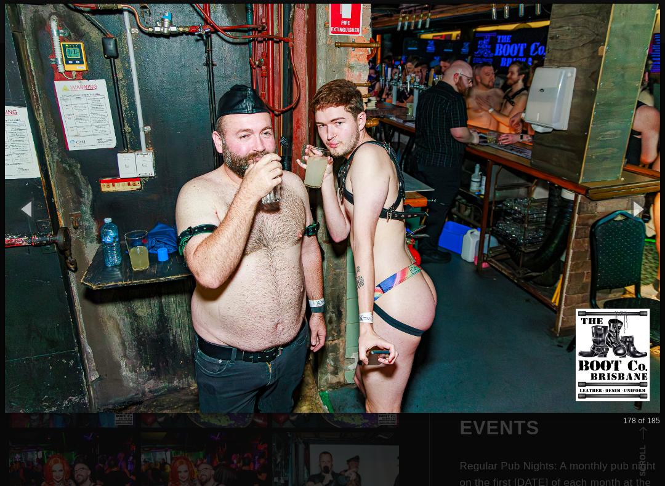
click at [653, 216] on button "button" at bounding box center [637, 209] width 55 height 68
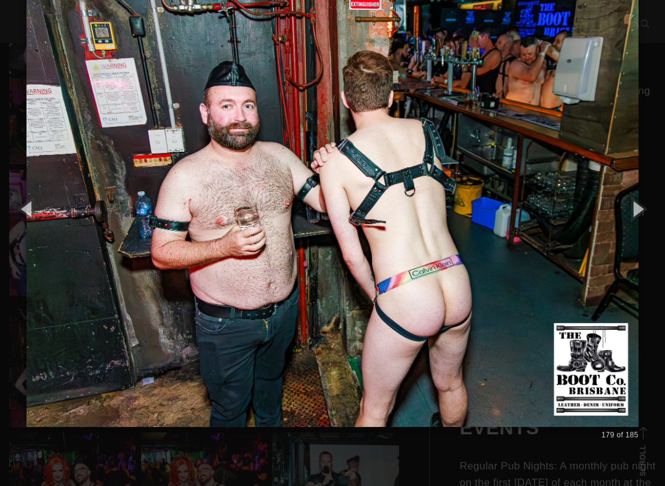
click at [660, 217] on button "button" at bounding box center [637, 209] width 55 height 68
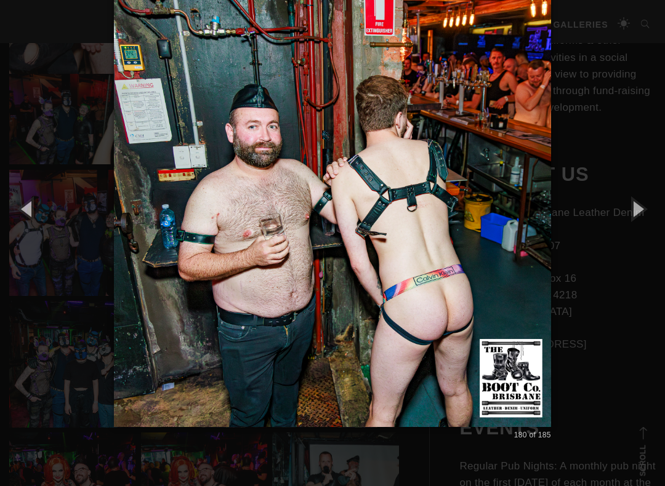
click at [658, 217] on button "button" at bounding box center [637, 209] width 55 height 68
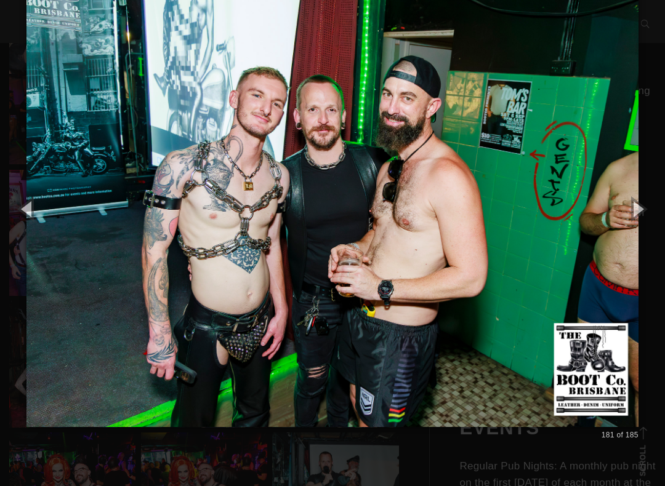
click at [648, 212] on button "button" at bounding box center [637, 209] width 55 height 68
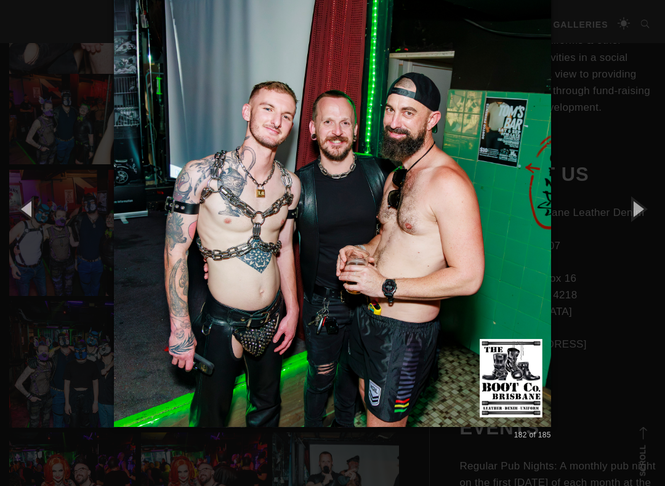
click at [647, 214] on button "button" at bounding box center [637, 209] width 55 height 68
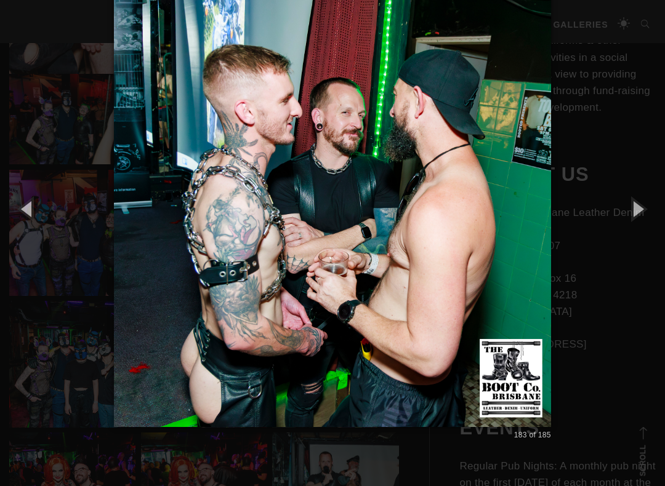
click at [649, 215] on button "button" at bounding box center [637, 209] width 55 height 68
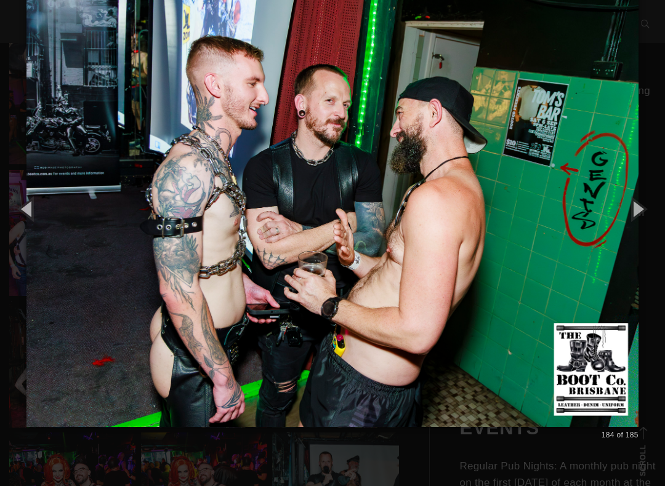
click at [653, 214] on button "button" at bounding box center [637, 209] width 55 height 68
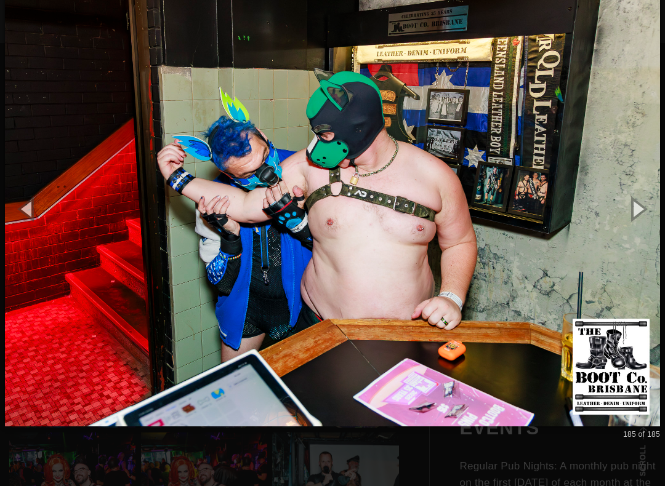
click at [650, 217] on button "button" at bounding box center [637, 209] width 55 height 68
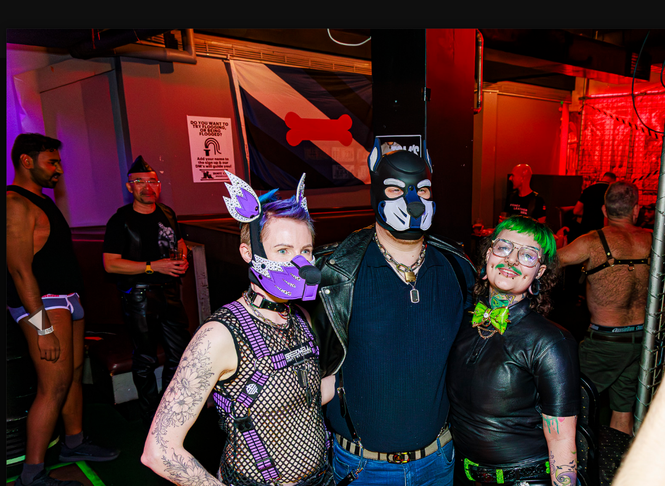
scroll to position [426, 0]
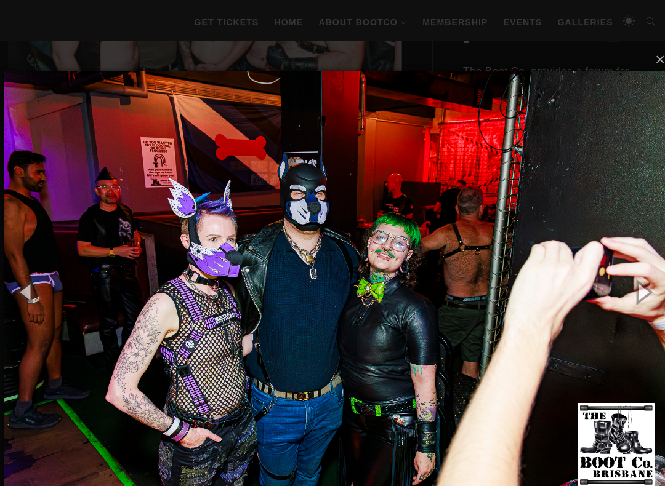
click at [639, 291] on button "button" at bounding box center [637, 291] width 55 height 68
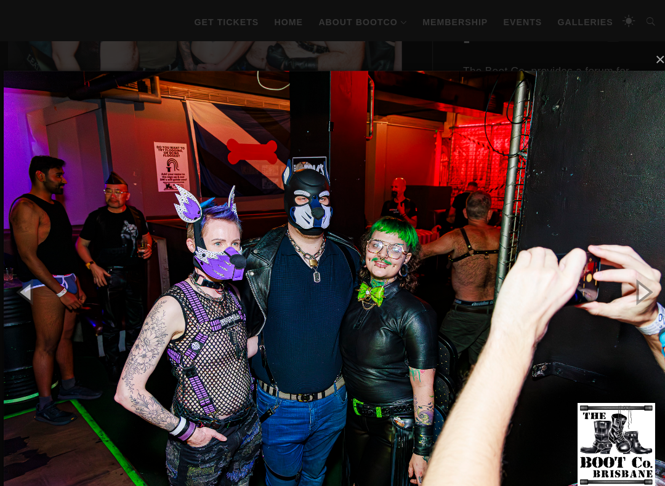
click at [637, 291] on button "button" at bounding box center [637, 291] width 55 height 68
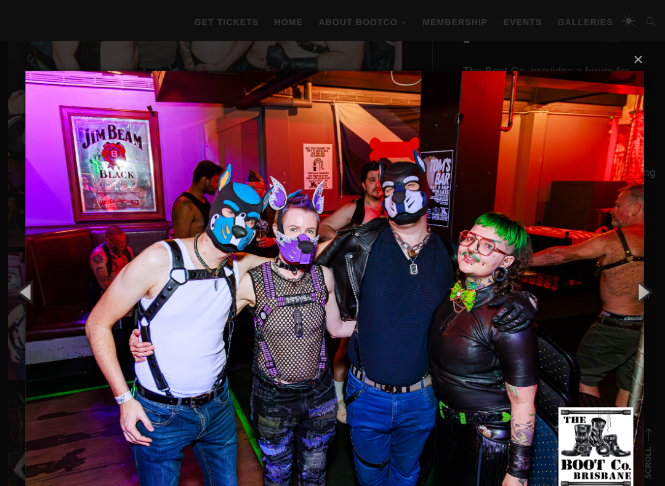
click at [637, 286] on button "button" at bounding box center [637, 291] width 55 height 68
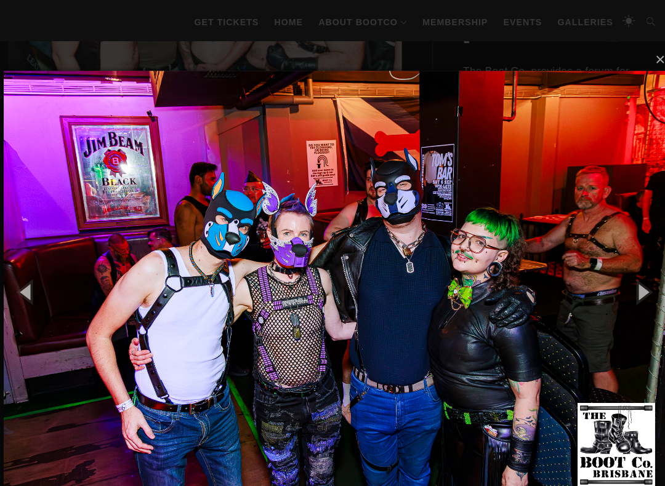
click at [636, 296] on button "button" at bounding box center [637, 291] width 55 height 68
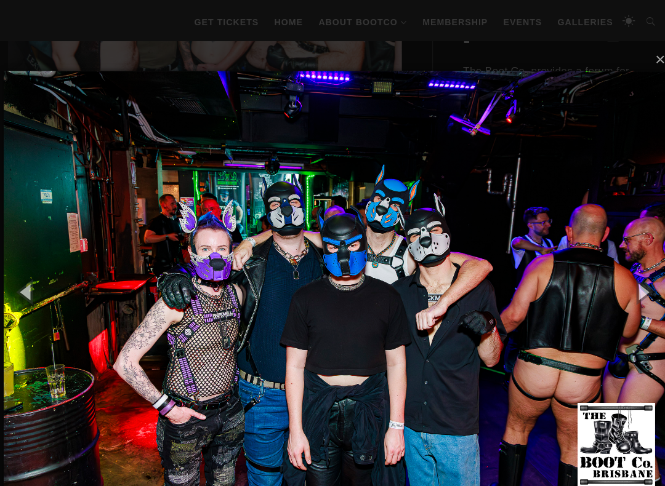
click at [637, 292] on button "button" at bounding box center [637, 291] width 55 height 68
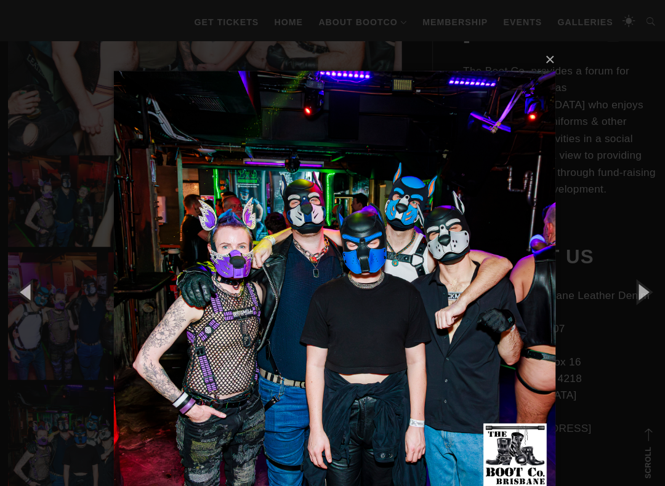
click at [636, 293] on button "button" at bounding box center [637, 291] width 55 height 68
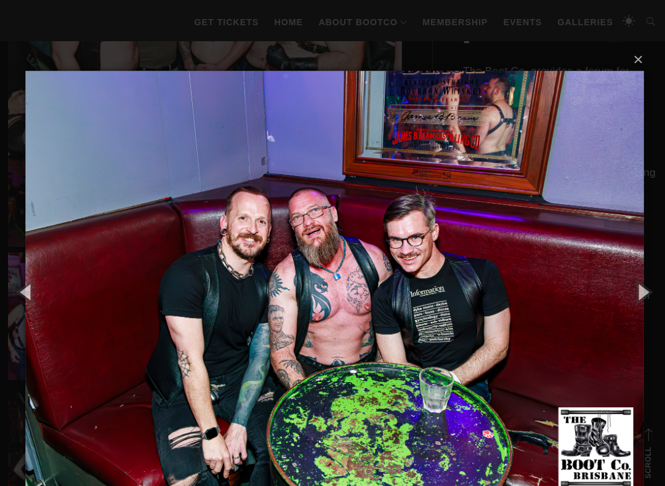
click at [634, 285] on button "button" at bounding box center [637, 291] width 55 height 68
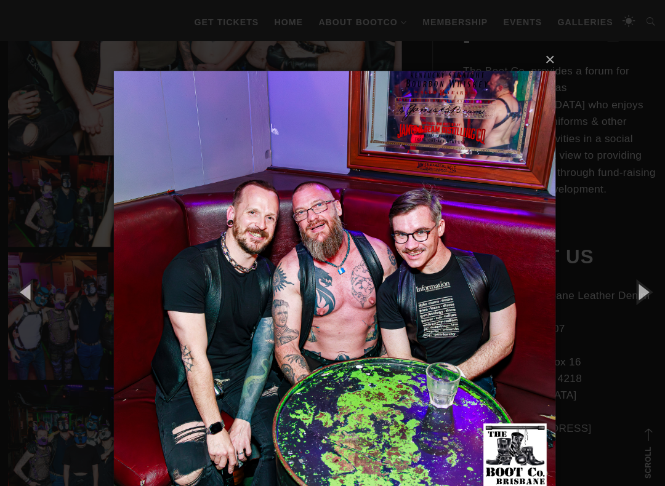
click at [634, 283] on button "button" at bounding box center [637, 291] width 55 height 68
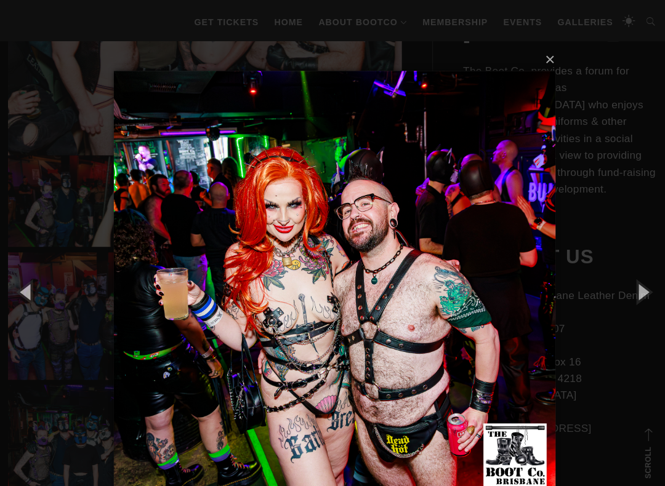
click at [637, 283] on button "button" at bounding box center [637, 291] width 55 height 68
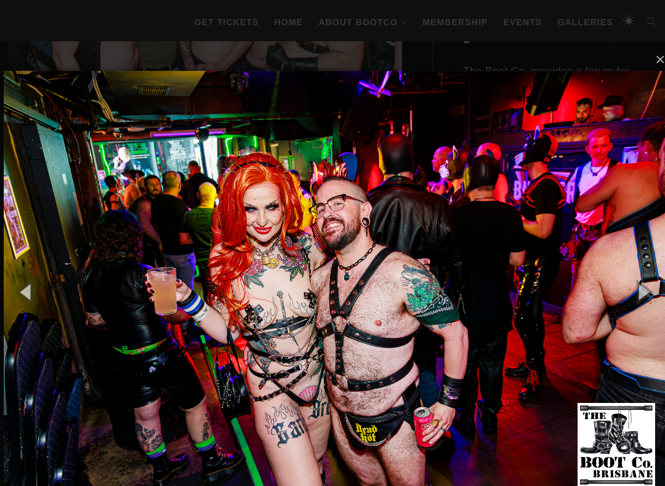
click at [639, 291] on button "button" at bounding box center [637, 291] width 55 height 68
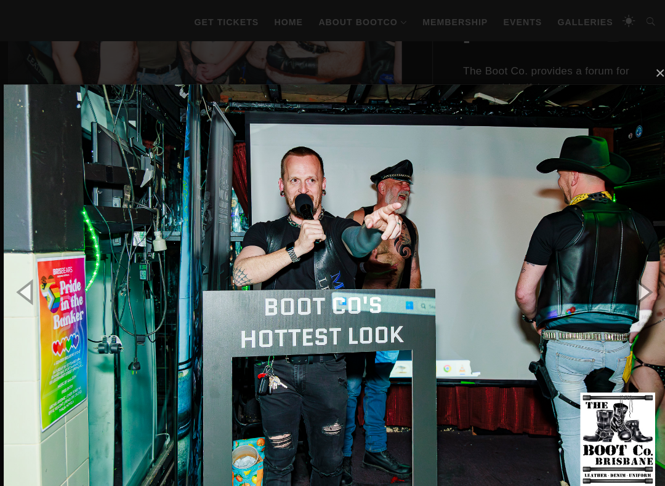
click at [639, 286] on button "button" at bounding box center [637, 291] width 55 height 68
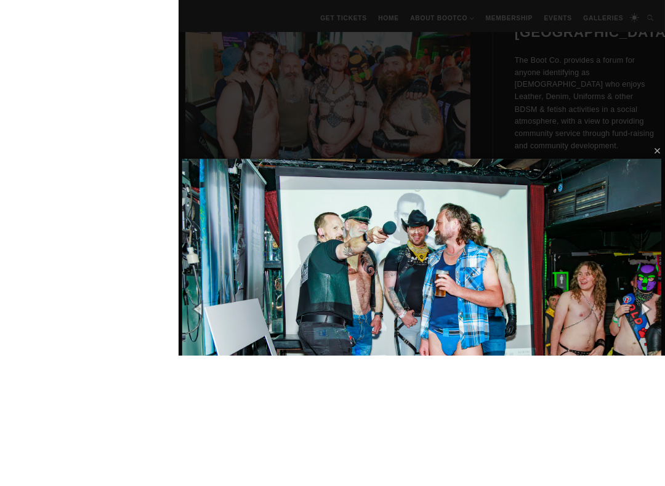
scroll to position [431, 0]
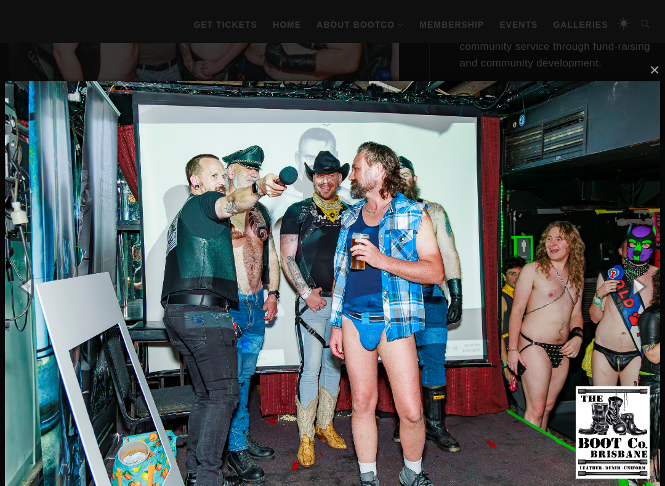
click at [644, 287] on button "button" at bounding box center [637, 286] width 55 height 68
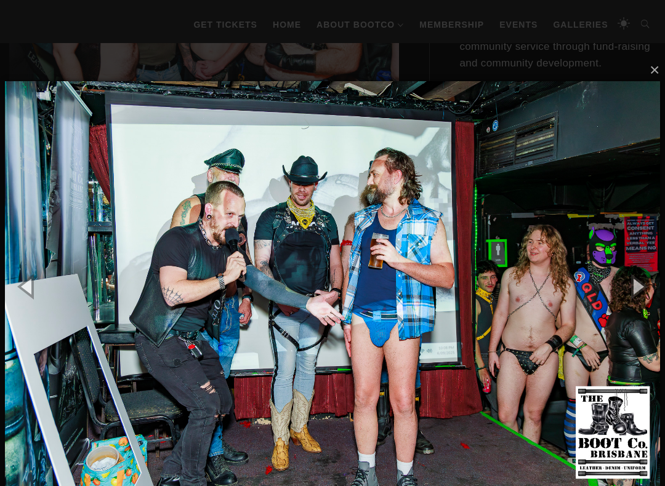
click at [644, 284] on button "button" at bounding box center [637, 286] width 55 height 68
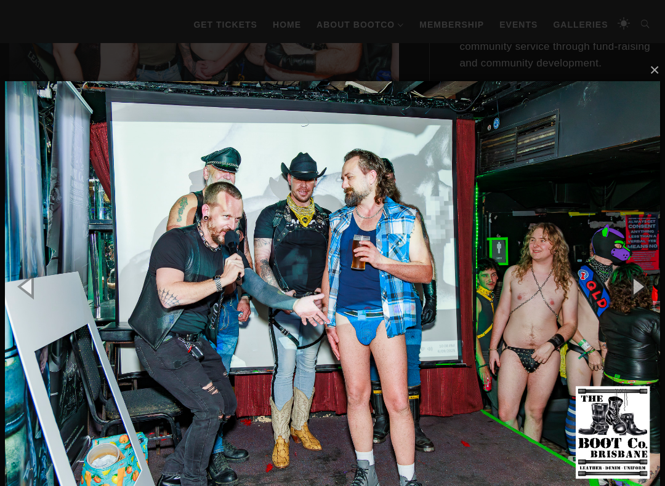
click at [644, 283] on button "button" at bounding box center [637, 286] width 55 height 68
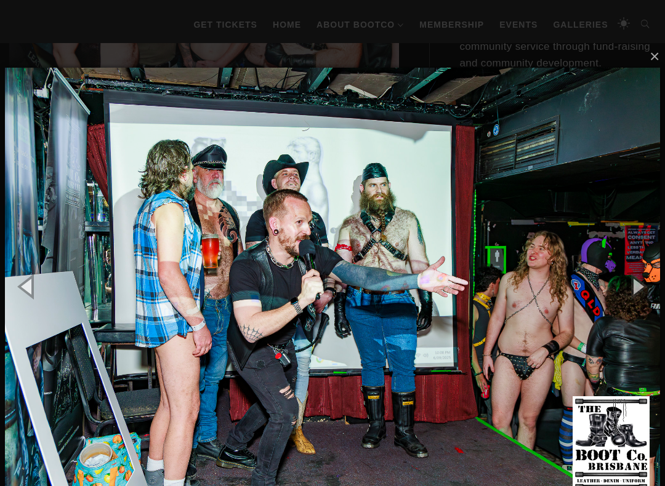
click at [641, 291] on button "button" at bounding box center [637, 286] width 55 height 68
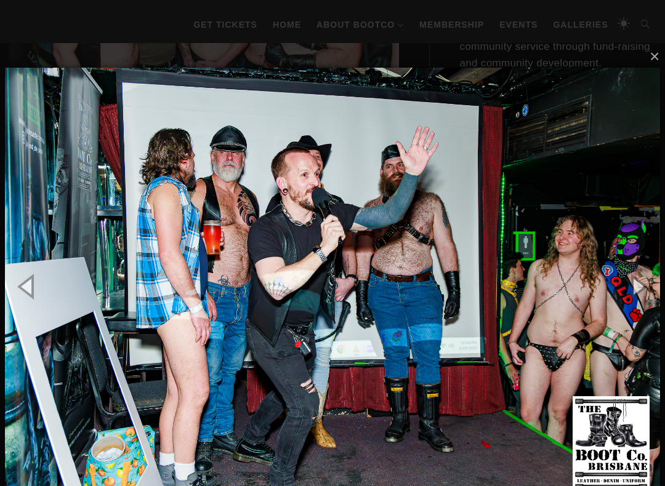
click at [641, 290] on button "button" at bounding box center [637, 286] width 55 height 68
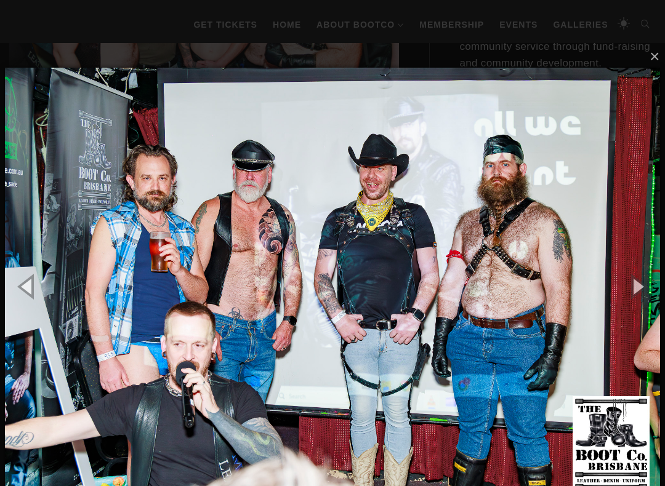
click at [640, 291] on button "button" at bounding box center [637, 286] width 55 height 68
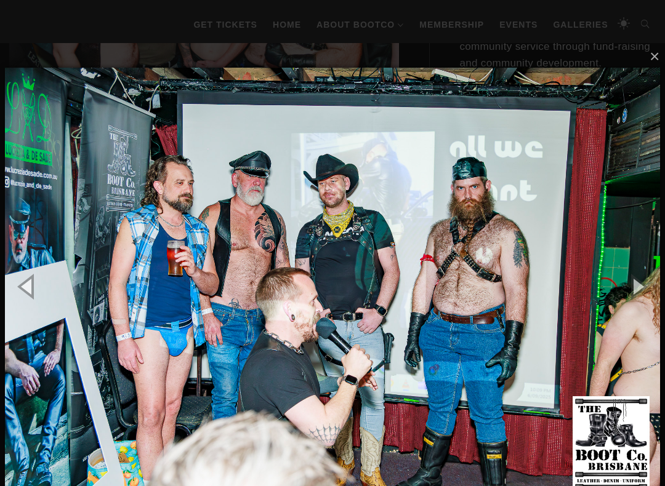
click at [640, 290] on button "button" at bounding box center [637, 286] width 55 height 68
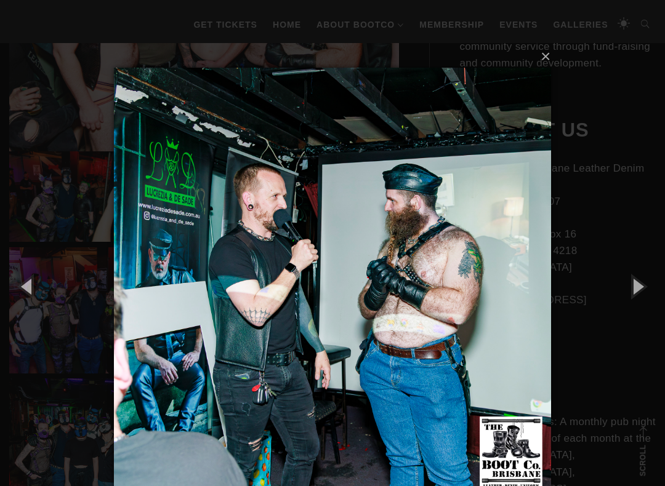
click at [639, 292] on button "button" at bounding box center [637, 286] width 55 height 68
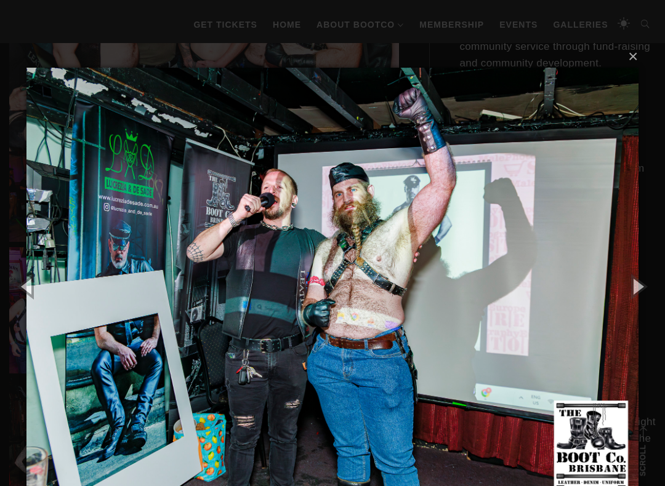
click at [641, 291] on button "button" at bounding box center [637, 286] width 55 height 68
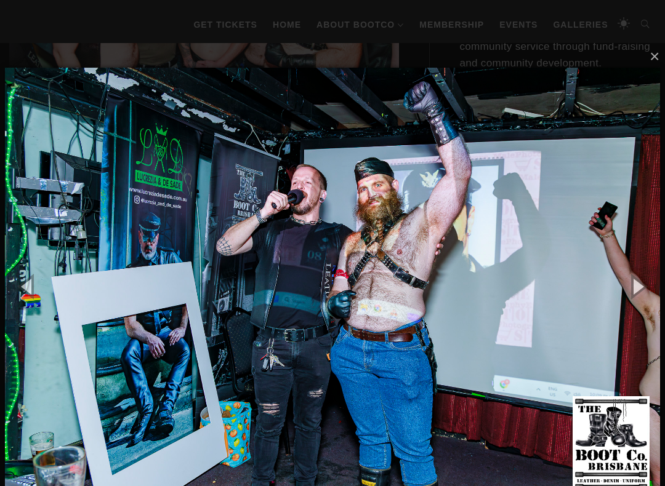
click at [639, 289] on button "button" at bounding box center [637, 286] width 55 height 68
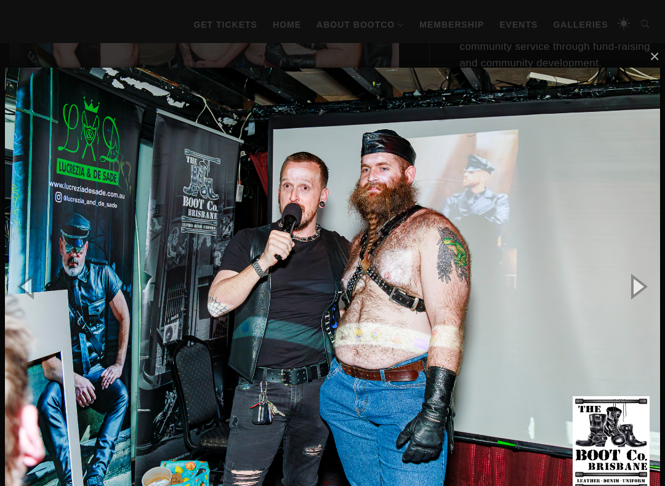
click at [639, 288] on button "button" at bounding box center [637, 286] width 55 height 68
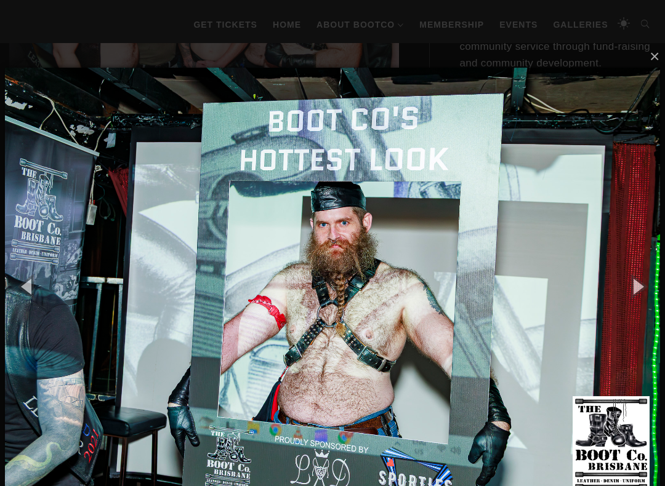
click at [641, 283] on button "button" at bounding box center [637, 286] width 55 height 68
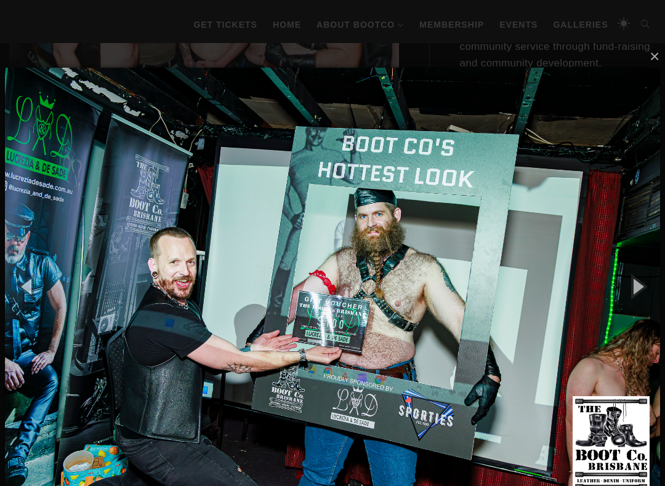
click at [640, 289] on button "button" at bounding box center [637, 286] width 55 height 68
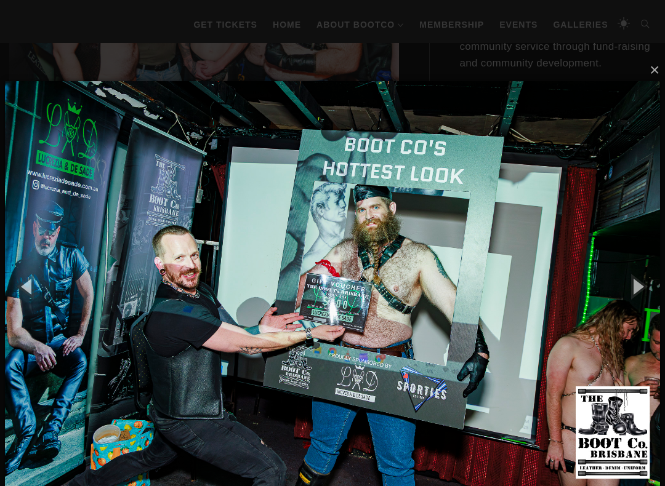
click at [639, 288] on button "button" at bounding box center [637, 286] width 55 height 68
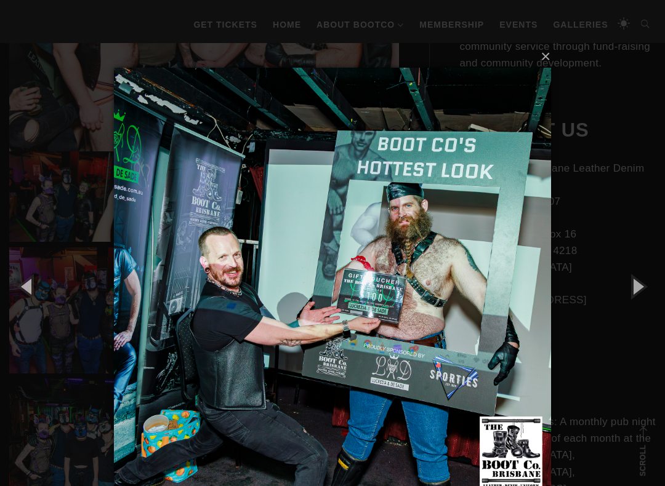
click at [638, 288] on button "button" at bounding box center [637, 286] width 55 height 68
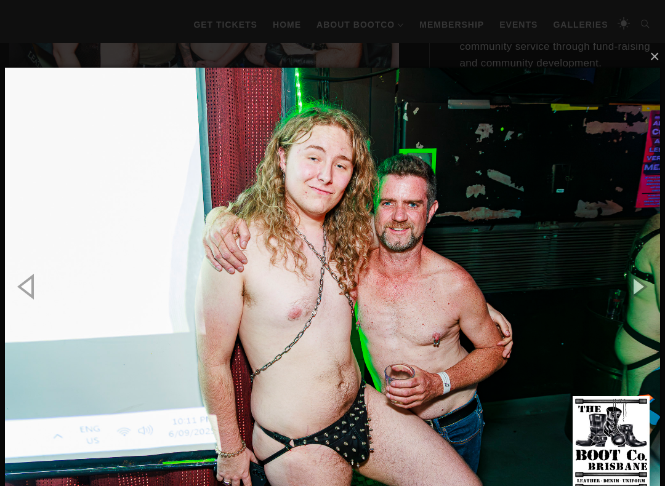
click at [640, 287] on button "button" at bounding box center [637, 286] width 55 height 68
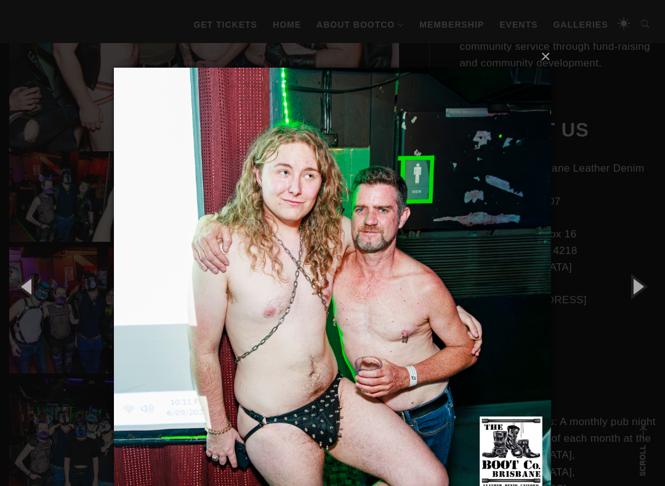
click at [642, 285] on button "button" at bounding box center [637, 286] width 55 height 68
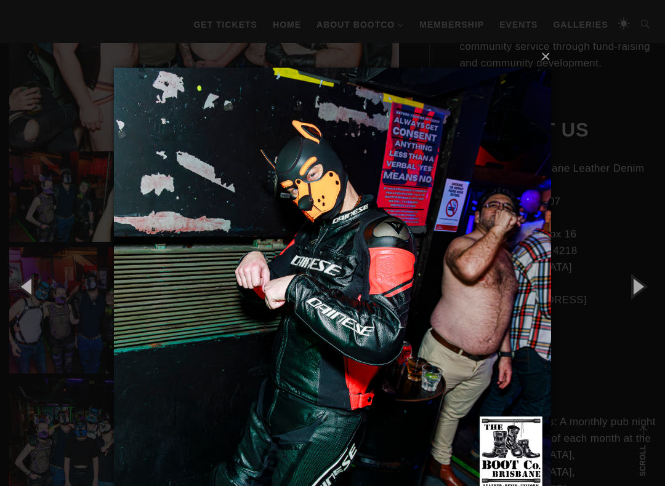
click at [642, 286] on button "button" at bounding box center [637, 286] width 55 height 68
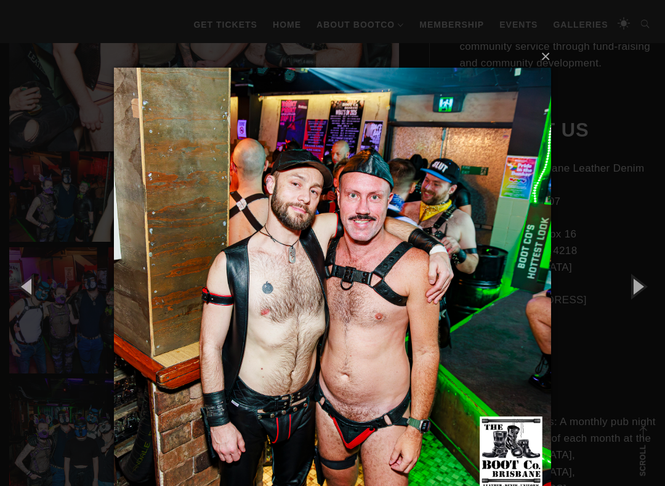
click at [642, 291] on button "button" at bounding box center [637, 286] width 55 height 68
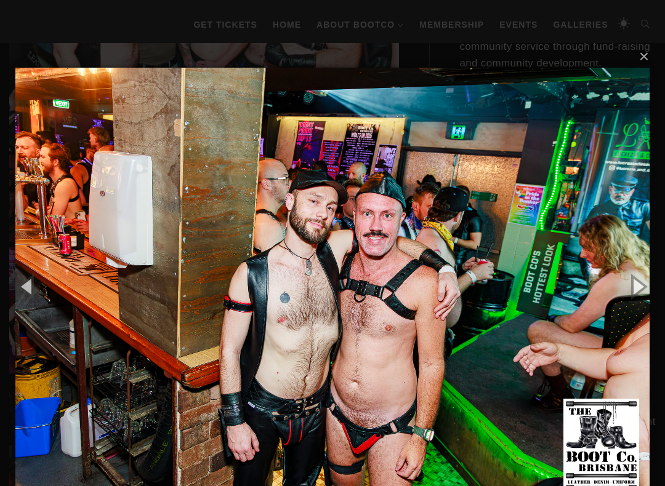
click at [637, 291] on button "button" at bounding box center [637, 286] width 55 height 68
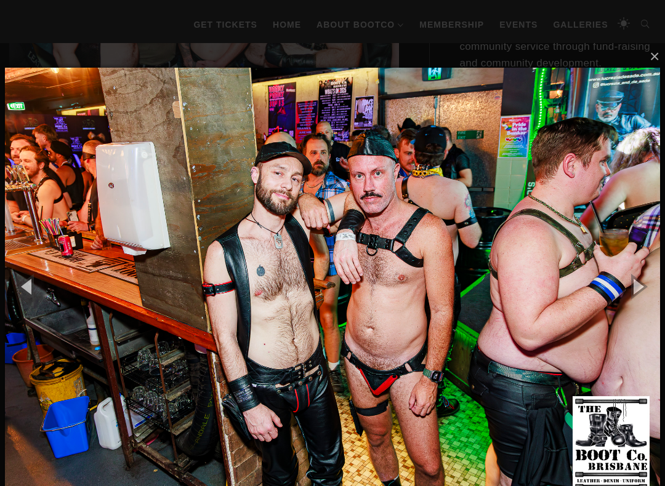
click at [636, 294] on button "button" at bounding box center [637, 286] width 55 height 68
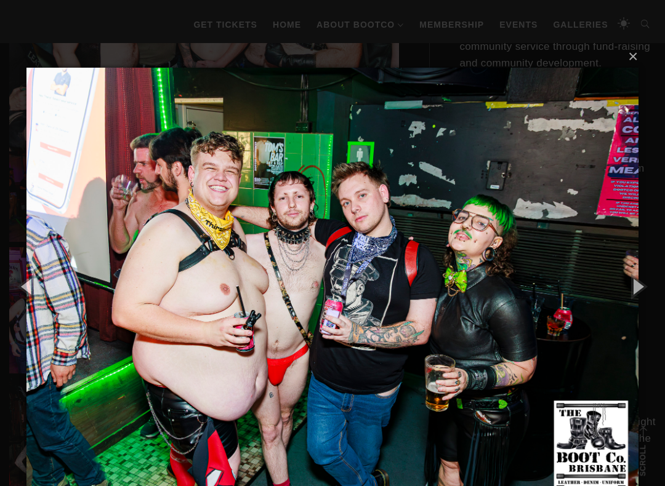
click at [637, 293] on button "button" at bounding box center [637, 286] width 55 height 68
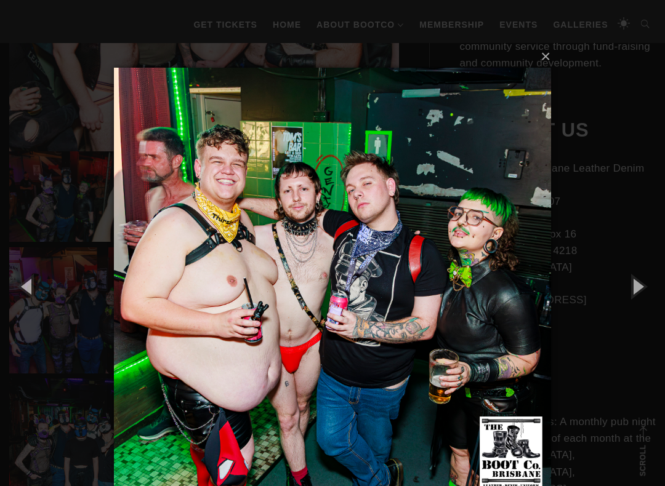
click at [638, 293] on button "button" at bounding box center [637, 286] width 55 height 68
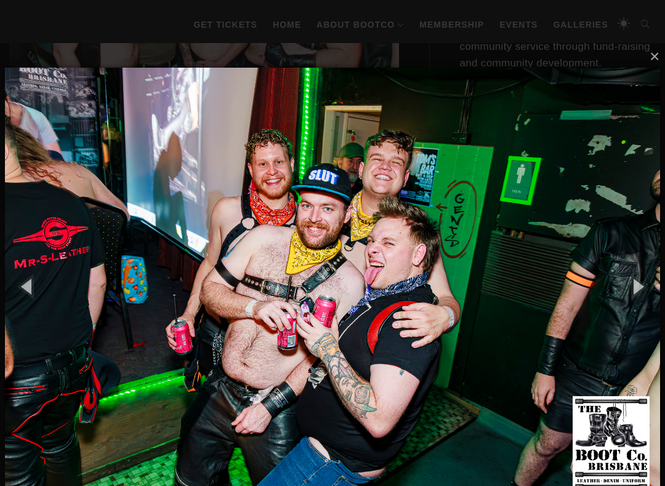
click at [639, 293] on button "button" at bounding box center [637, 286] width 55 height 68
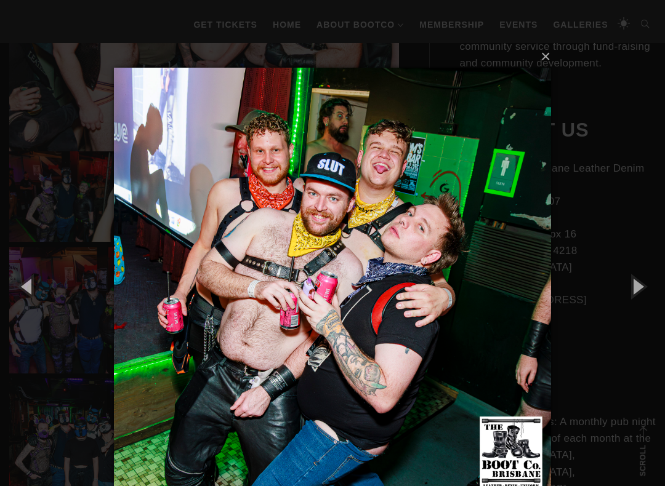
click at [638, 292] on button "button" at bounding box center [637, 286] width 55 height 68
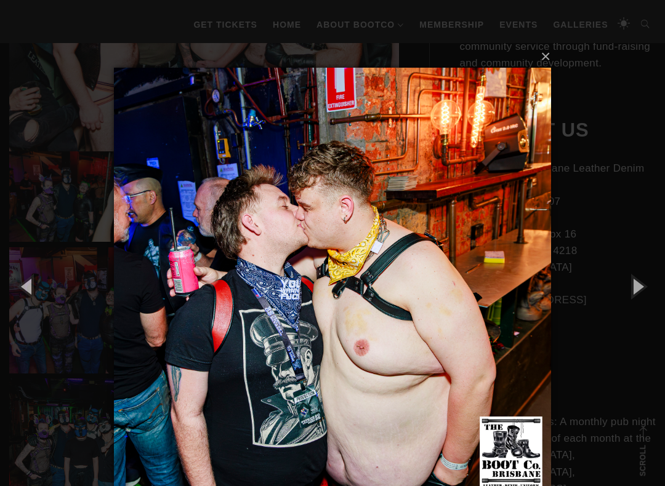
click at [639, 293] on button "button" at bounding box center [637, 286] width 55 height 68
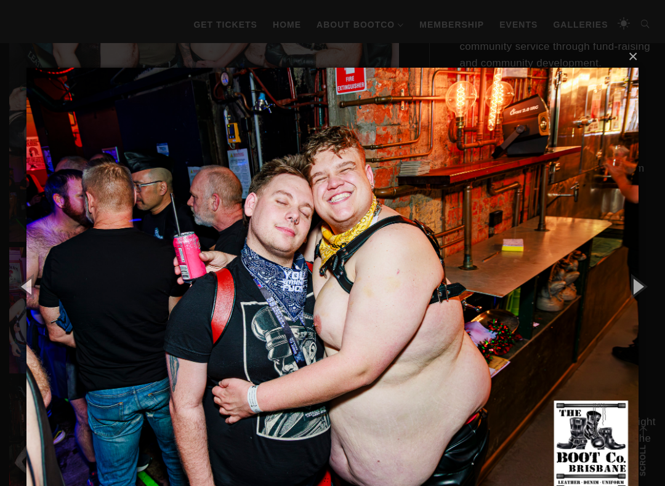
click at [637, 292] on button "button" at bounding box center [637, 286] width 55 height 68
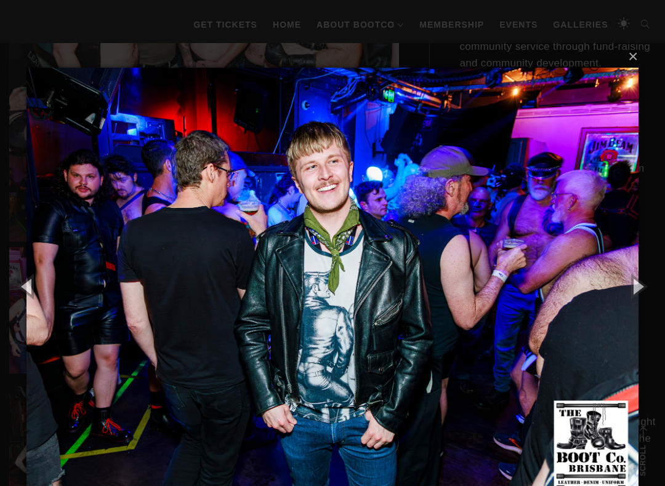
click at [641, 283] on button "button" at bounding box center [637, 286] width 55 height 68
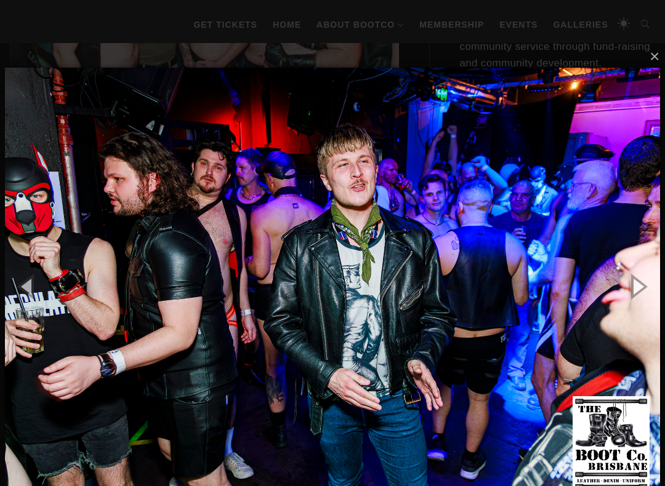
click at [639, 287] on button "button" at bounding box center [637, 286] width 55 height 68
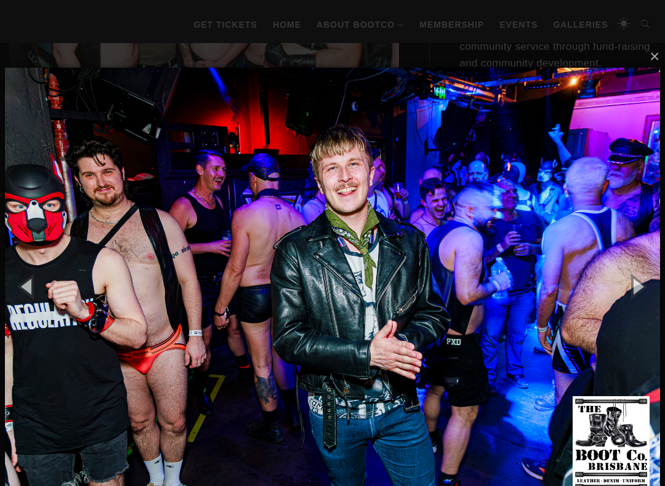
click at [648, 290] on button "button" at bounding box center [637, 286] width 55 height 68
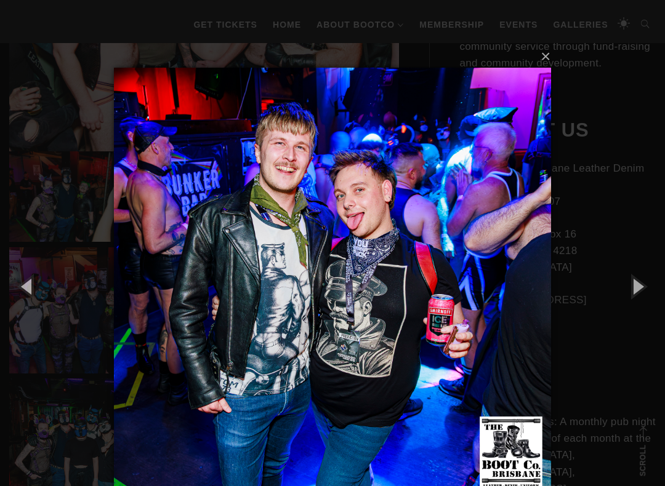
click at [648, 288] on button "button" at bounding box center [637, 286] width 55 height 68
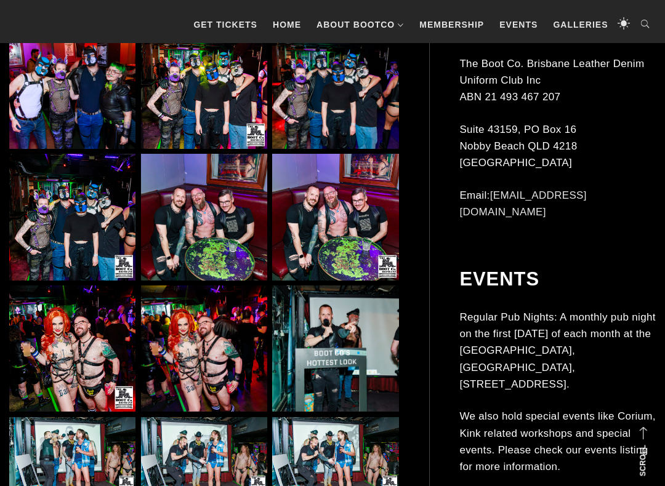
scroll to position [655, 0]
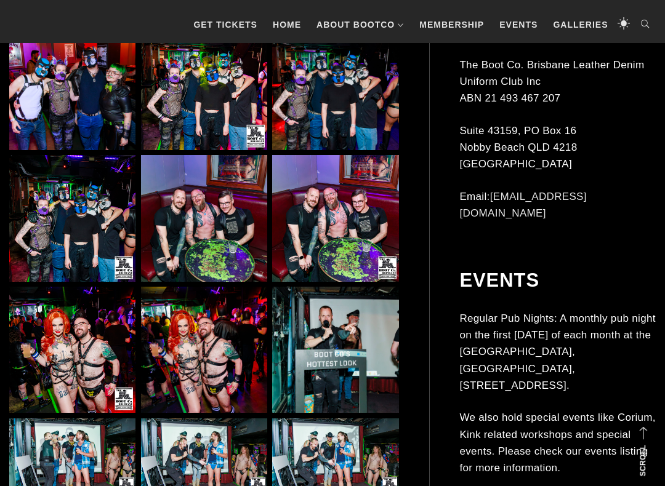
click at [77, 227] on img at bounding box center [72, 218] width 126 height 126
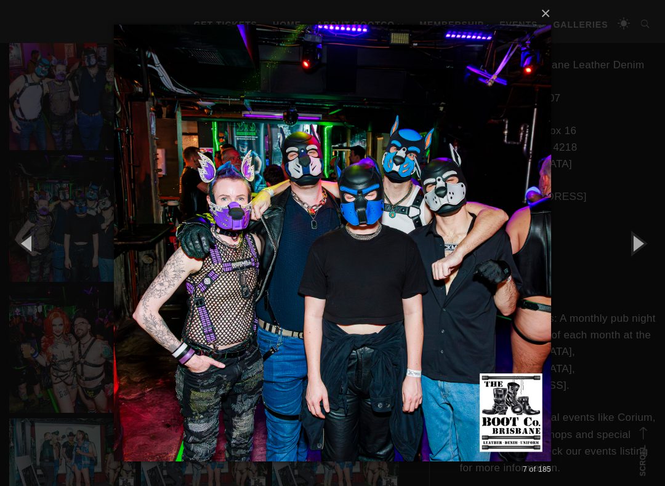
click at [645, 247] on button "button" at bounding box center [637, 243] width 55 height 68
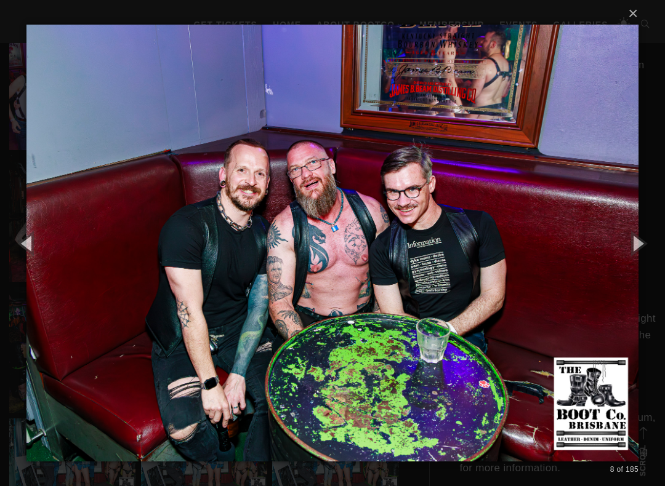
click at [646, 245] on button "button" at bounding box center [637, 243] width 55 height 68
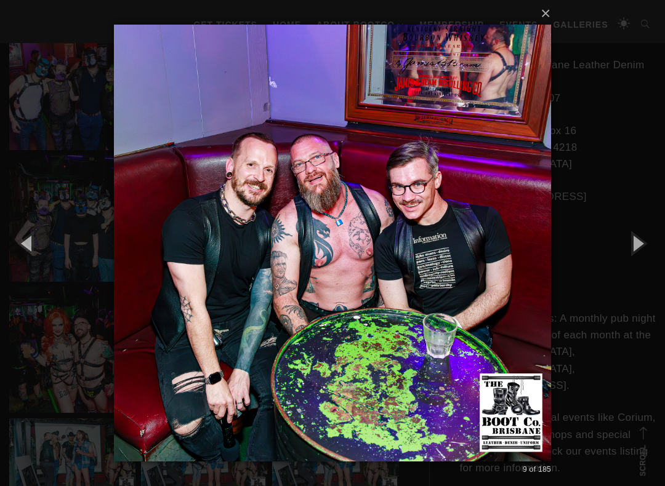
click at [644, 245] on button "button" at bounding box center [637, 243] width 55 height 68
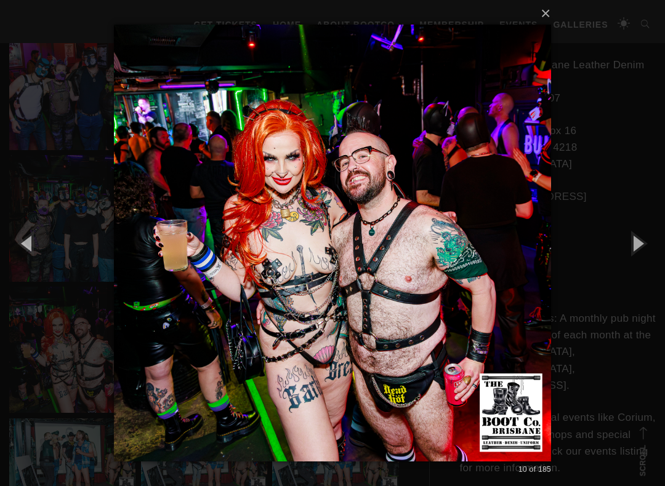
click at [644, 244] on button "button" at bounding box center [637, 243] width 55 height 68
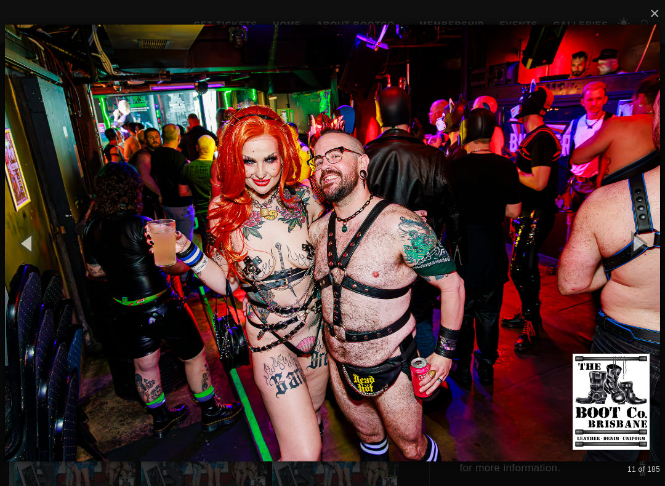
click at [644, 245] on button "button" at bounding box center [637, 243] width 55 height 68
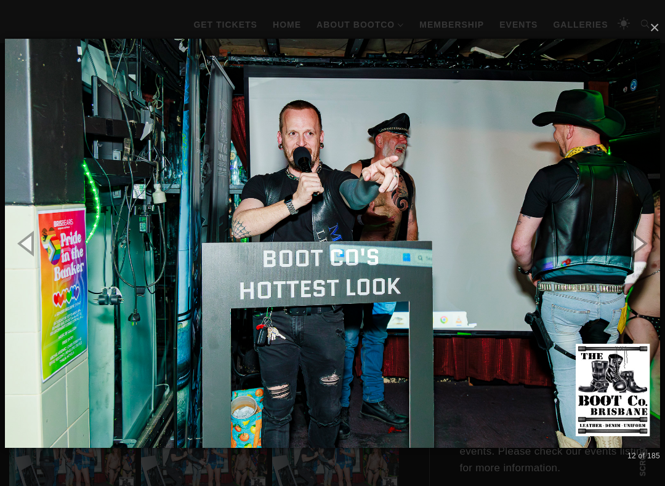
click at [661, 247] on button "button" at bounding box center [637, 243] width 55 height 68
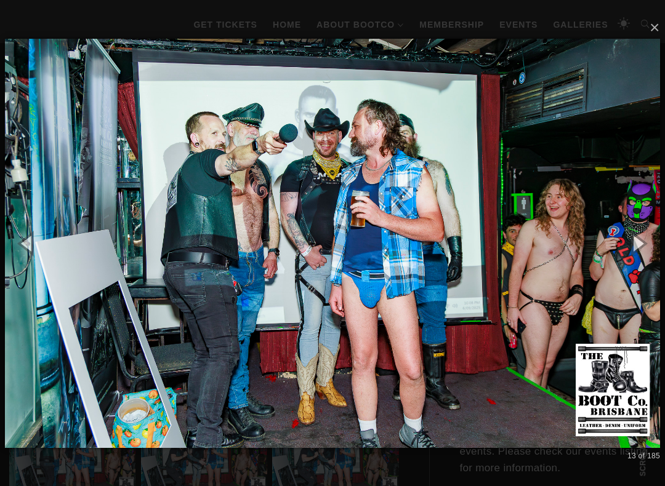
click at [658, 248] on button "button" at bounding box center [637, 243] width 55 height 68
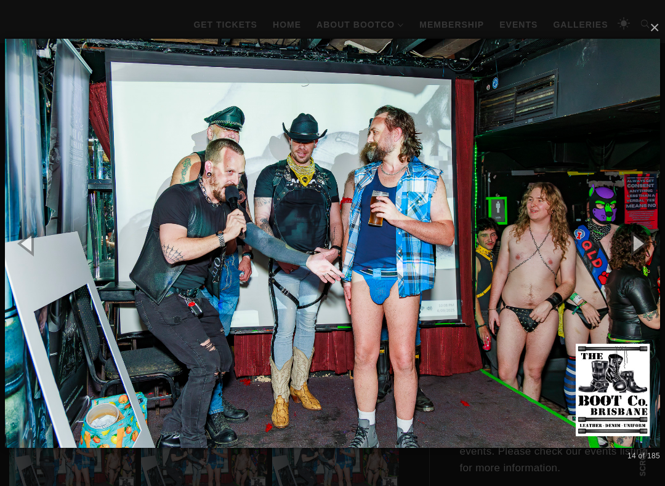
click at [656, 252] on button "button" at bounding box center [637, 243] width 55 height 68
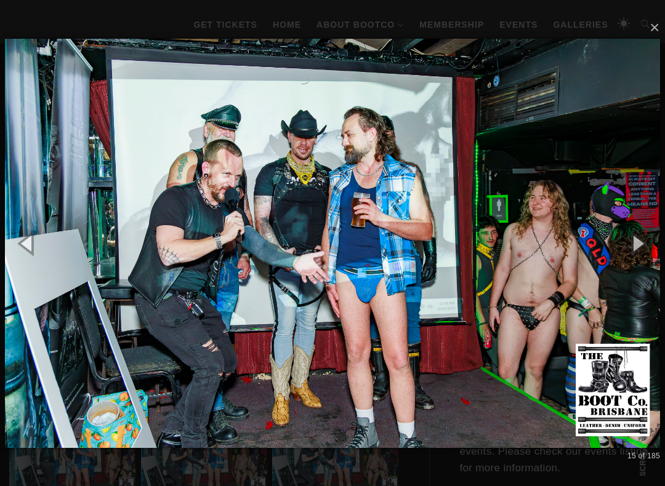
click at [655, 252] on button "button" at bounding box center [637, 243] width 55 height 68
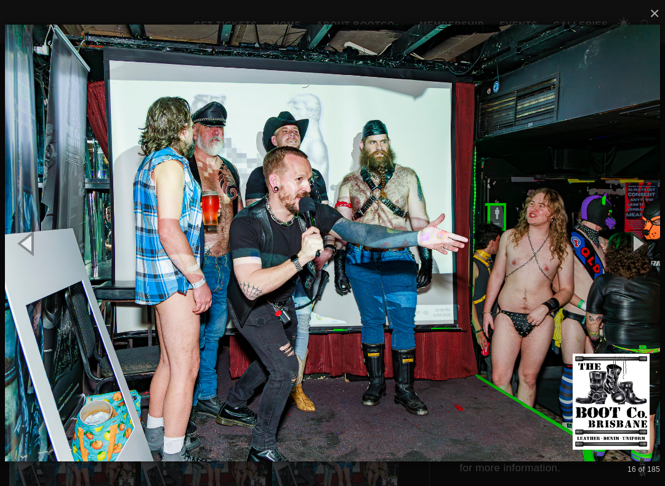
click at [655, 253] on button "button" at bounding box center [637, 243] width 55 height 68
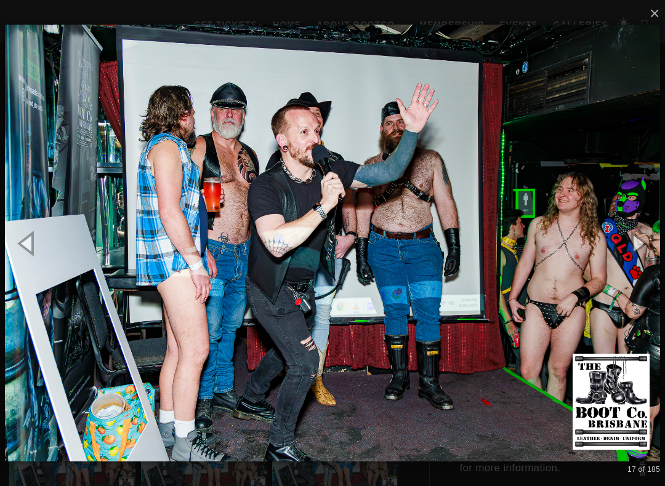
click at [655, 253] on button "button" at bounding box center [637, 243] width 55 height 68
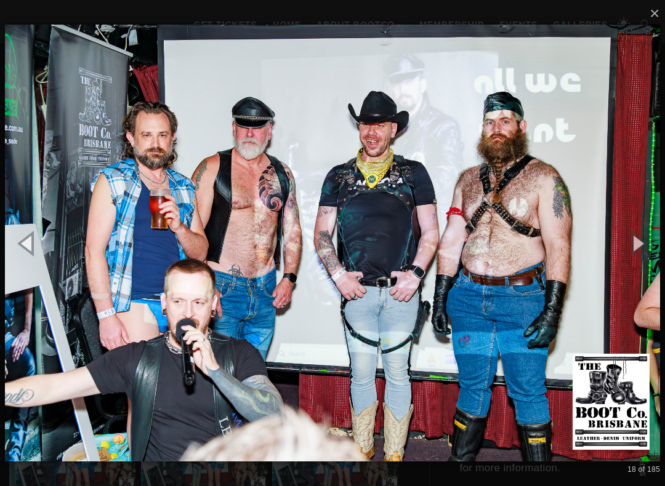
click at [654, 248] on button "button" at bounding box center [637, 243] width 55 height 68
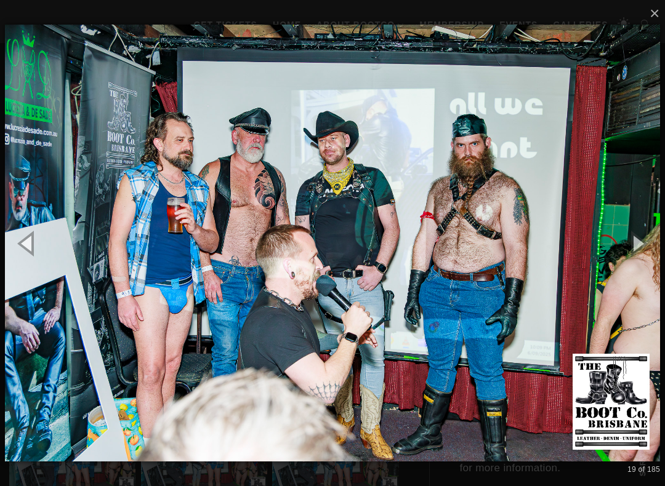
click at [648, 250] on button "button" at bounding box center [637, 243] width 55 height 68
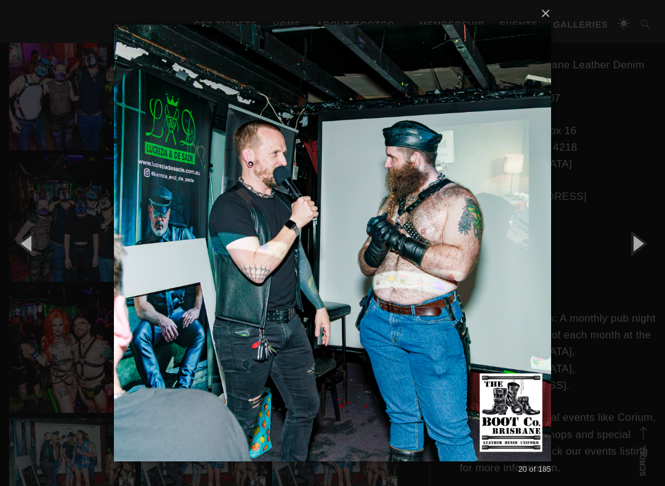
click at [650, 252] on button "button" at bounding box center [637, 243] width 55 height 68
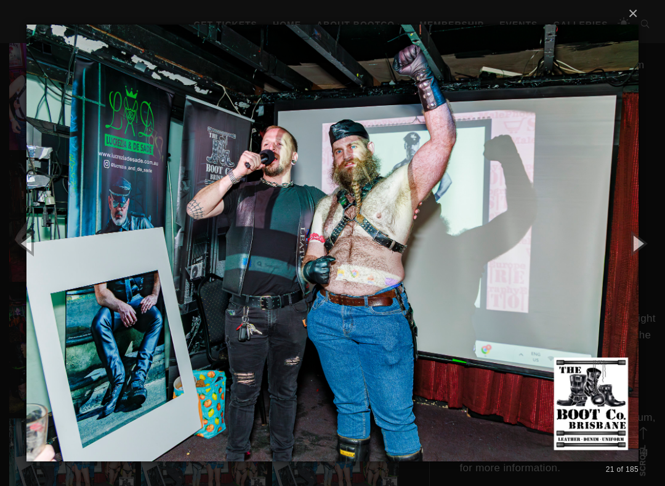
click at [647, 251] on button "button" at bounding box center [637, 243] width 55 height 68
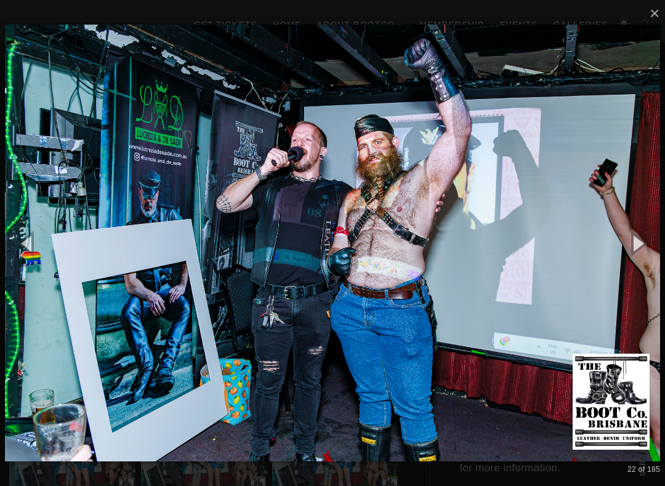
click at [647, 252] on button "button" at bounding box center [637, 243] width 55 height 68
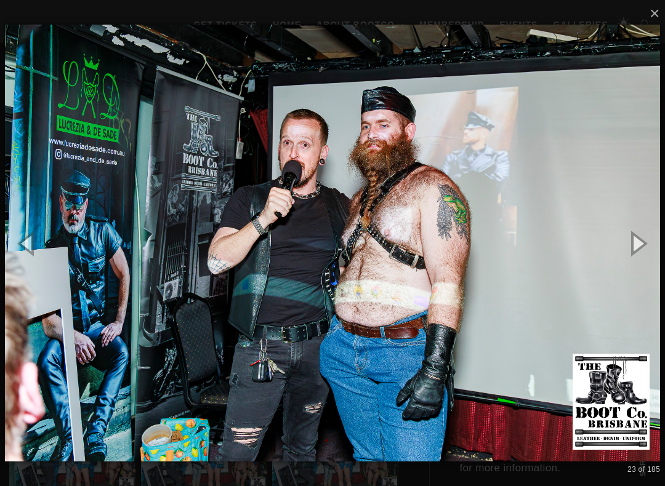
click at [654, 250] on button "button" at bounding box center [637, 243] width 55 height 68
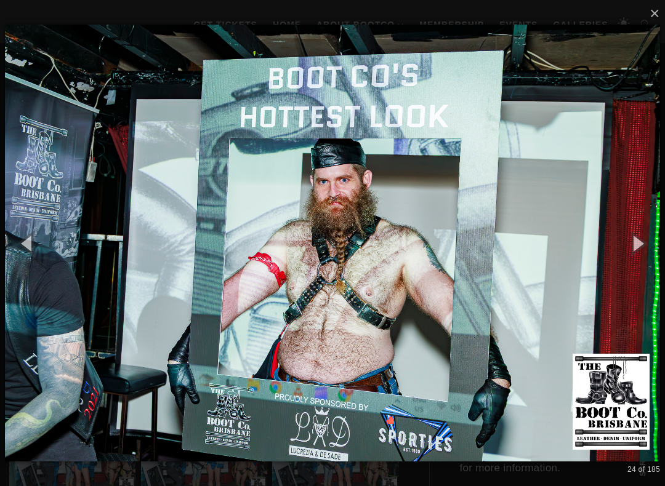
click at [642, 254] on button "button" at bounding box center [637, 243] width 55 height 68
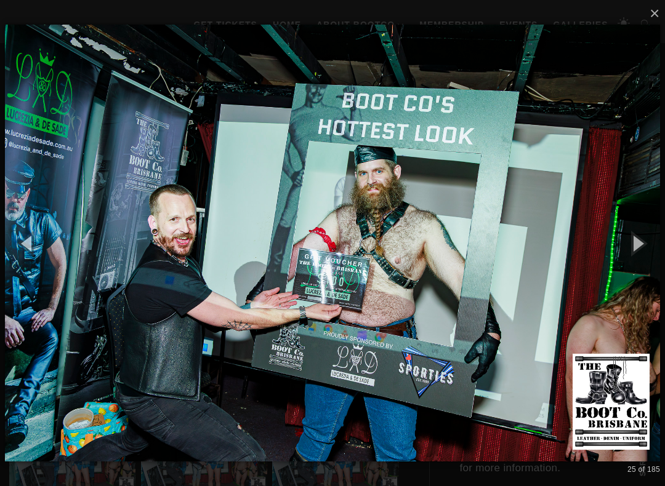
click at [645, 252] on button "button" at bounding box center [637, 243] width 55 height 68
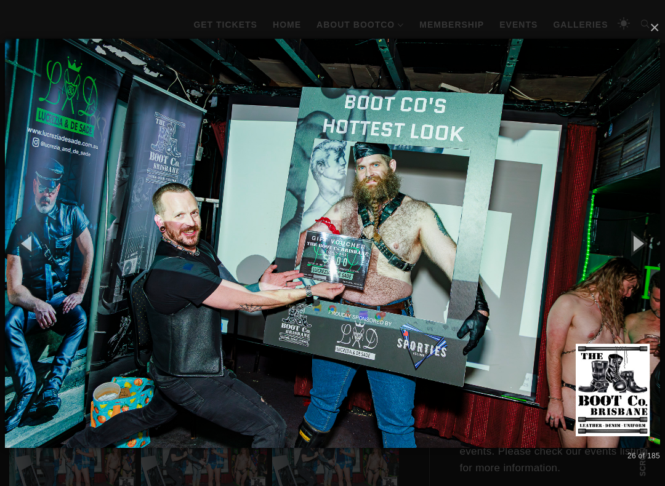
click at [644, 247] on button "button" at bounding box center [637, 243] width 55 height 68
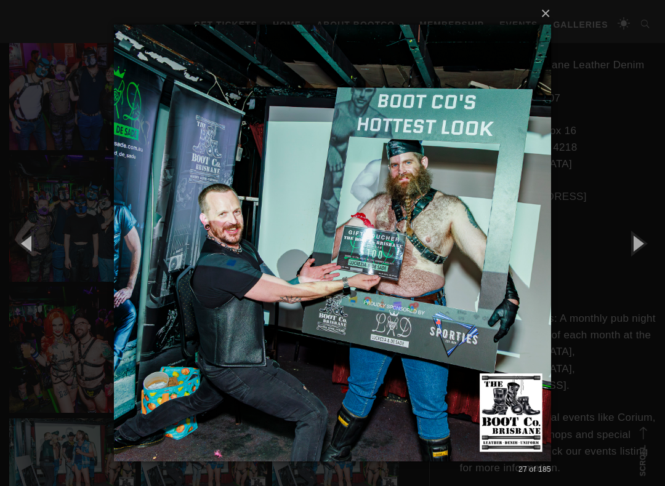
click at [648, 244] on button "button" at bounding box center [637, 243] width 55 height 68
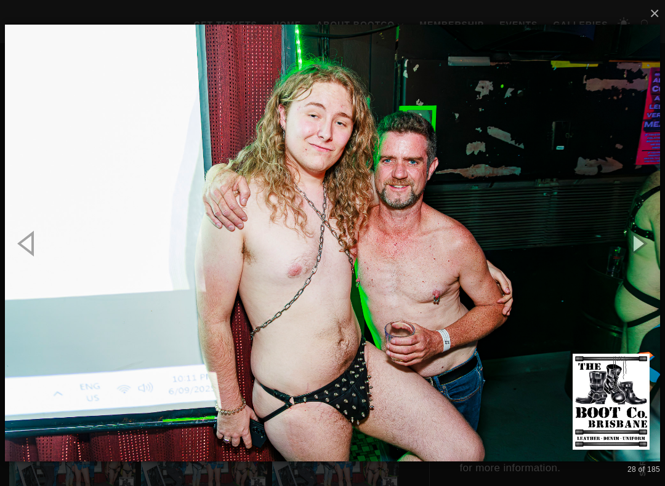
click at [650, 248] on button "button" at bounding box center [637, 243] width 55 height 68
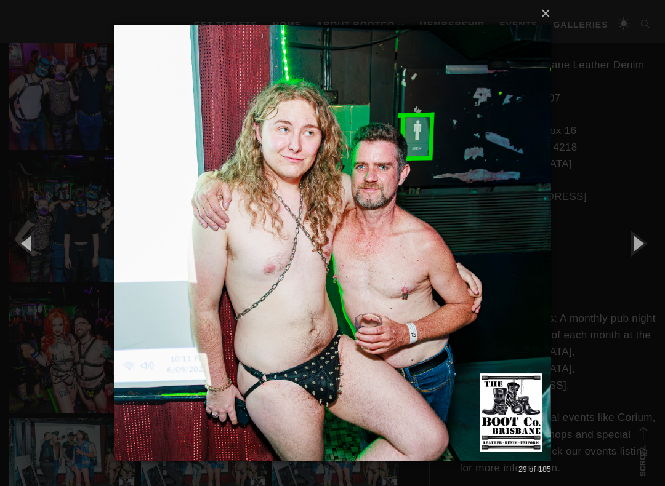
click at [650, 249] on button "button" at bounding box center [637, 243] width 55 height 68
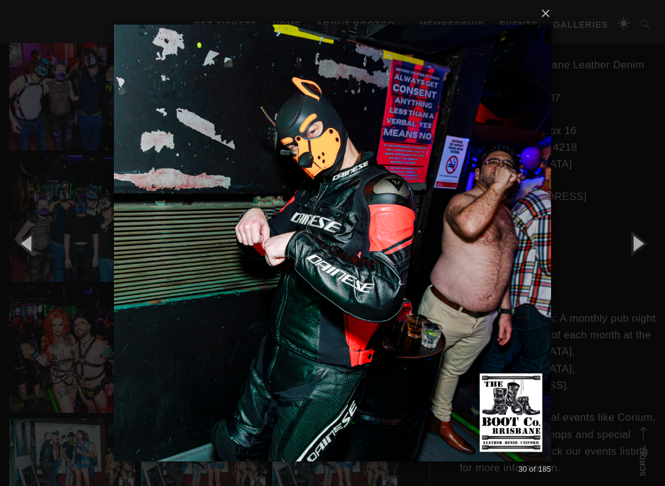
click at [652, 250] on button "button" at bounding box center [637, 243] width 55 height 68
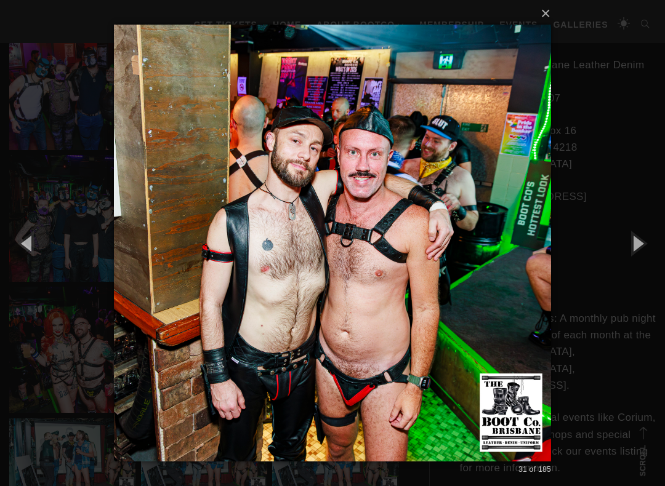
click at [652, 248] on button "button" at bounding box center [637, 243] width 55 height 68
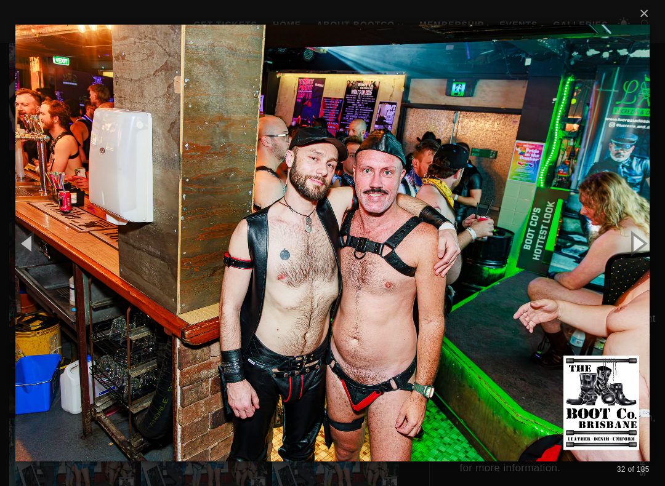
click at [655, 248] on button "button" at bounding box center [637, 243] width 55 height 68
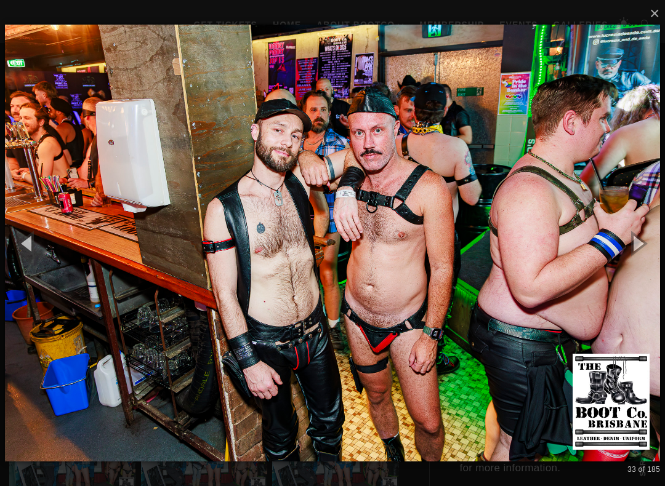
click at [663, 244] on button "button" at bounding box center [637, 243] width 55 height 68
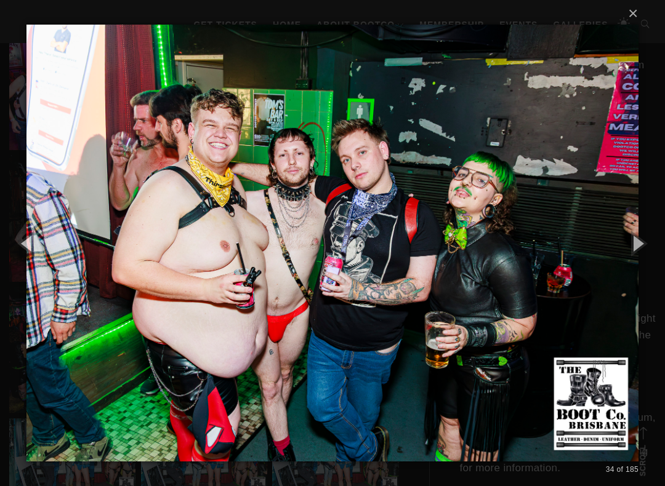
click at [663, 245] on button "button" at bounding box center [637, 243] width 55 height 68
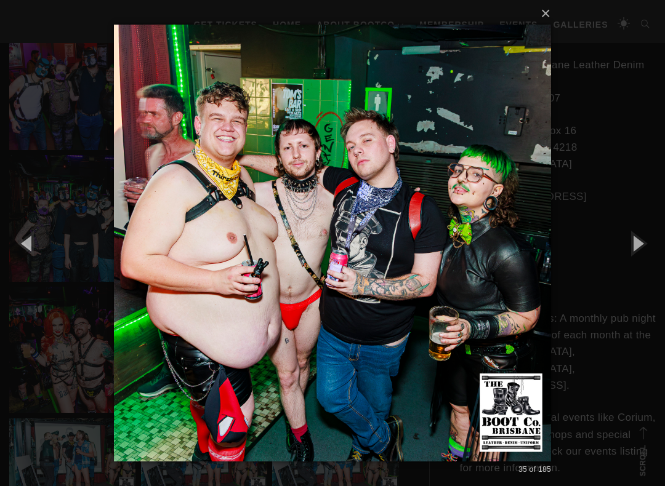
click at [658, 248] on button "button" at bounding box center [637, 243] width 55 height 68
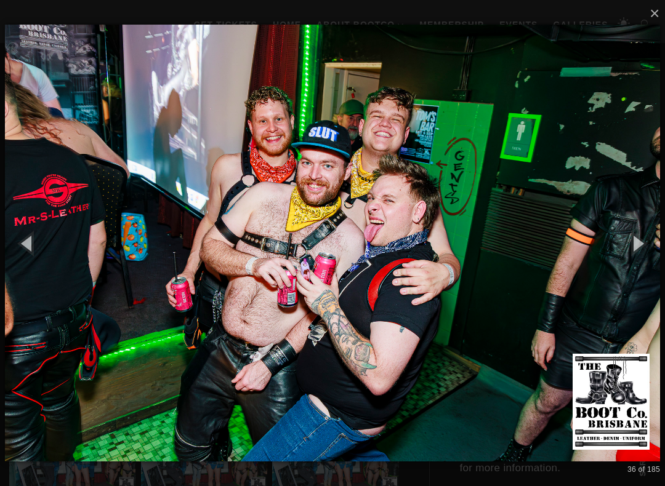
click at [656, 247] on button "button" at bounding box center [637, 243] width 55 height 68
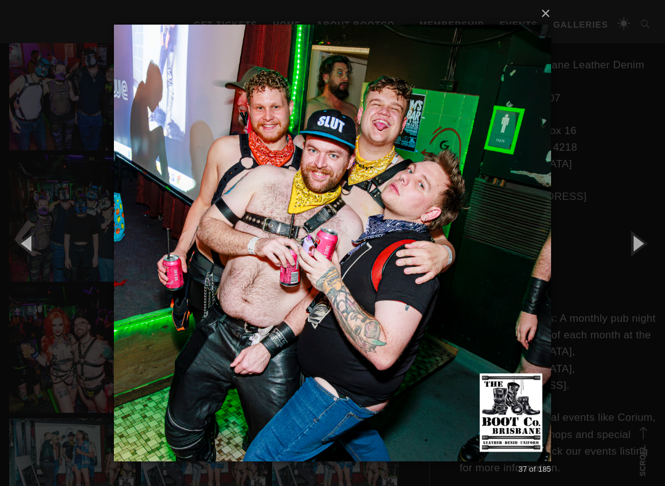
click at [645, 243] on button "button" at bounding box center [637, 243] width 55 height 68
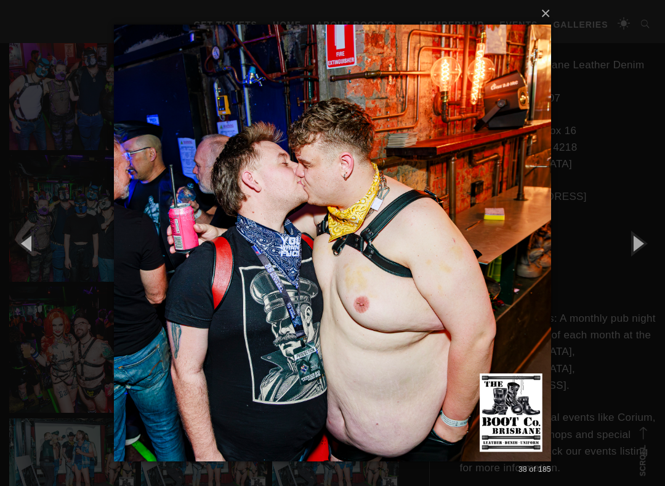
click at [650, 243] on button "button" at bounding box center [637, 243] width 55 height 68
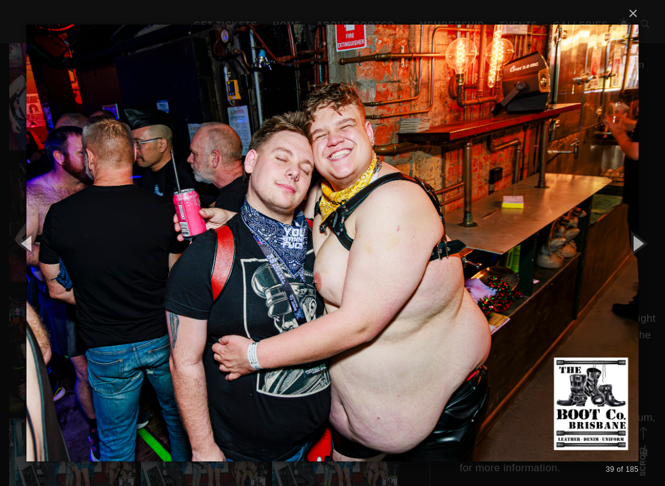
click at [648, 244] on button "button" at bounding box center [637, 243] width 55 height 68
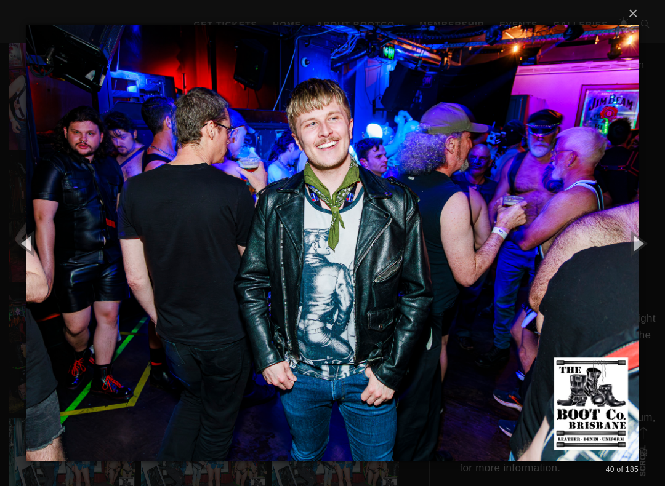
click at [645, 246] on button "button" at bounding box center [637, 243] width 55 height 68
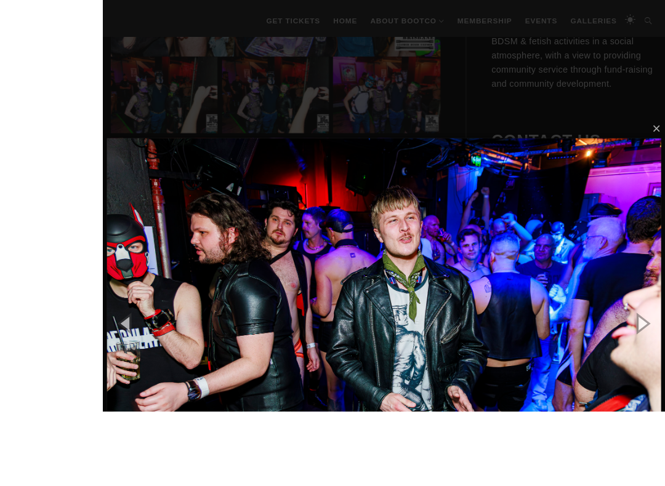
scroll to position [578, 0]
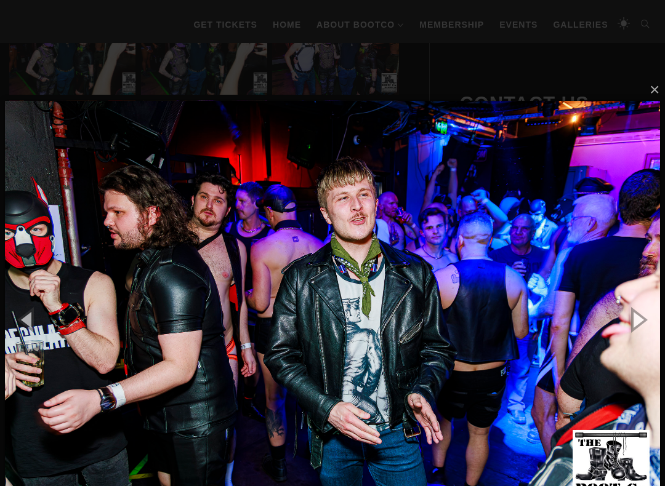
click at [642, 323] on button "button" at bounding box center [637, 320] width 55 height 68
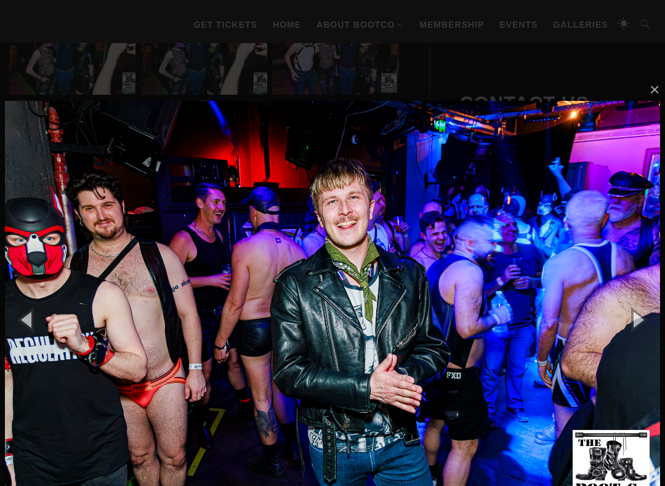
click at [647, 317] on button "button" at bounding box center [637, 320] width 55 height 68
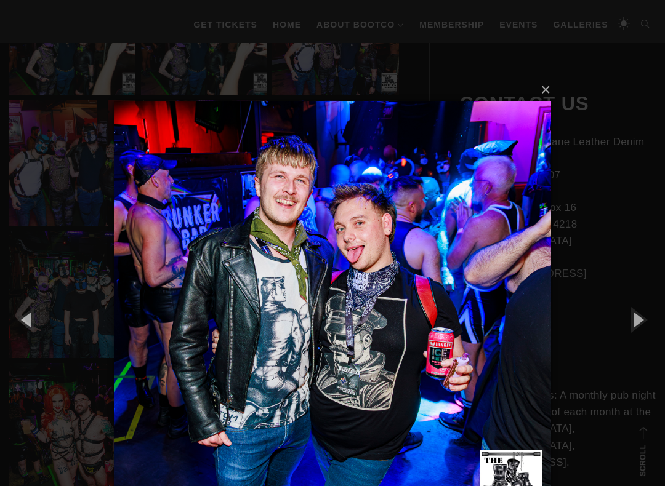
click at [644, 311] on button "button" at bounding box center [637, 320] width 55 height 68
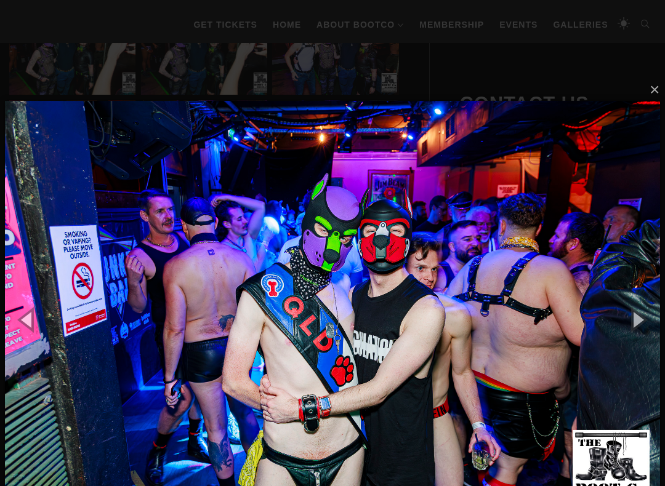
click at [644, 307] on button "button" at bounding box center [637, 320] width 55 height 68
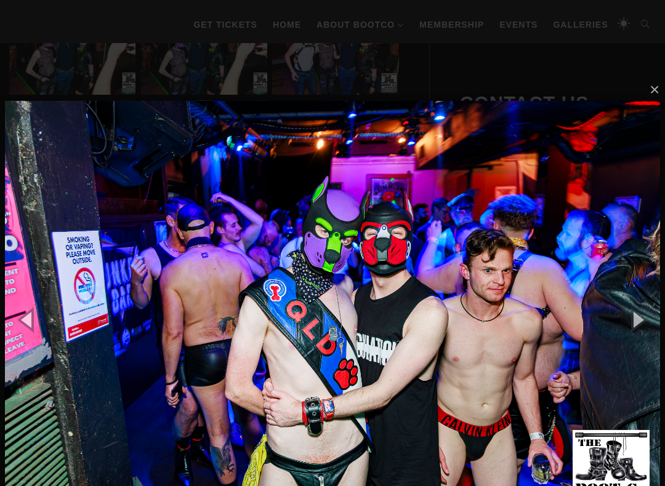
click at [645, 321] on button "button" at bounding box center [637, 320] width 55 height 68
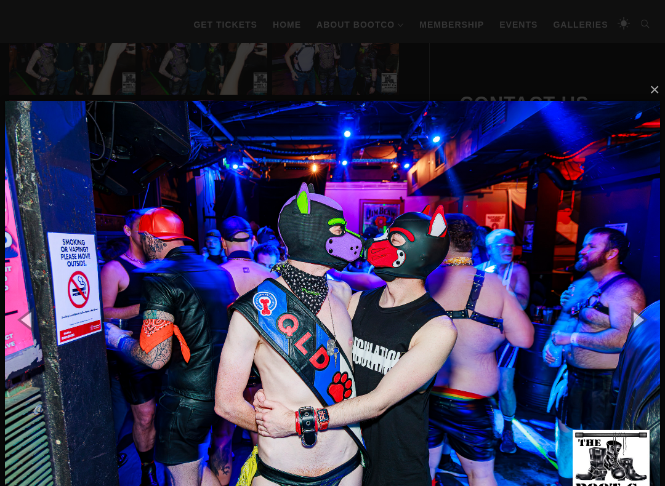
click at [642, 318] on button "button" at bounding box center [637, 320] width 55 height 68
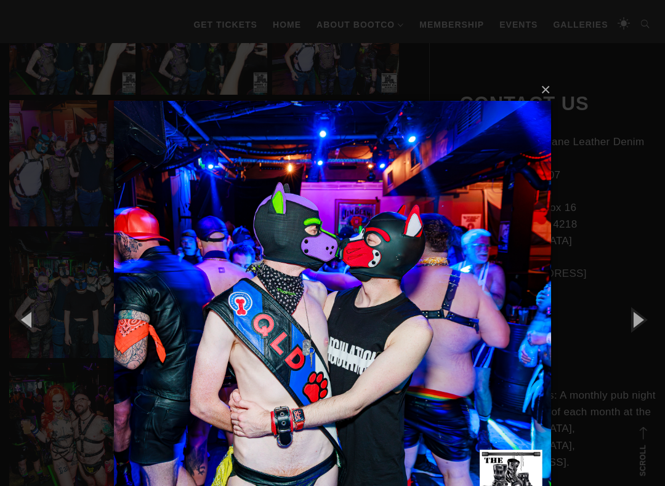
click at [644, 317] on button "button" at bounding box center [637, 320] width 55 height 68
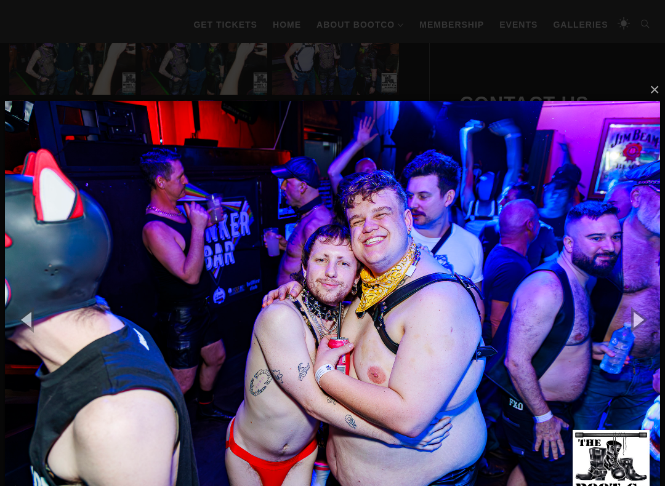
click at [645, 319] on button "button" at bounding box center [637, 320] width 55 height 68
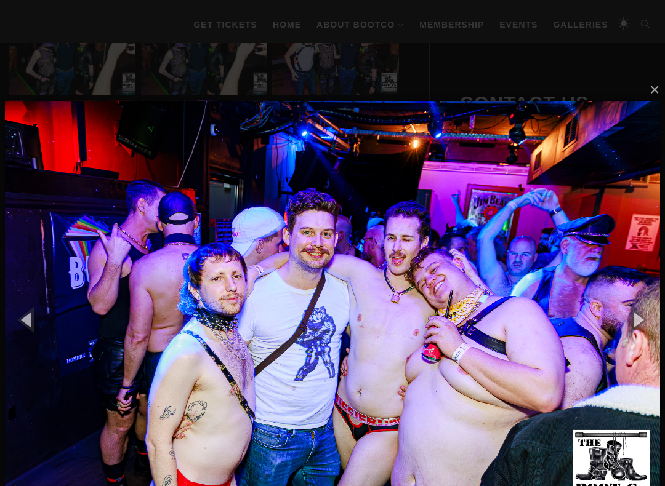
click at [647, 314] on button "button" at bounding box center [637, 320] width 55 height 68
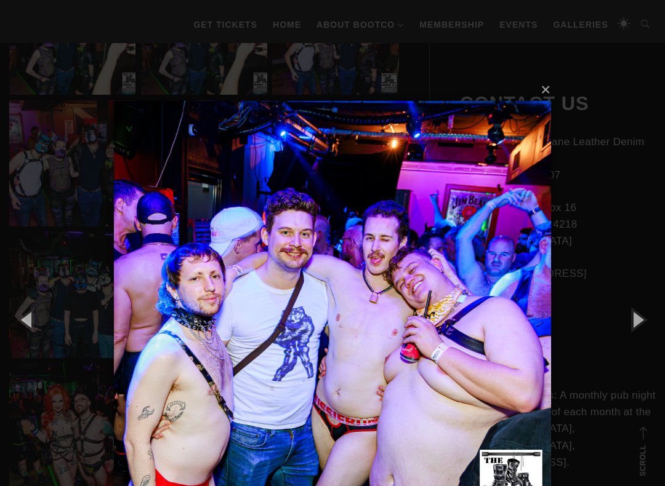
click at [646, 312] on button "button" at bounding box center [637, 320] width 55 height 68
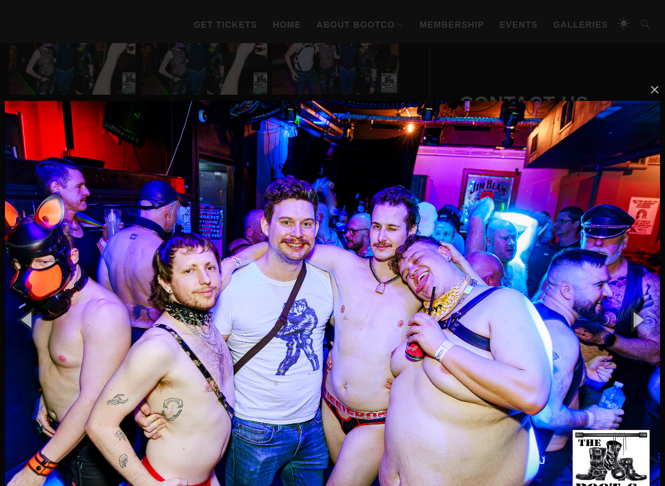
click at [642, 327] on button "button" at bounding box center [637, 320] width 55 height 68
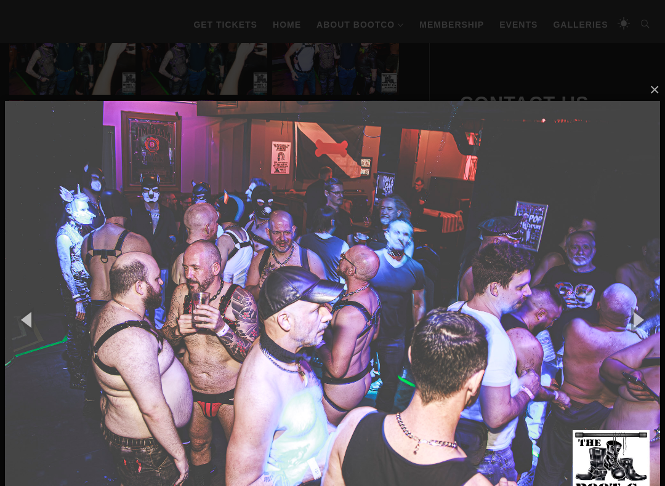
click at [645, 320] on button "button" at bounding box center [637, 320] width 55 height 68
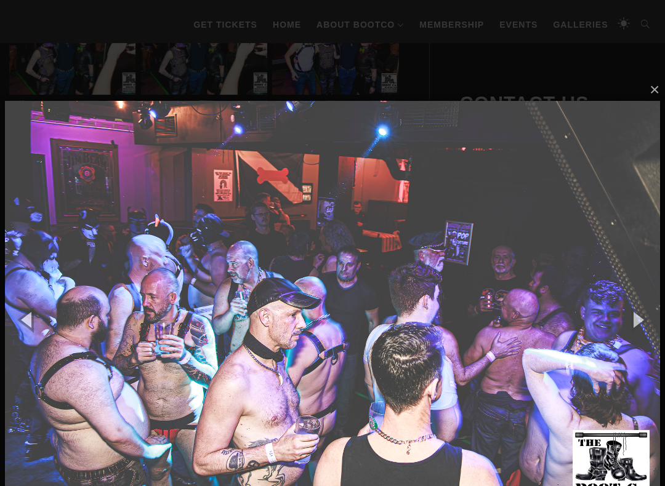
click at [646, 315] on button "button" at bounding box center [637, 320] width 55 height 68
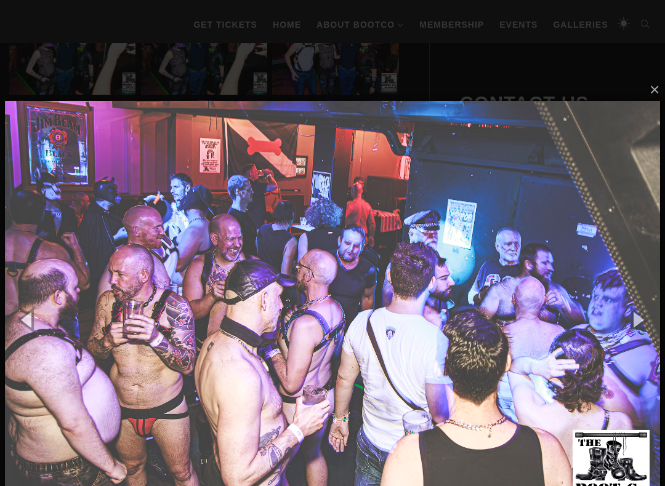
click at [647, 312] on button "button" at bounding box center [637, 320] width 55 height 68
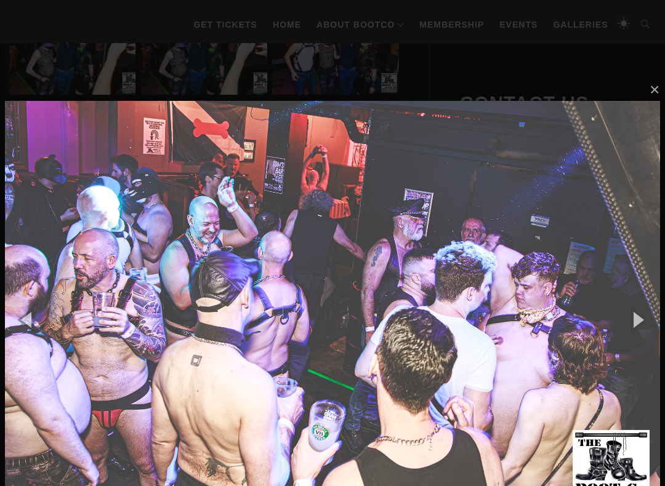
click at [642, 315] on button "button" at bounding box center [637, 320] width 55 height 68
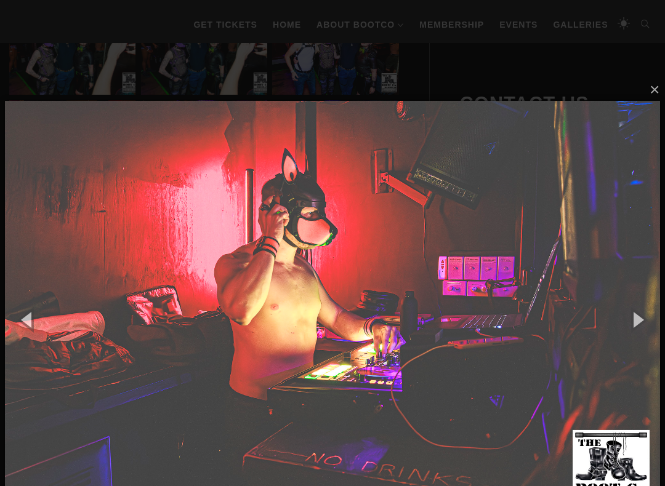
click at [644, 313] on button "button" at bounding box center [637, 320] width 55 height 68
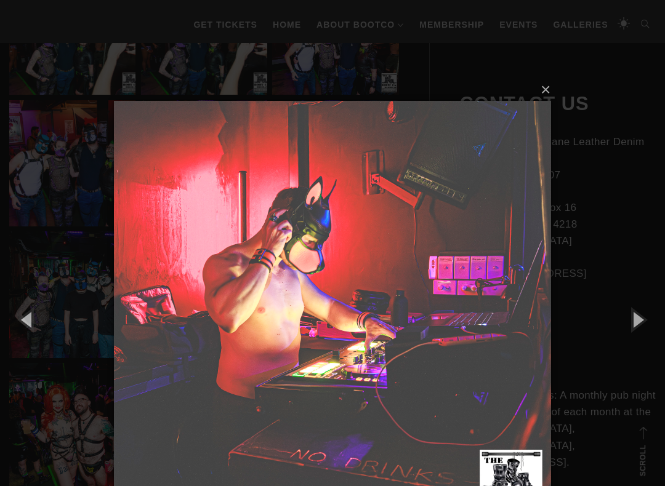
click at [644, 312] on button "button" at bounding box center [637, 320] width 55 height 68
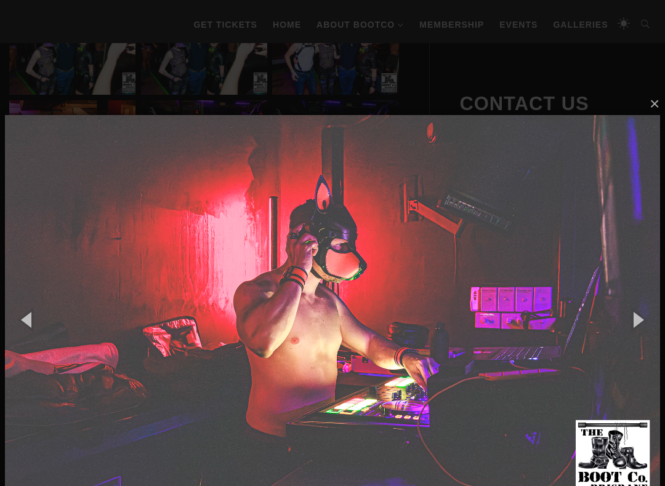
click at [647, 312] on button "button" at bounding box center [637, 320] width 55 height 68
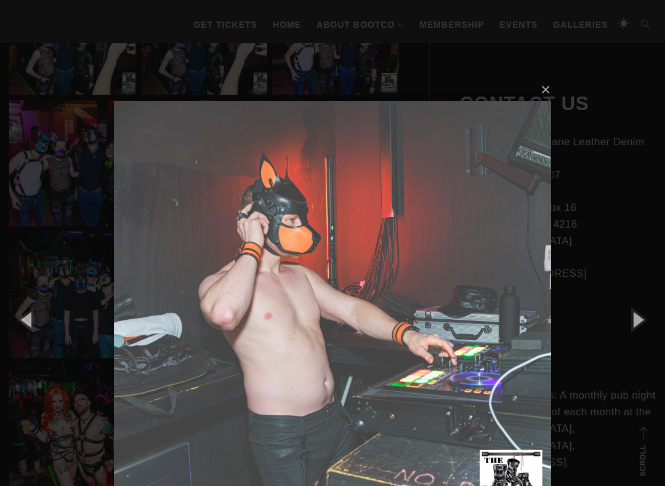
click at [642, 323] on button "button" at bounding box center [637, 320] width 55 height 68
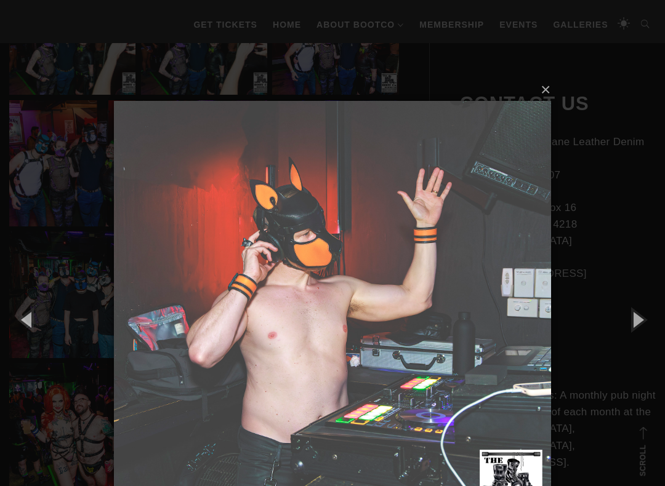
click at [643, 318] on button "button" at bounding box center [637, 320] width 55 height 68
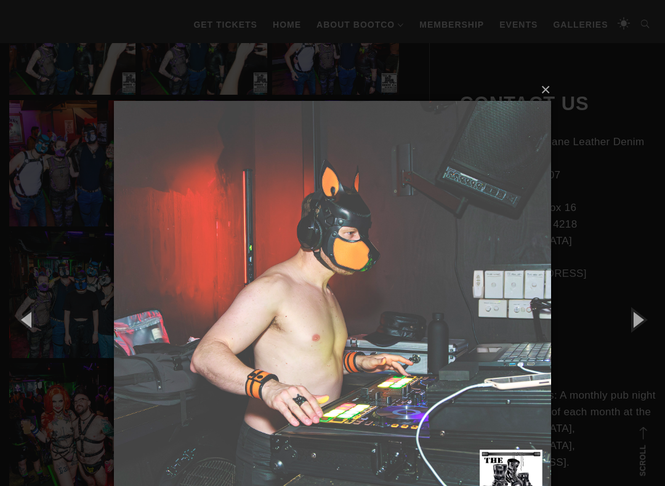
click at [648, 316] on button "button" at bounding box center [637, 320] width 55 height 68
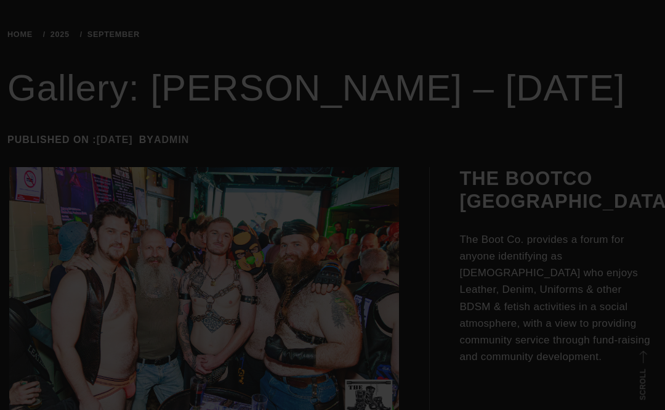
scroll to position [168, 0]
